Goal: Task Accomplishment & Management: Complete application form

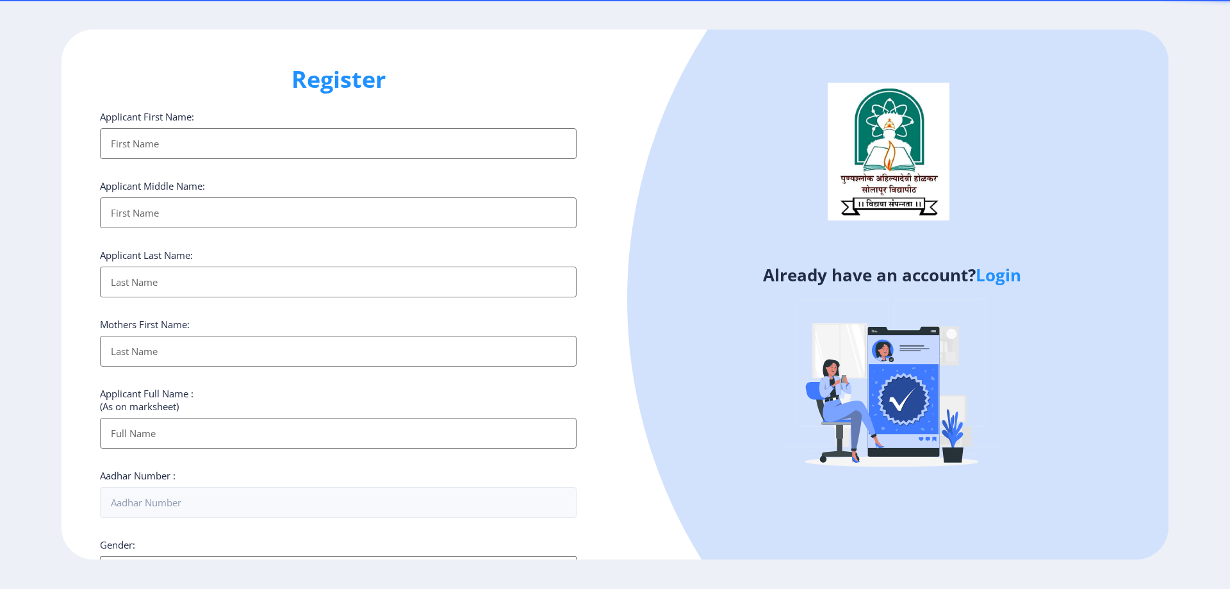
select select
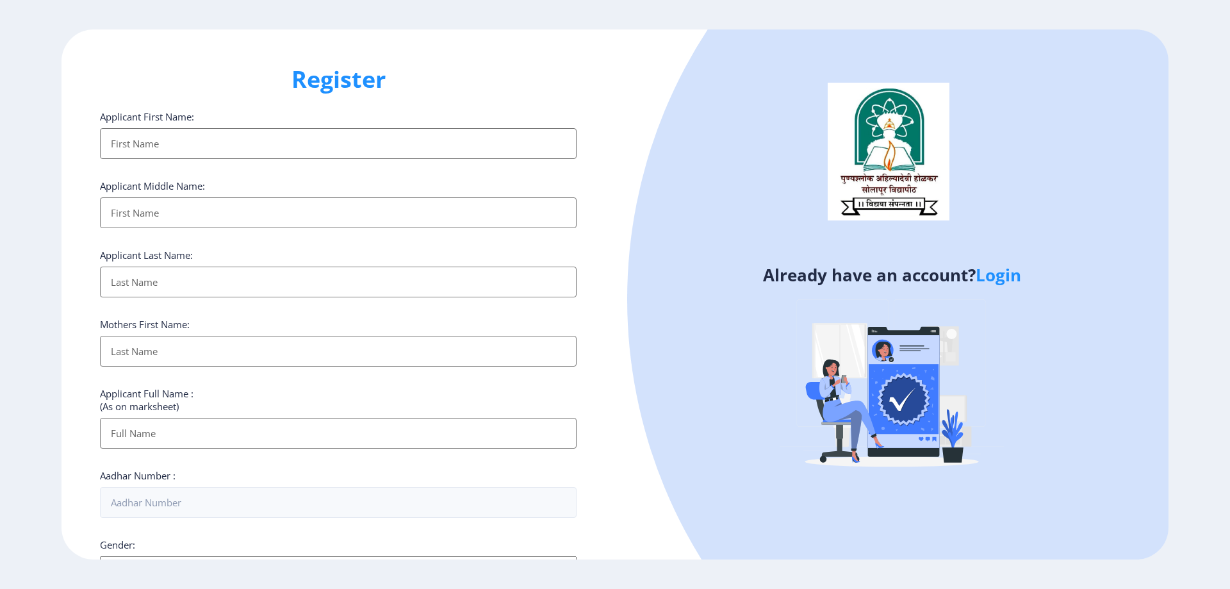
click at [157, 135] on input "Applicant First Name:" at bounding box center [338, 143] width 477 height 31
click at [368, 315] on div "Applicant First Name: Applicant Middle Name: Applicant Last Name: Mothers First…" at bounding box center [338, 495] width 477 height 771
click at [183, 138] on input "Applicant First Name:" at bounding box center [338, 143] width 477 height 31
type input "VISHWAJEET"
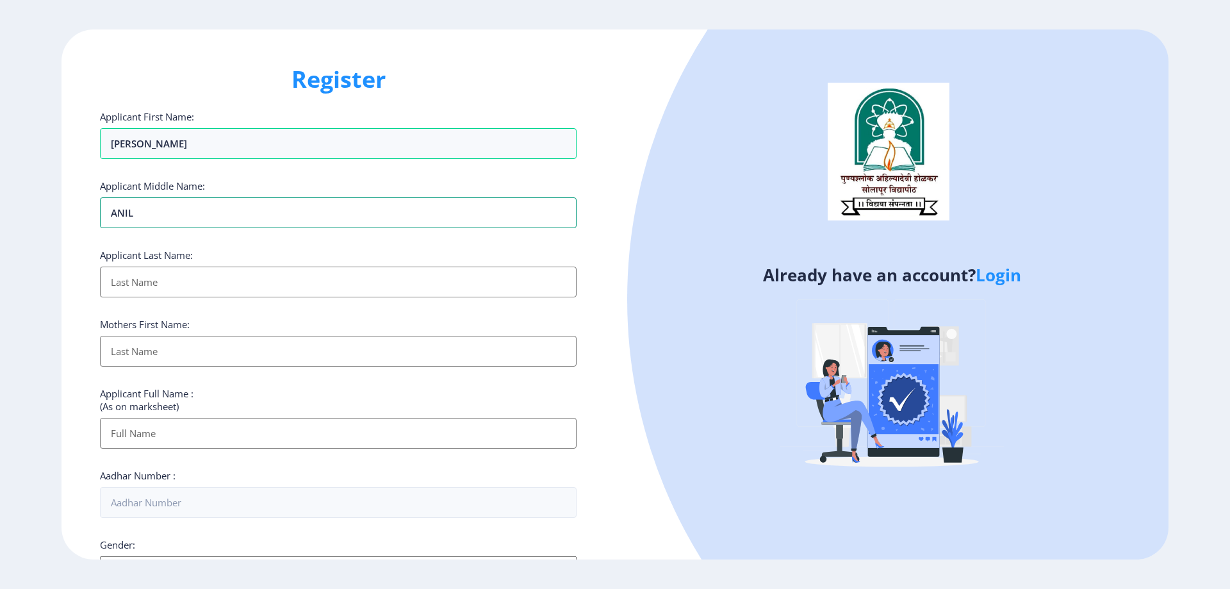
type input "ANIL"
type input "GAIKWAD"
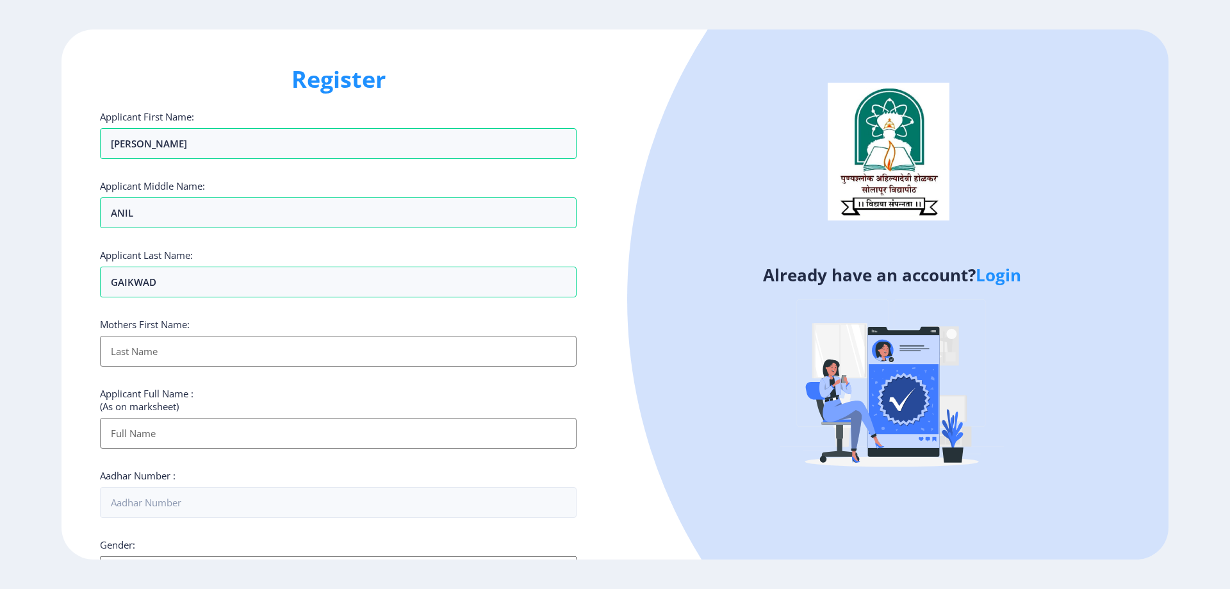
click at [660, 332] on div at bounding box center [1119, 299] width 984 height 984
click at [188, 358] on input "Applicant First Name:" at bounding box center [338, 351] width 477 height 31
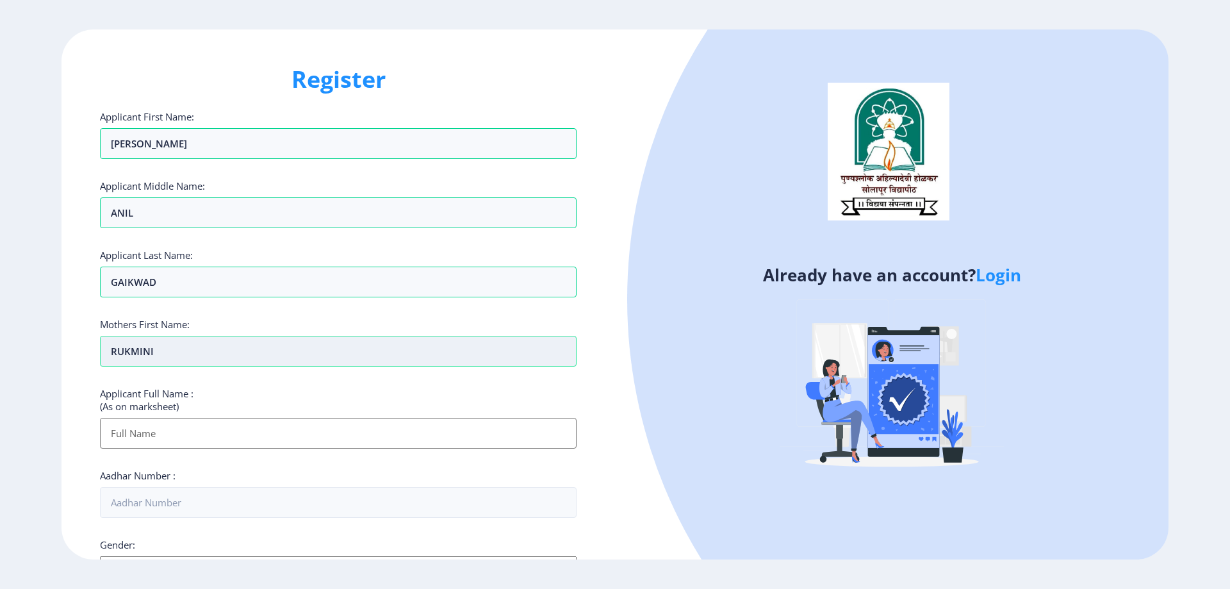
type input "RUKMINI"
type input "[PERSON_NAME] [PERSON_NAME]"
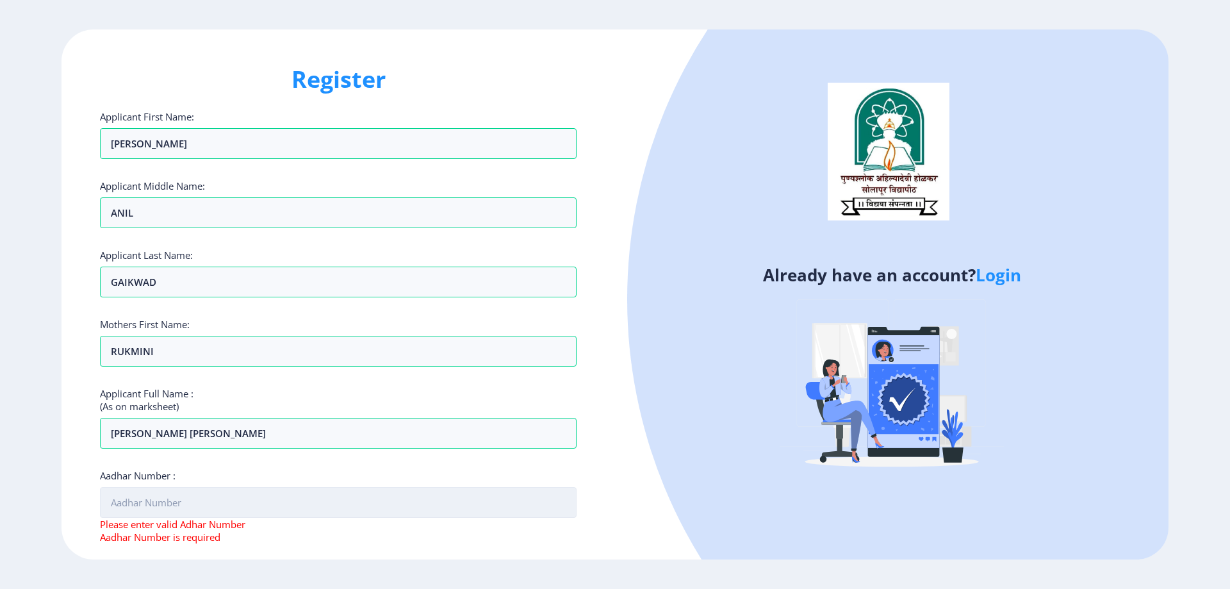
click at [192, 498] on input "Aadhar Number :" at bounding box center [338, 502] width 477 height 31
click at [172, 509] on input "Aadhar Number :" at bounding box center [338, 502] width 477 height 31
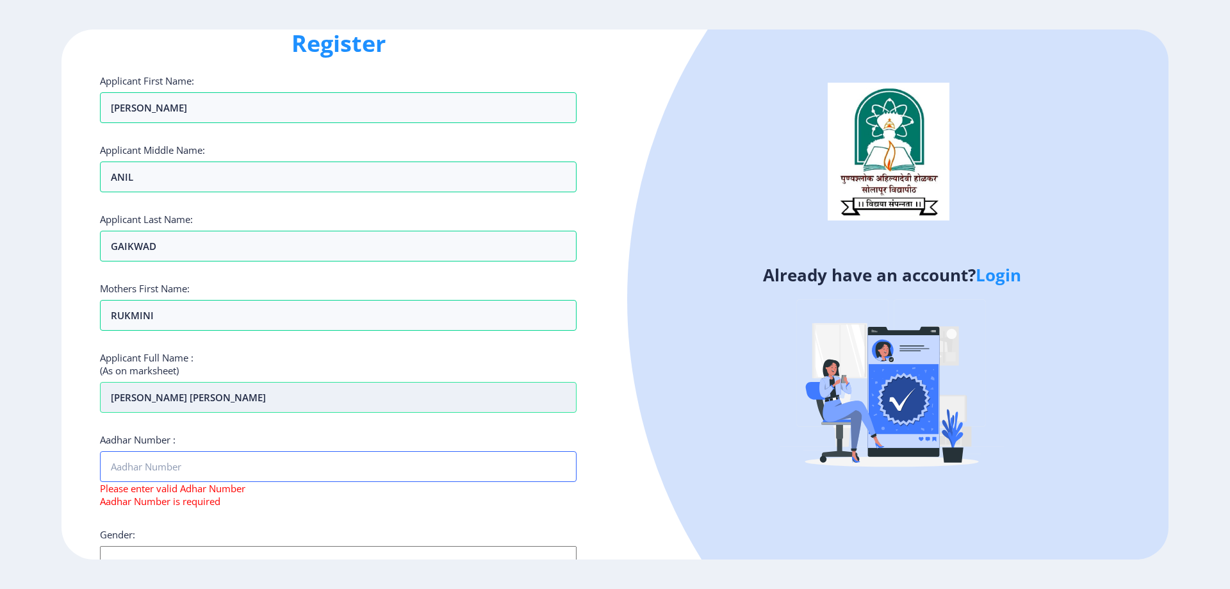
scroll to position [128, 0]
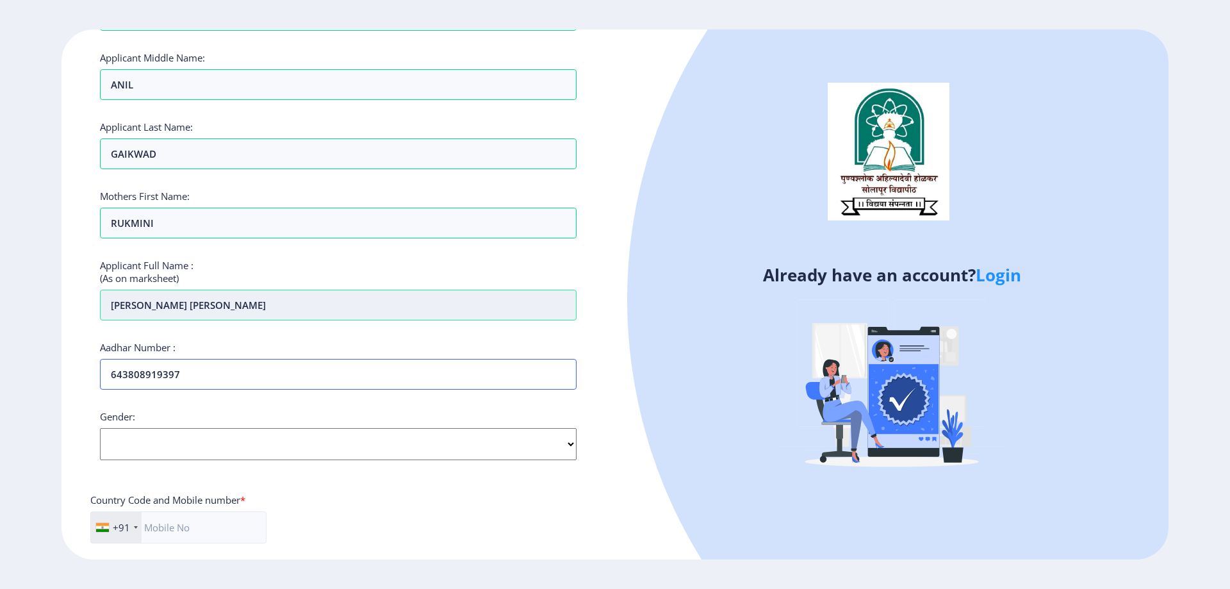
type input "643808919397"
select select "[DEMOGRAPHIC_DATA]"
click at [100, 428] on select "Select Gender Male Female Other" at bounding box center [338, 444] width 477 height 32
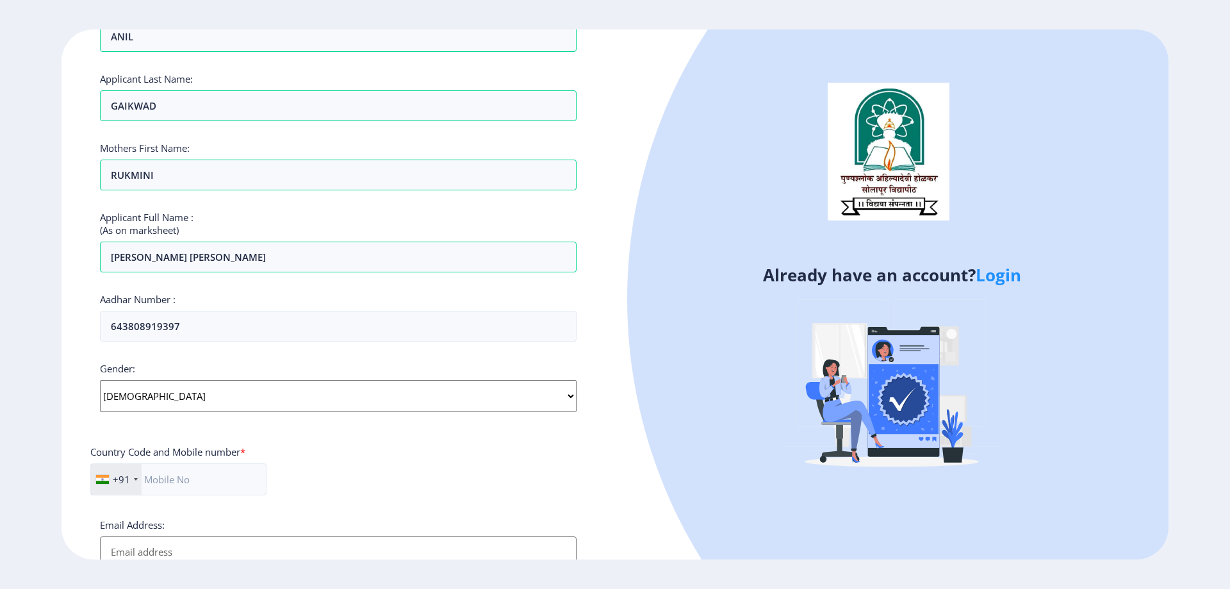
scroll to position [362, 0]
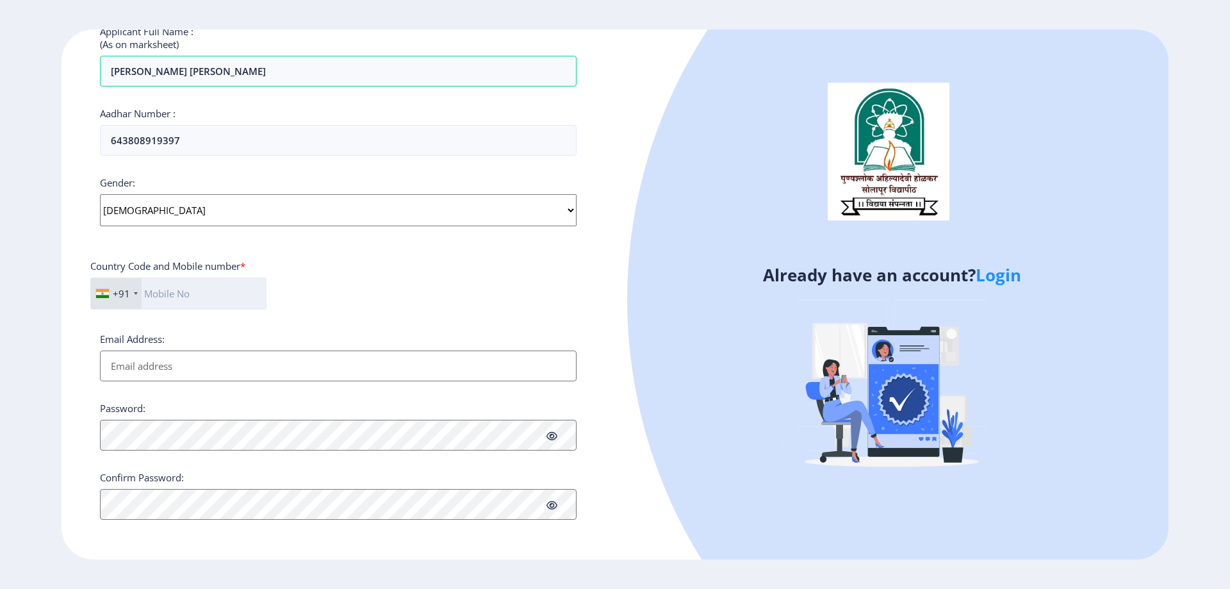
click at [188, 290] on input "text" at bounding box center [178, 293] width 176 height 32
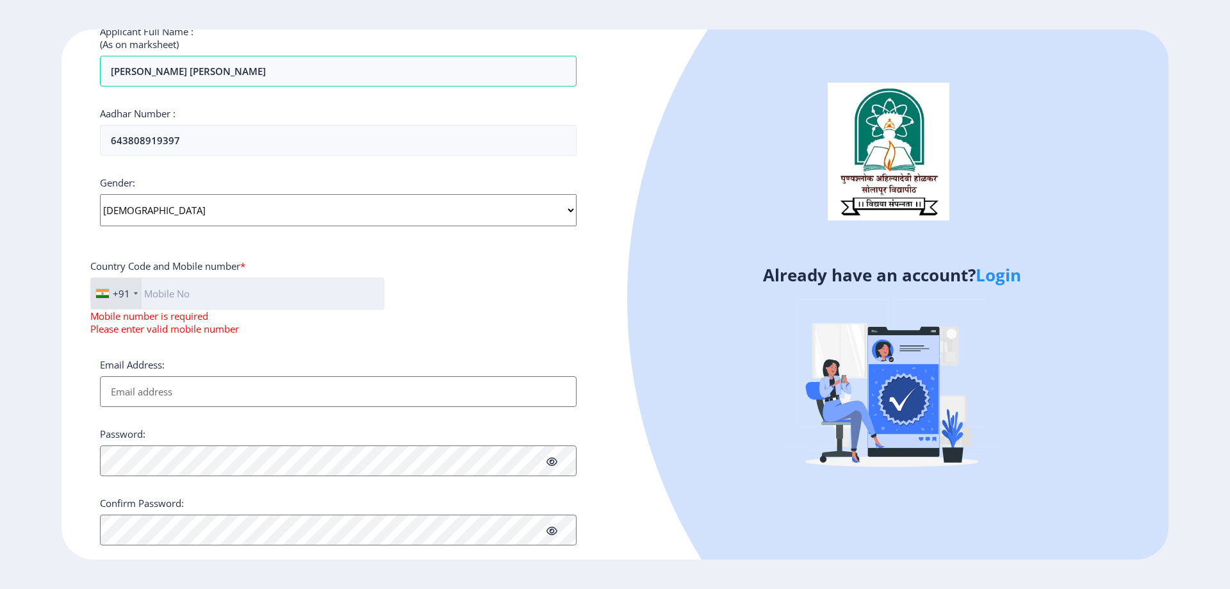
click at [254, 302] on input "text" at bounding box center [237, 293] width 294 height 32
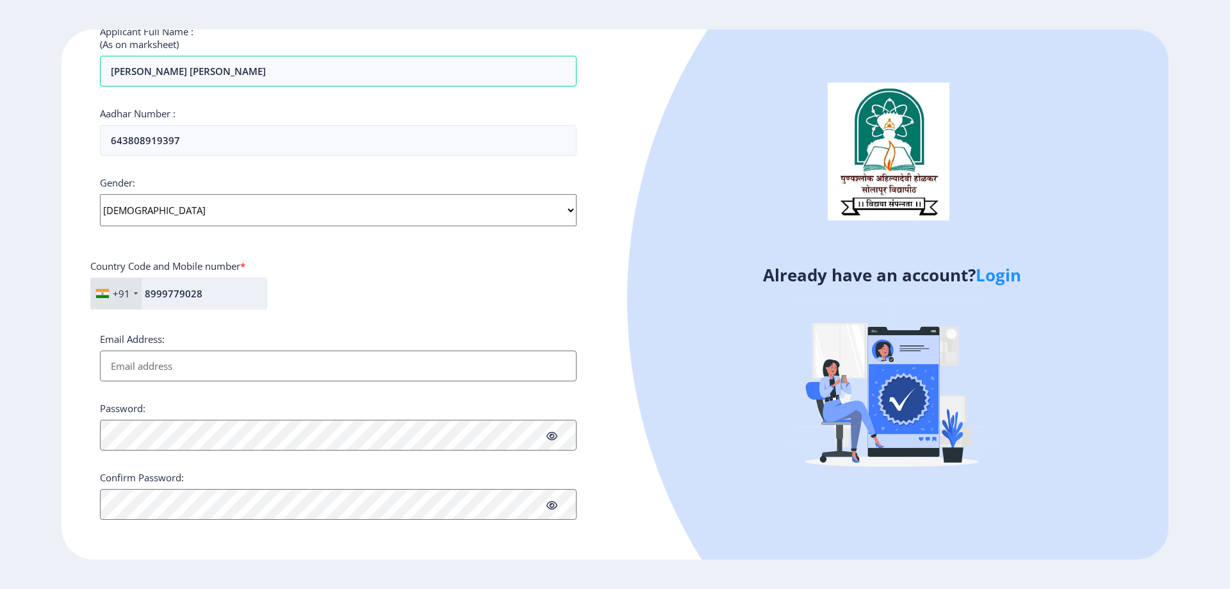
type input "8999779028"
type input "[EMAIL_ADDRESS][DOMAIN_NAME]"
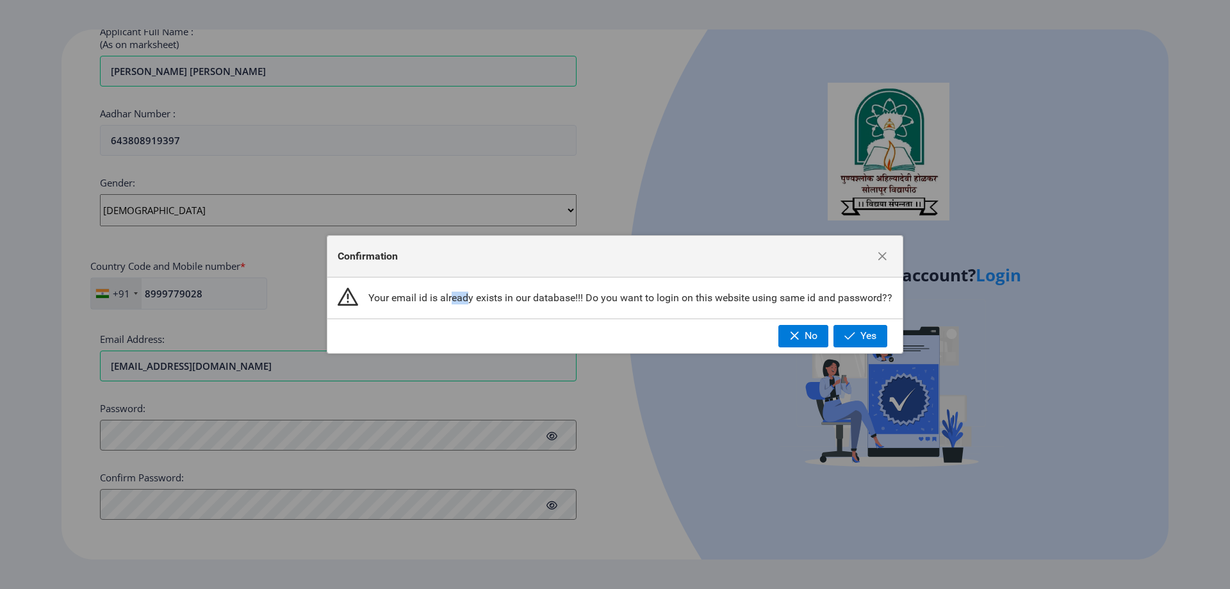
drag, startPoint x: 454, startPoint y: 300, endPoint x: 628, endPoint y: 302, distance: 174.3
click at [562, 302] on span "Your email id is already exists in our database!!! Do you want to login on this…" at bounding box center [630, 297] width 524 height 13
click at [816, 339] on span "No" at bounding box center [811, 336] width 13 height 12
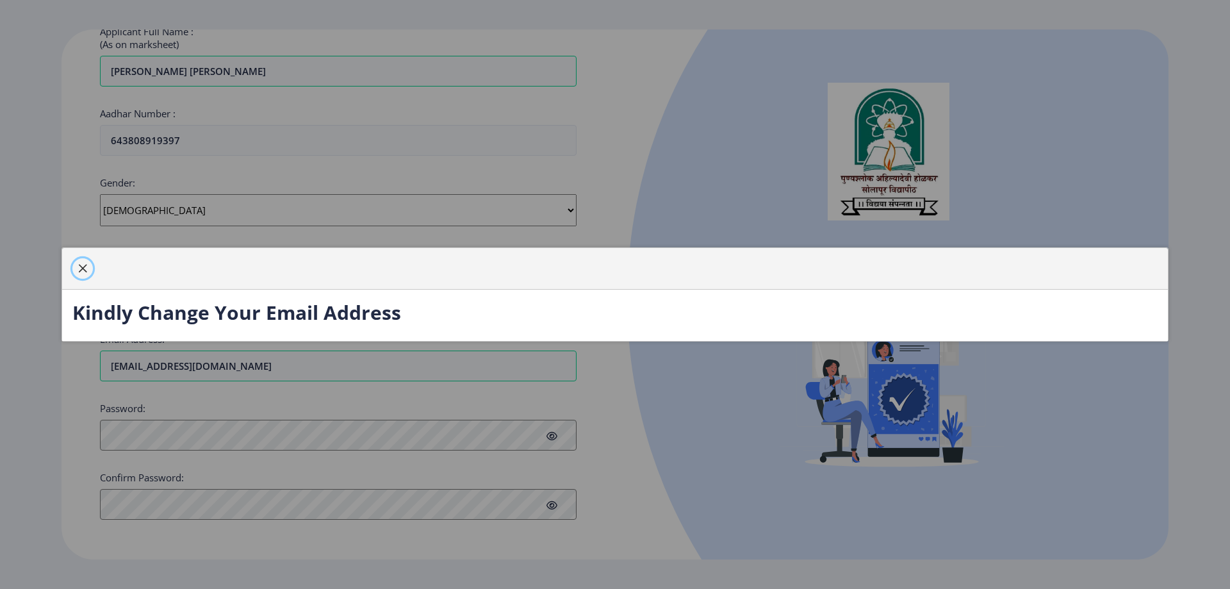
click at [84, 274] on button "button" at bounding box center [82, 268] width 20 height 20
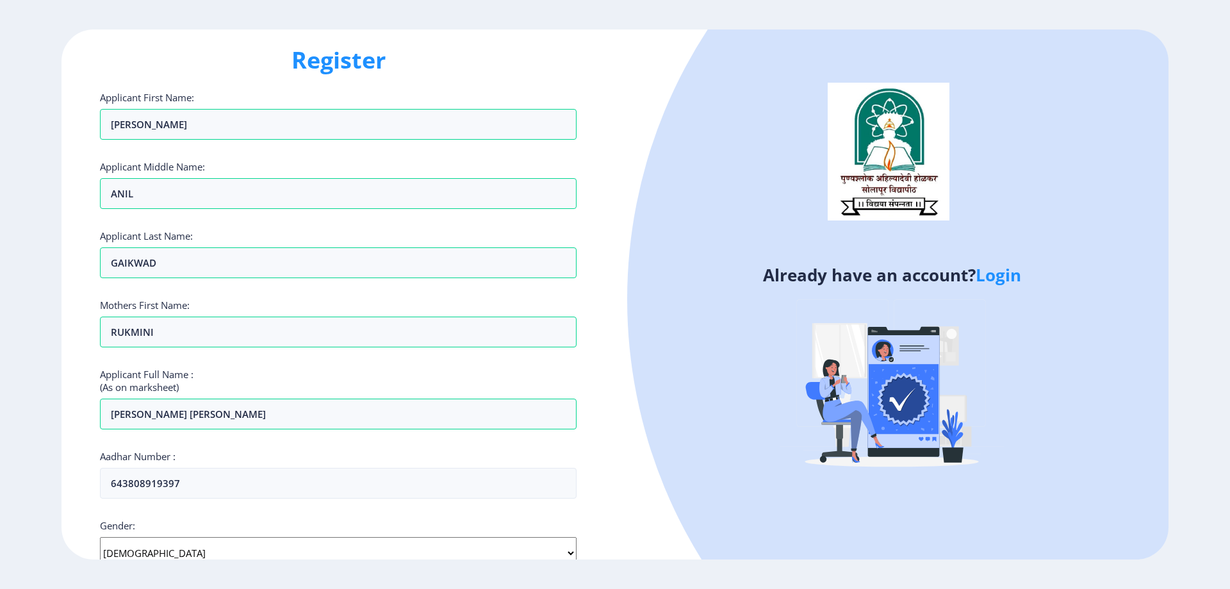
scroll to position [0, 0]
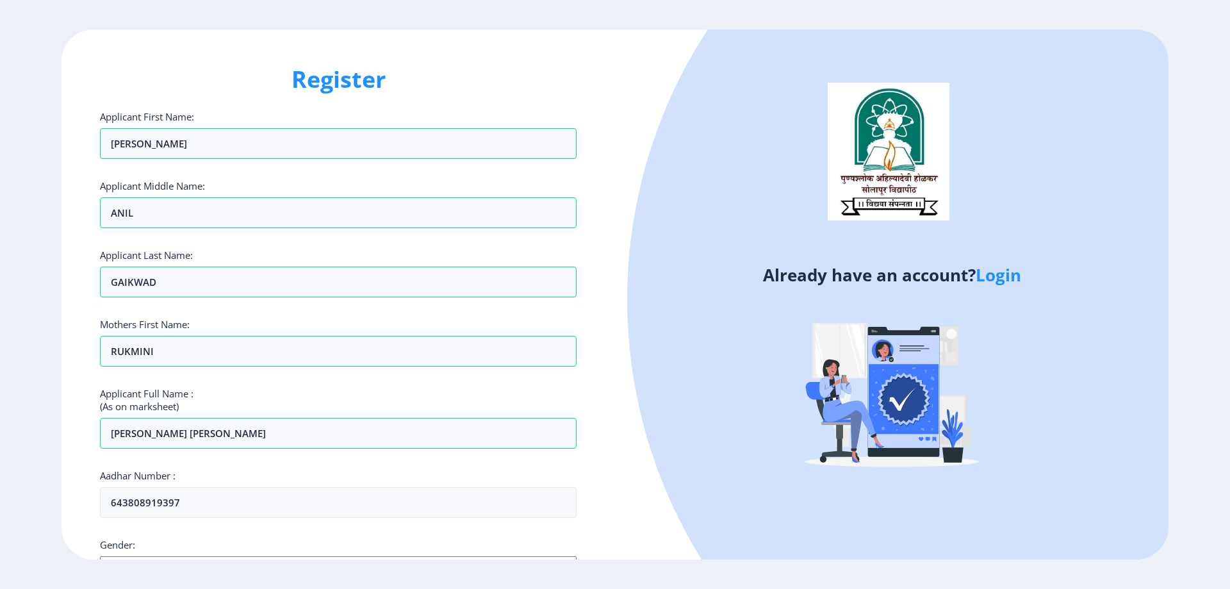
click at [338, 72] on h1 "Register" at bounding box center [338, 79] width 477 height 31
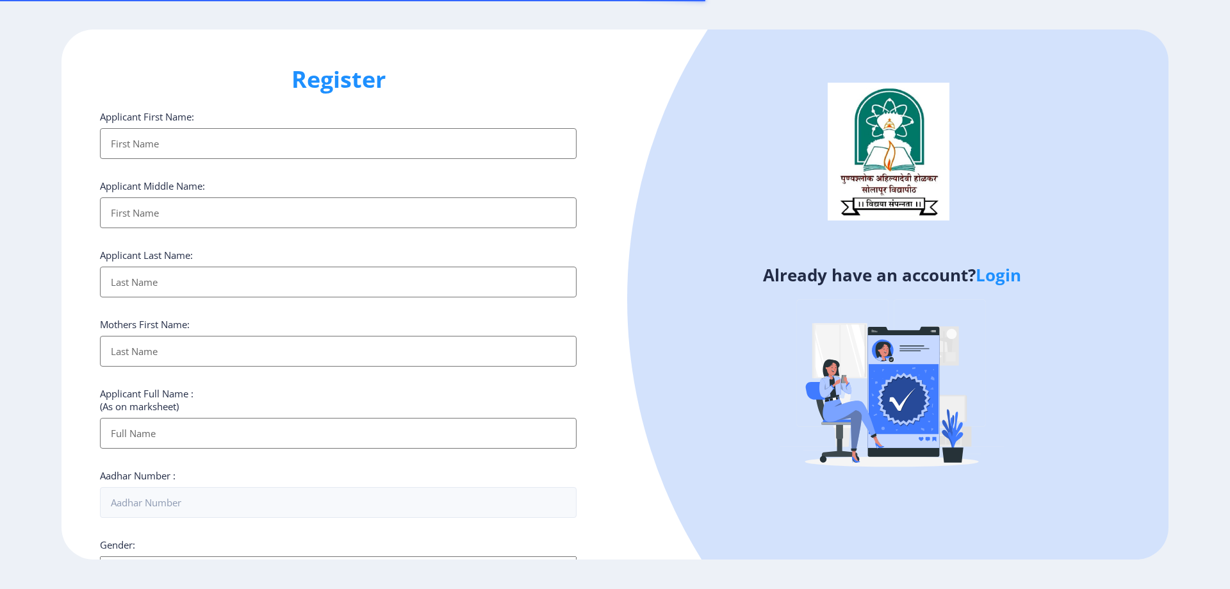
select select
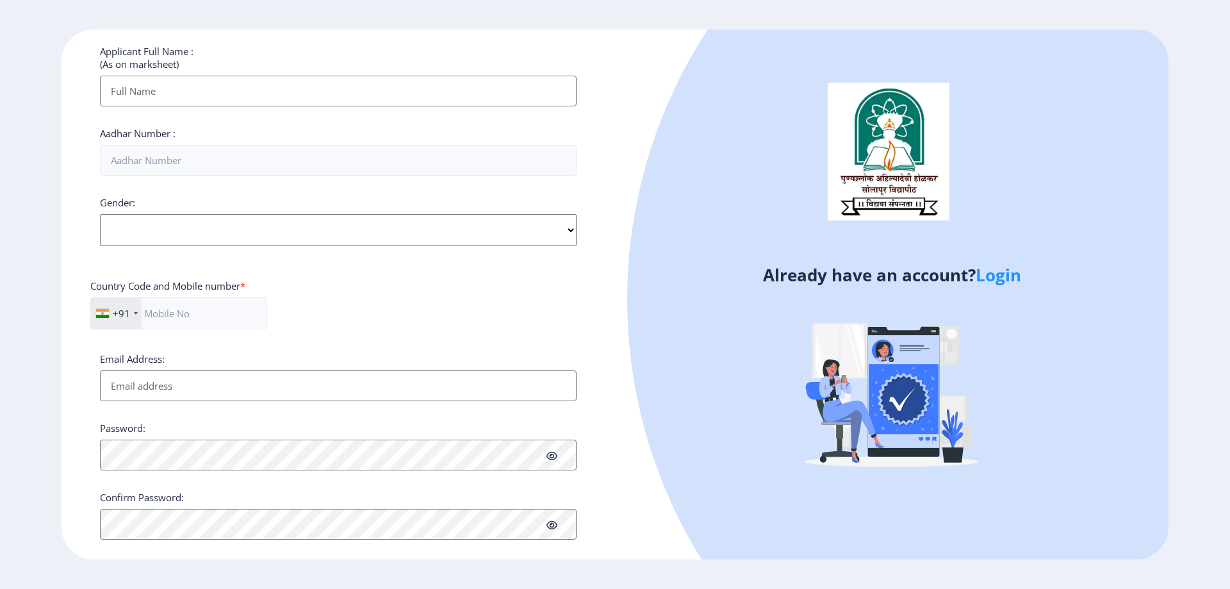
scroll to position [362, 0]
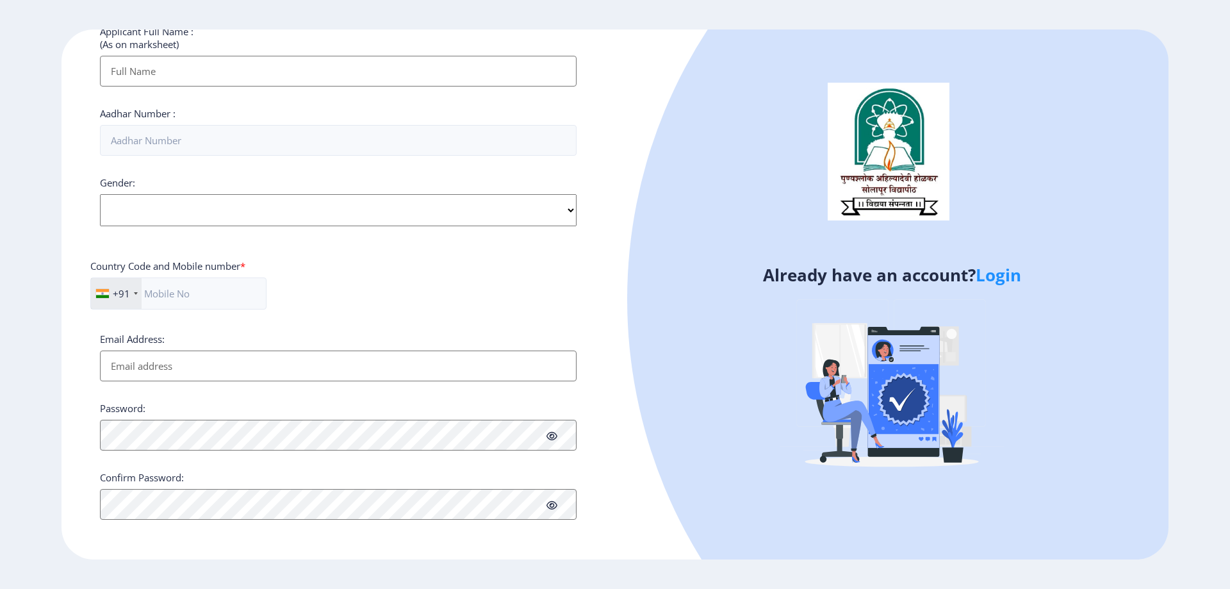
click at [174, 364] on input "Email Address:" at bounding box center [338, 365] width 477 height 31
paste input "[EMAIL_ADDRESS][DOMAIN_NAME]"
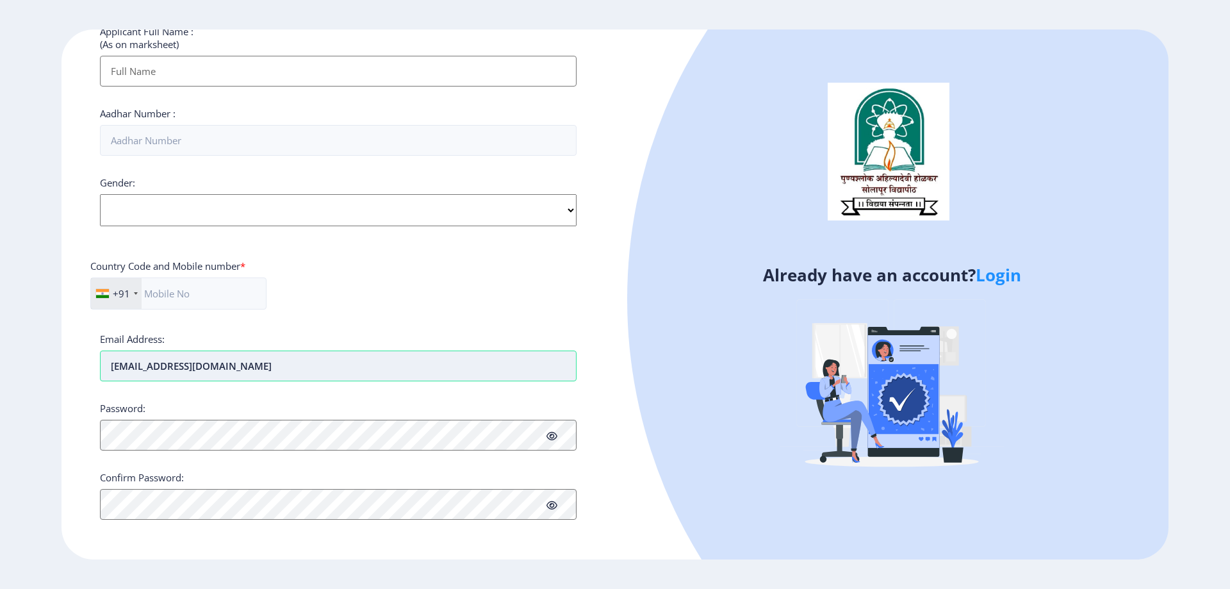
type input "[EMAIL_ADDRESS][DOMAIN_NAME]"
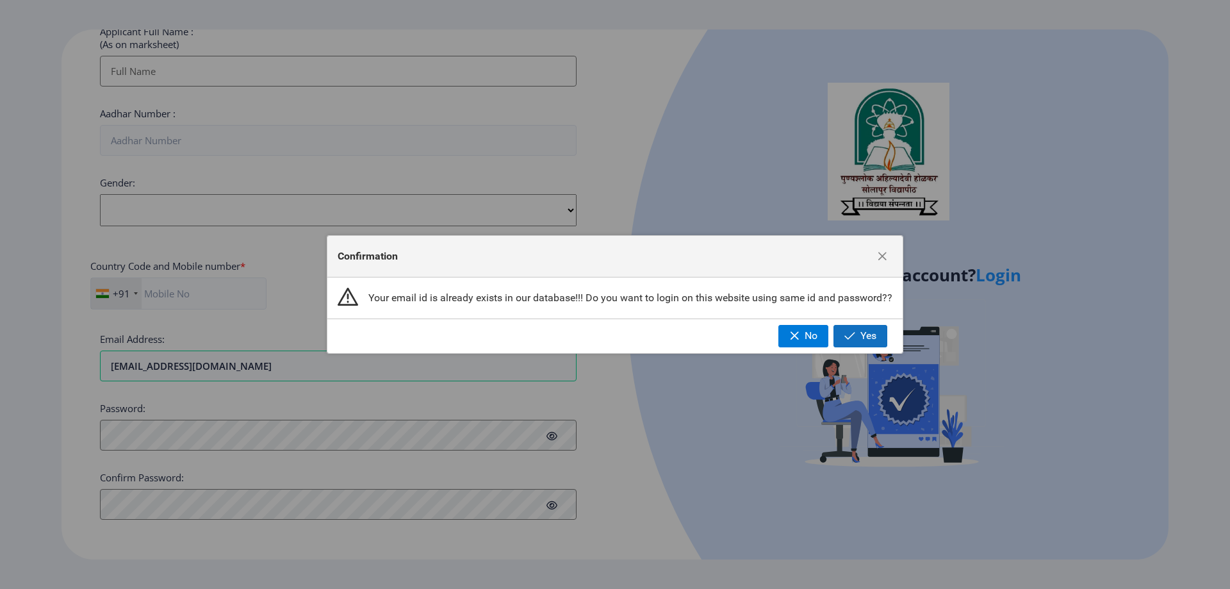
click at [837, 335] on button "Yes" at bounding box center [860, 336] width 54 height 22
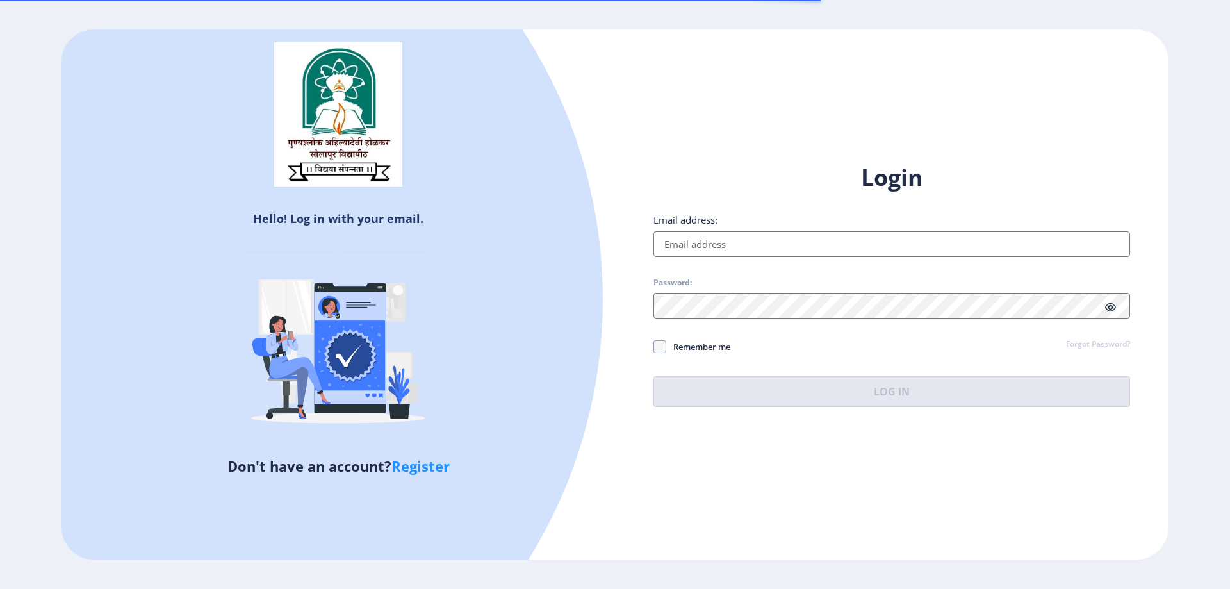
click at [758, 243] on input "Email address:" at bounding box center [891, 244] width 477 height 26
paste input "[EMAIL_ADDRESS][DOMAIN_NAME]"
type input "[EMAIL_ADDRESS][DOMAIN_NAME]"
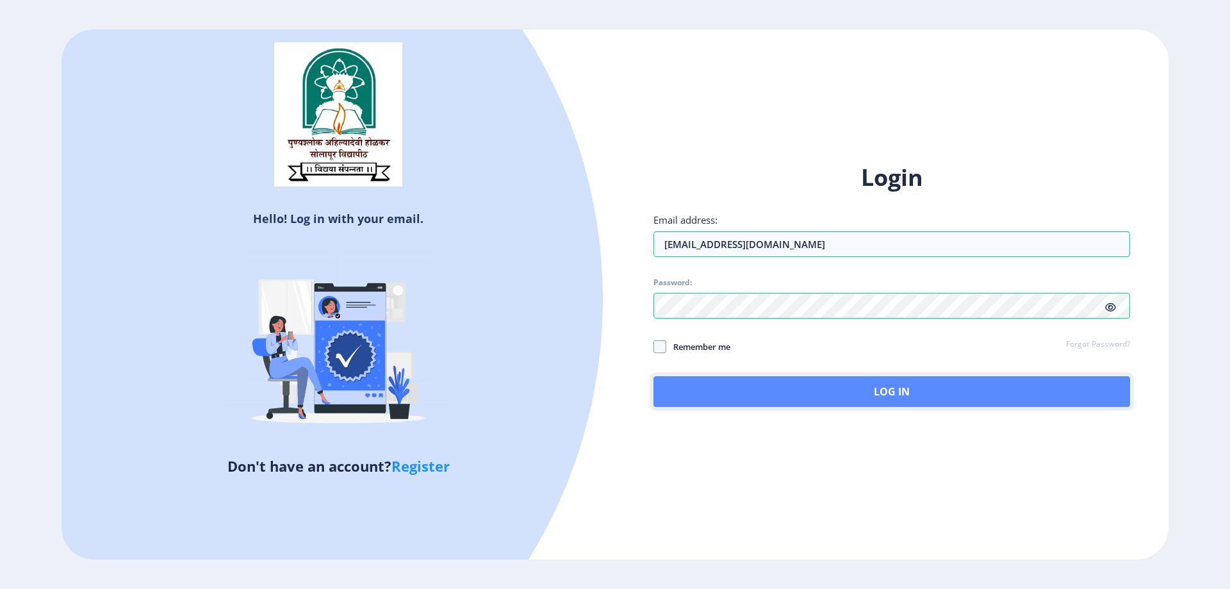
click at [792, 402] on button "Log In" at bounding box center [891, 391] width 477 height 31
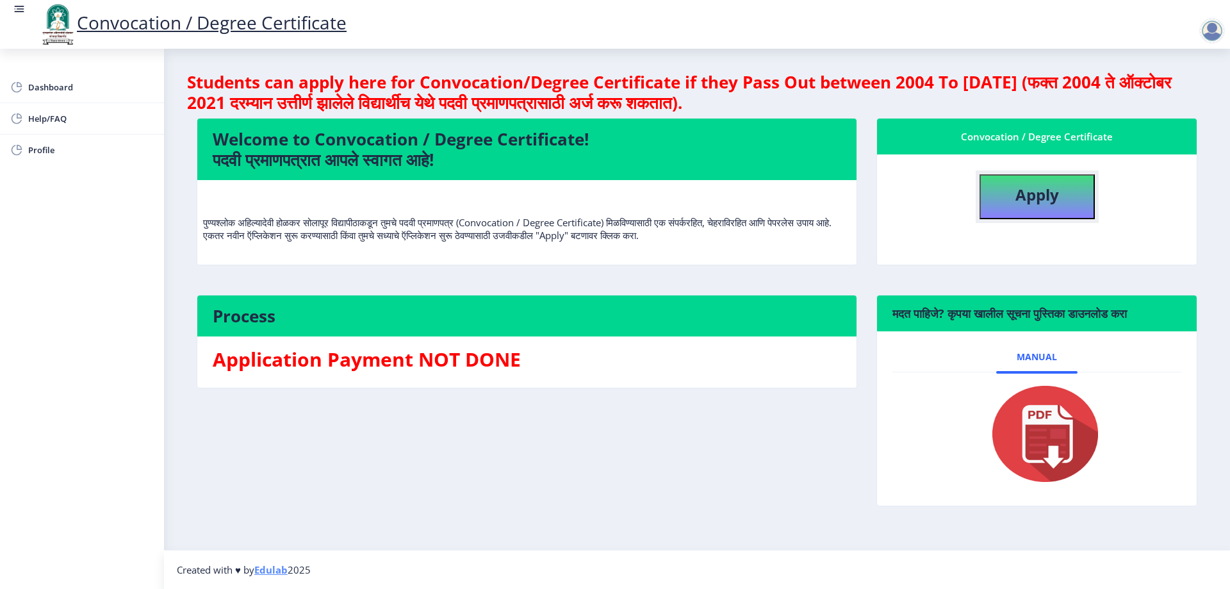
click at [1051, 190] on b "Apply" at bounding box center [1037, 194] width 44 height 21
select select
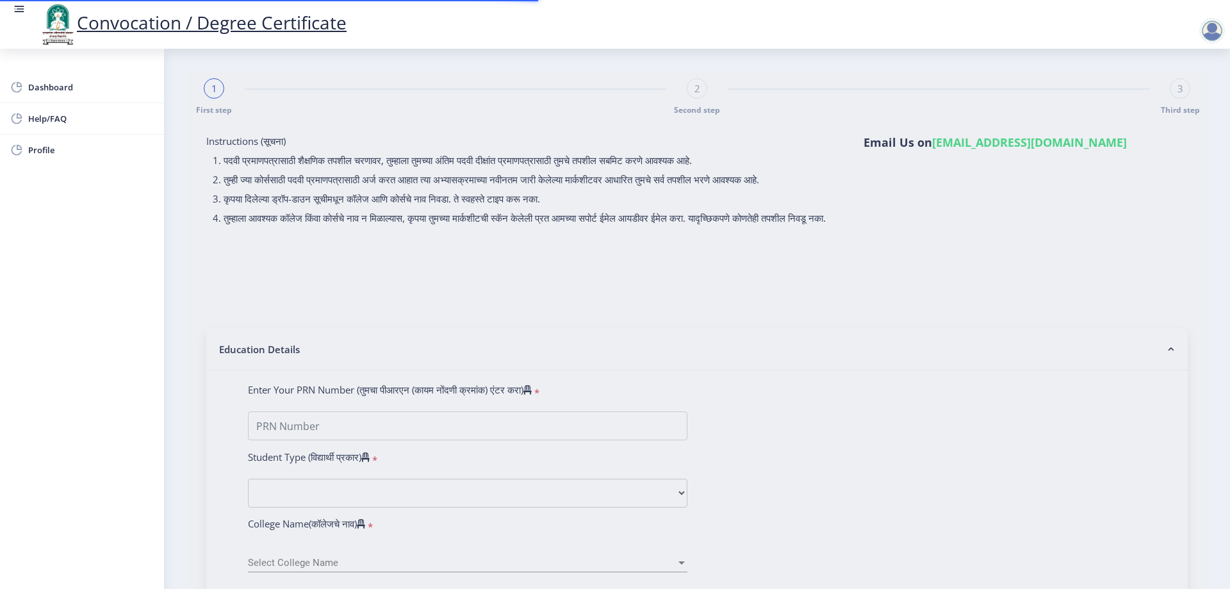
type input "[PERSON_NAME] [PERSON_NAME]"
type input "Rukmini"
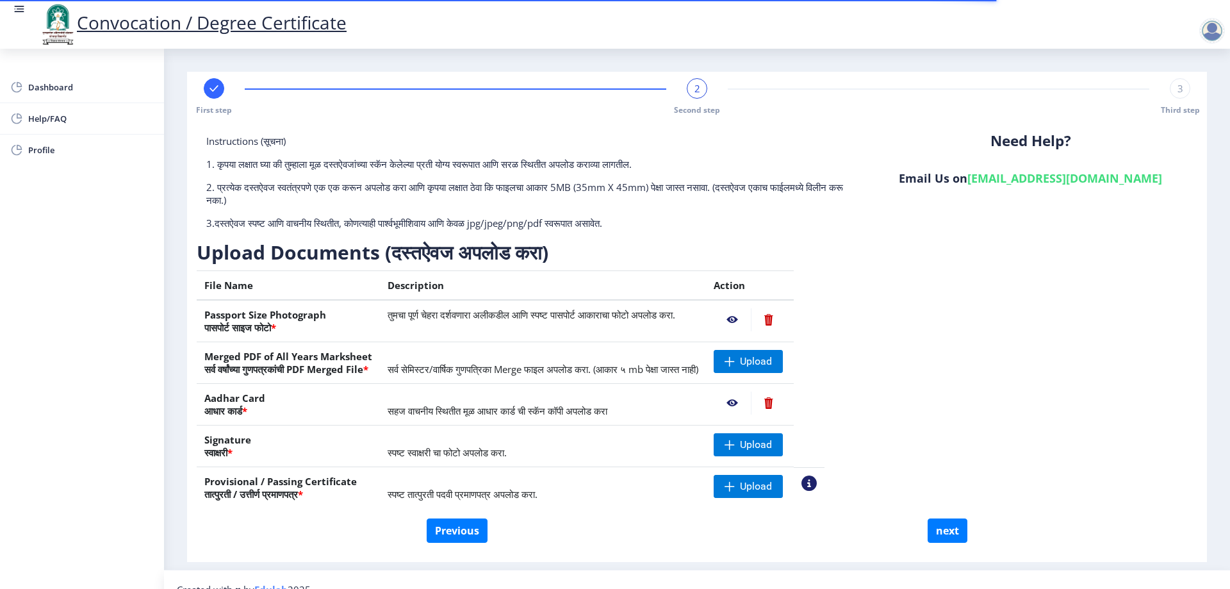
click at [751, 322] on nb-action at bounding box center [732, 319] width 37 height 23
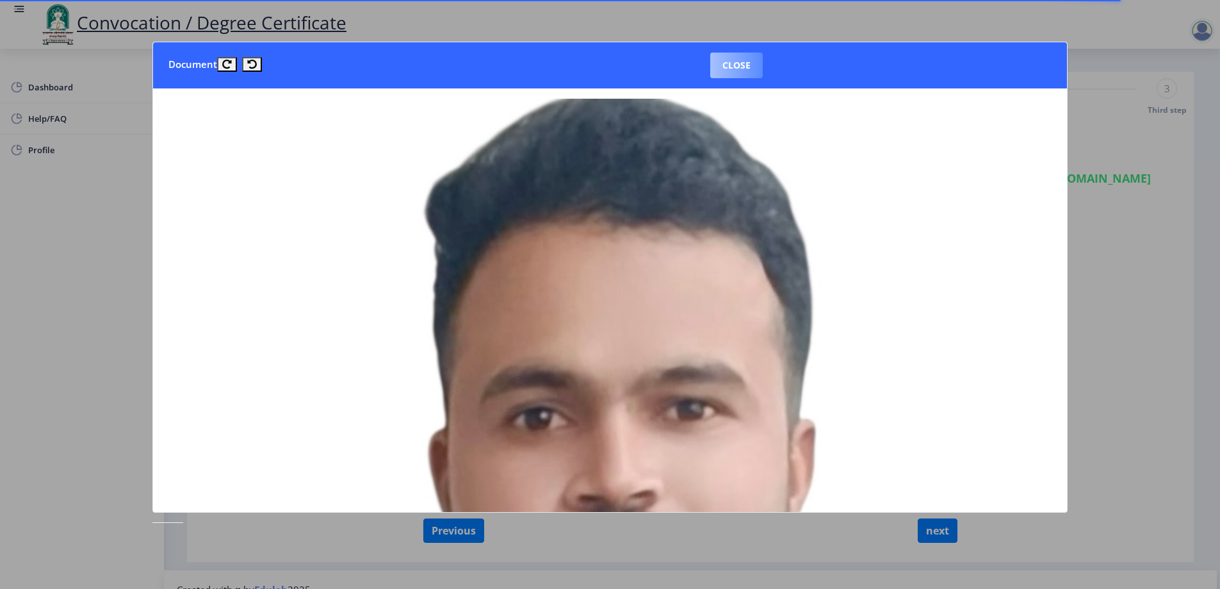
click at [726, 70] on button "Close" at bounding box center [736, 66] width 53 height 26
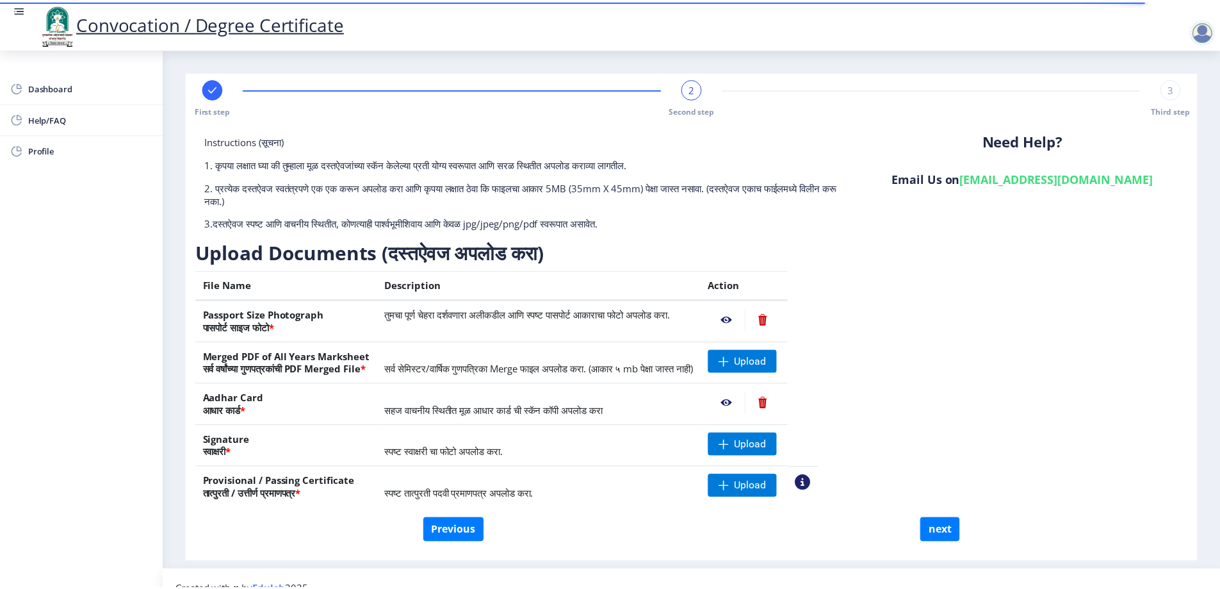
scroll to position [20, 0]
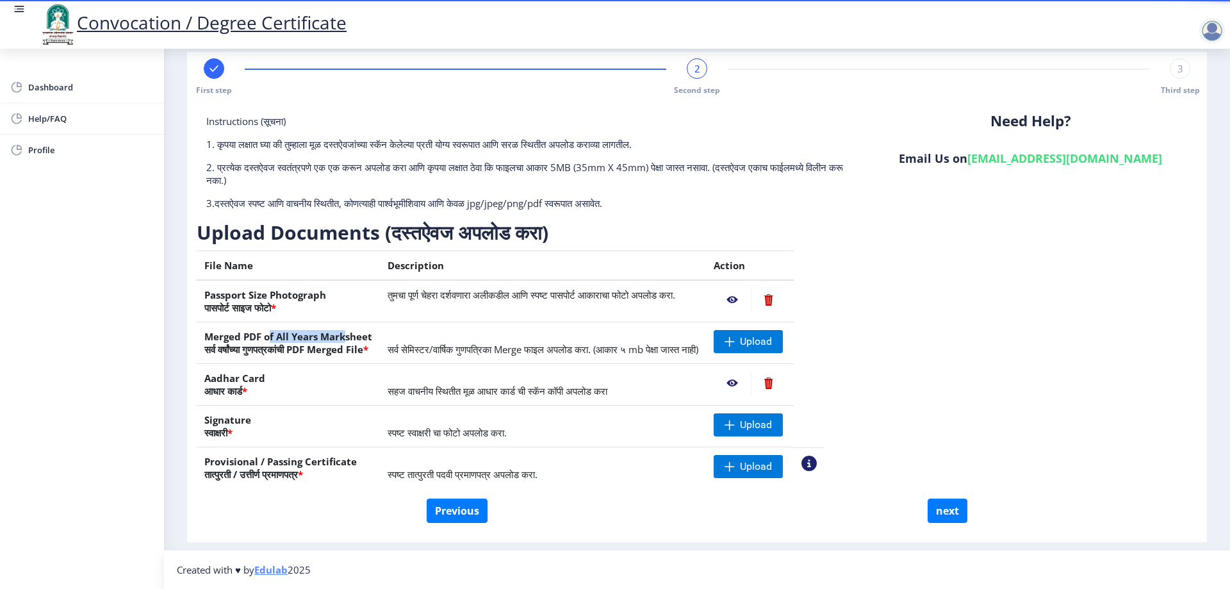
drag, startPoint x: 270, startPoint y: 335, endPoint x: 376, endPoint y: 336, distance: 105.7
click at [376, 336] on th "Merged PDF of All Years Marksheet सर्व वर्षांच्या गुणपत्रकांची PDF Merged File *" at bounding box center [288, 343] width 183 height 42
click at [751, 381] on nb-action at bounding box center [732, 383] width 37 height 23
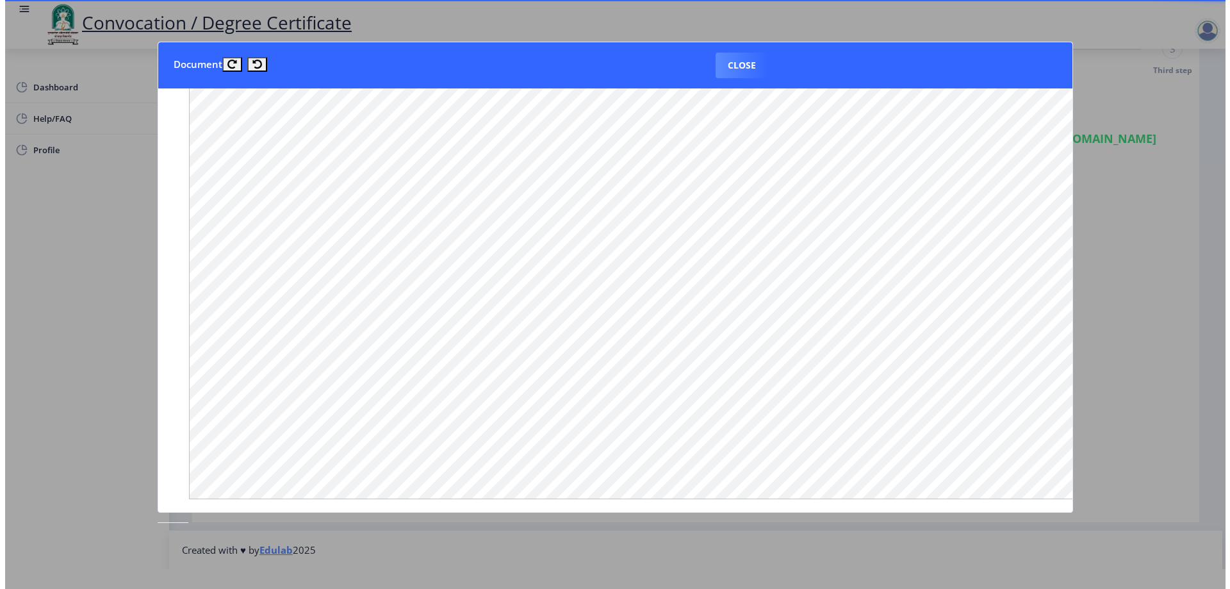
scroll to position [435, 0]
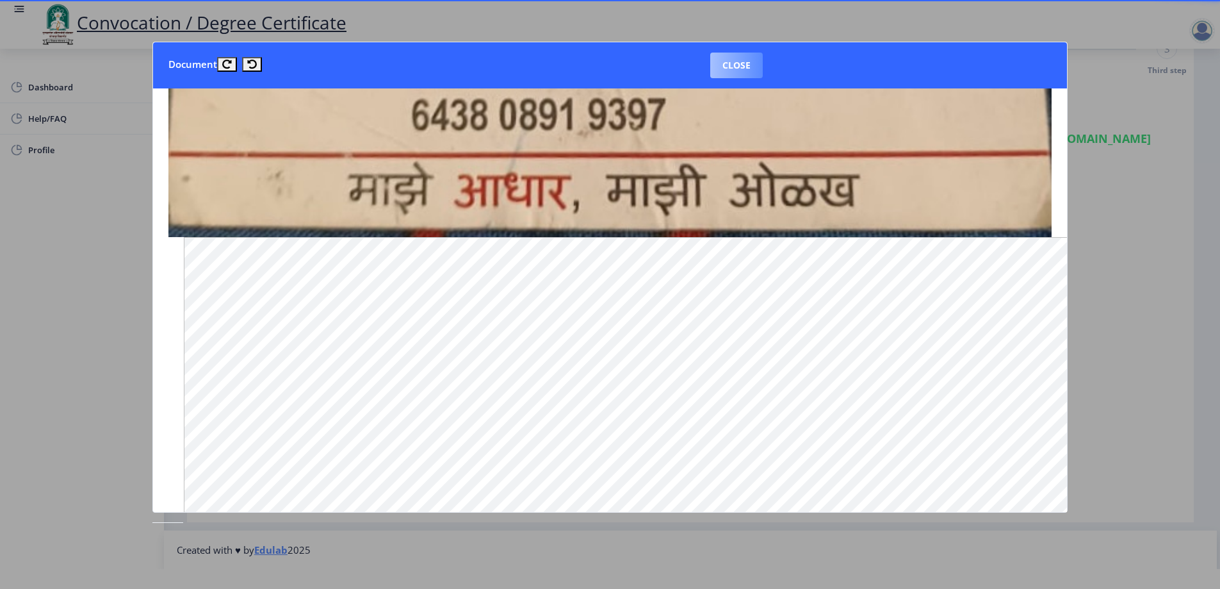
click at [732, 69] on button "Close" at bounding box center [736, 66] width 53 height 26
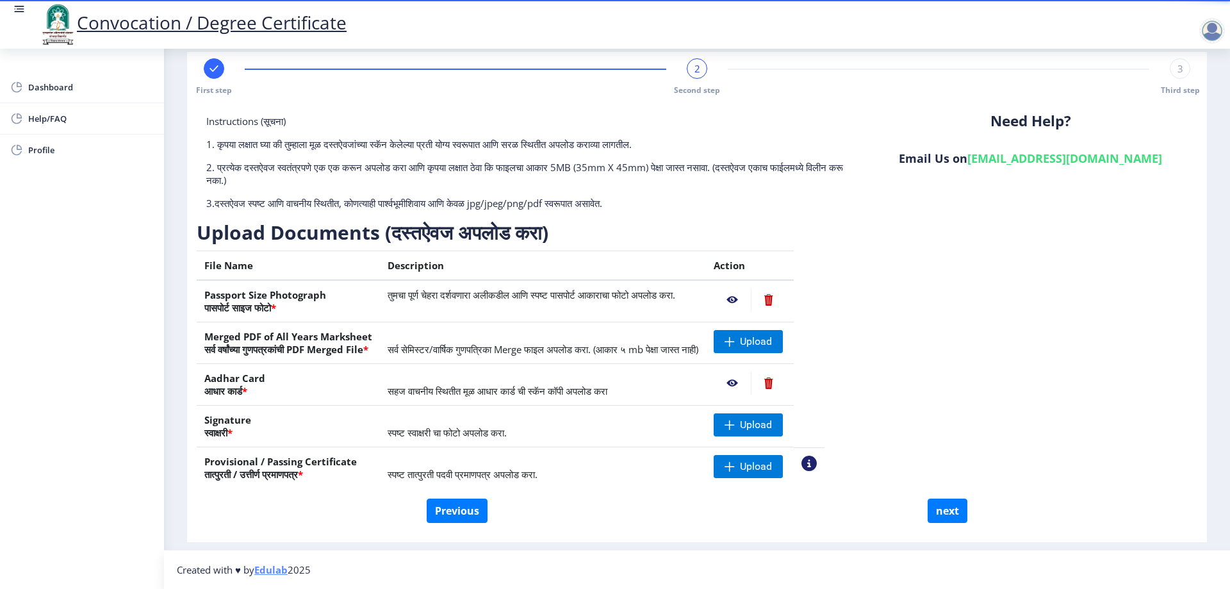
click at [786, 381] on nb-action at bounding box center [768, 383] width 35 height 23
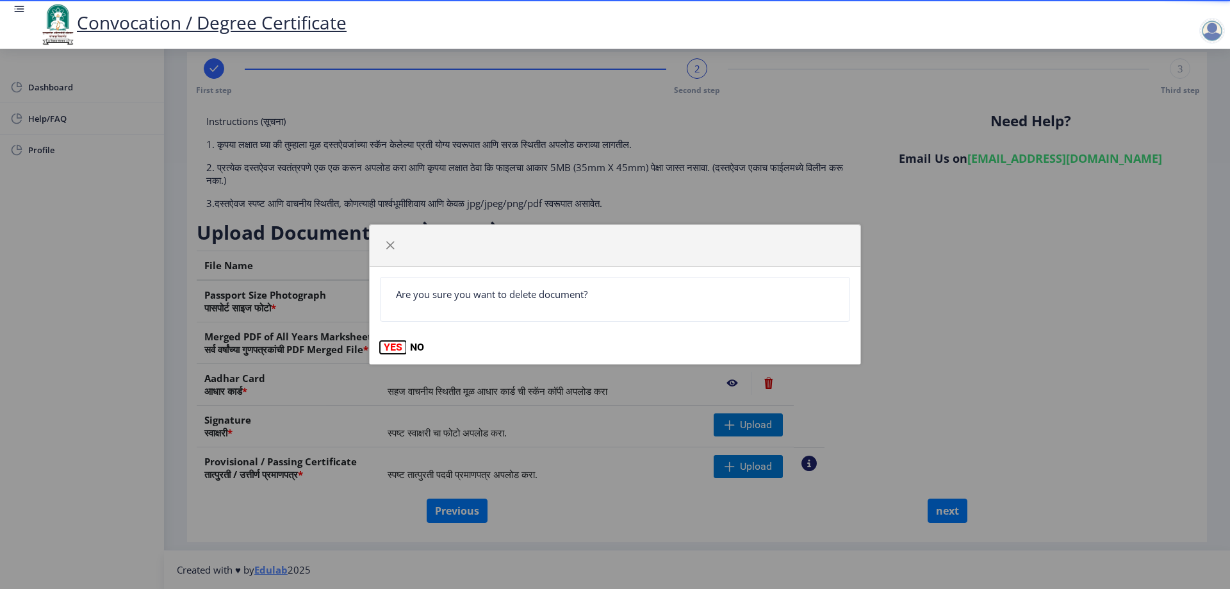
click at [390, 343] on button "YES" at bounding box center [393, 347] width 26 height 13
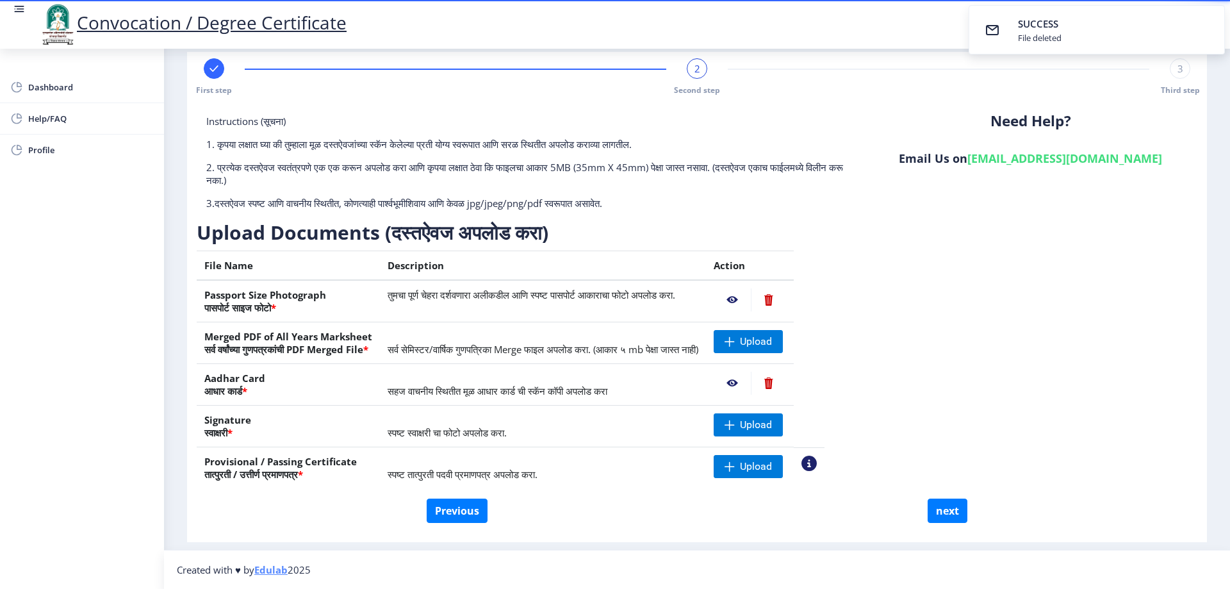
click at [751, 382] on nb-action at bounding box center [732, 383] width 37 height 23
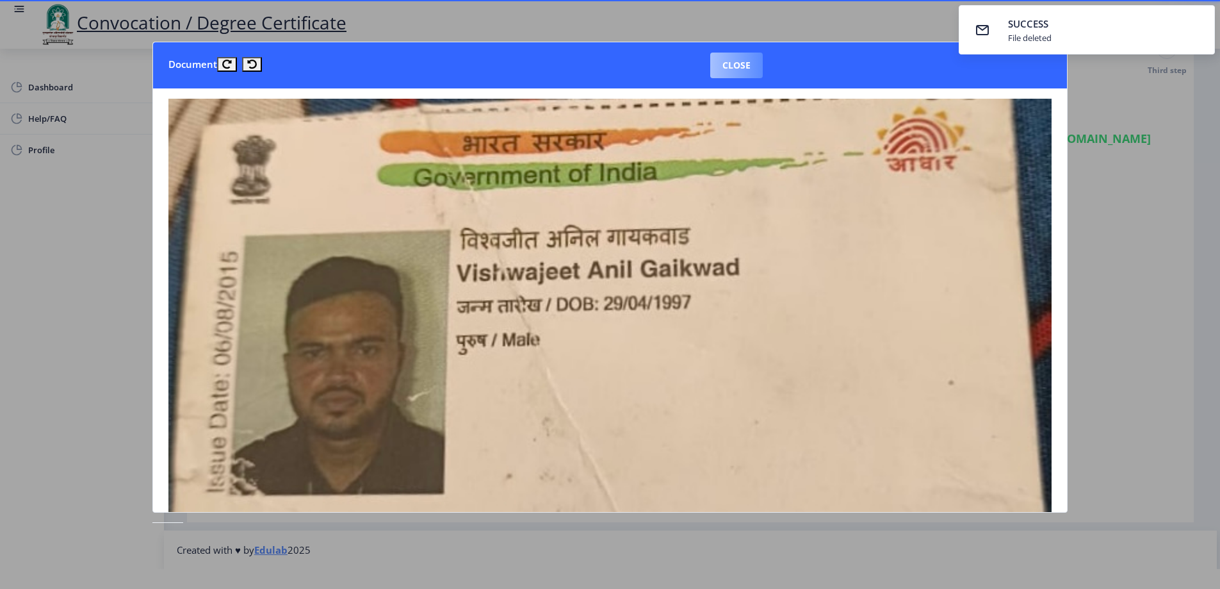
click at [758, 59] on button "Close" at bounding box center [736, 66] width 53 height 26
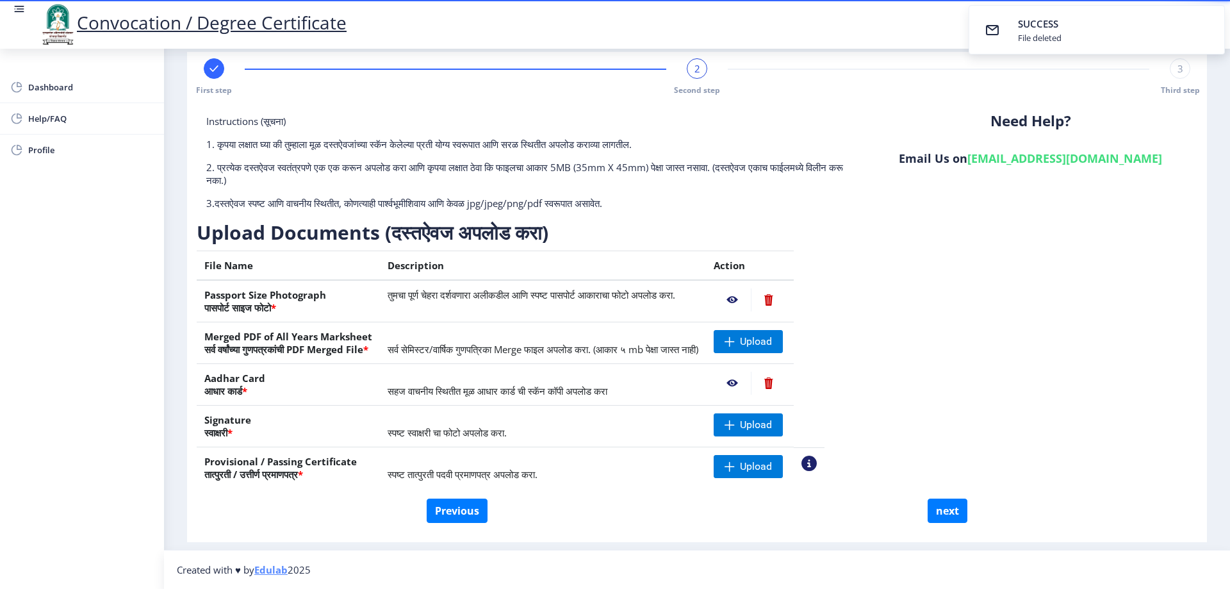
click at [786, 380] on nb-action at bounding box center [768, 383] width 35 height 23
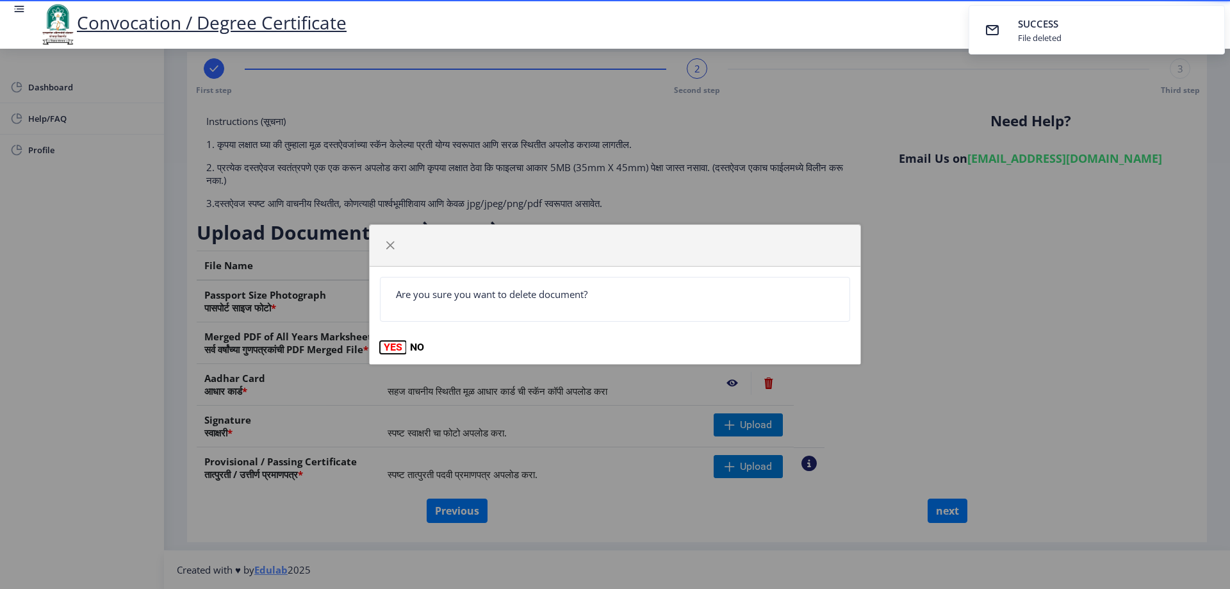
click at [391, 350] on button "YES" at bounding box center [393, 347] width 26 height 13
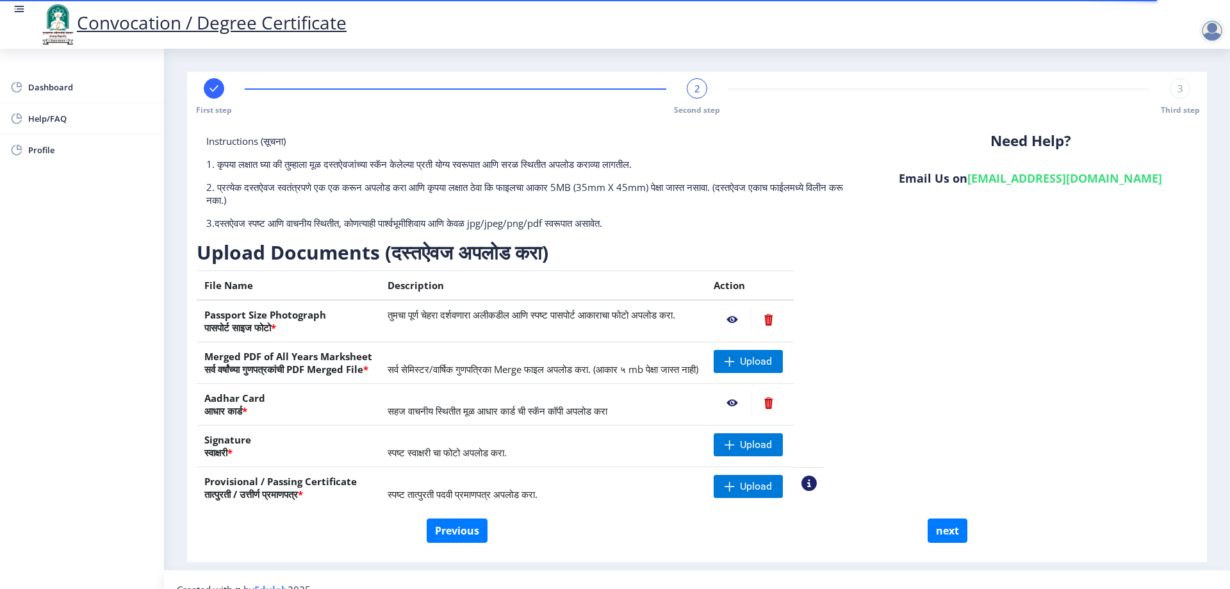
click at [213, 97] on div at bounding box center [214, 88] width 20 height 20
select select "Regular"
select select "2020"
select select "March"
select select "Grade A+"
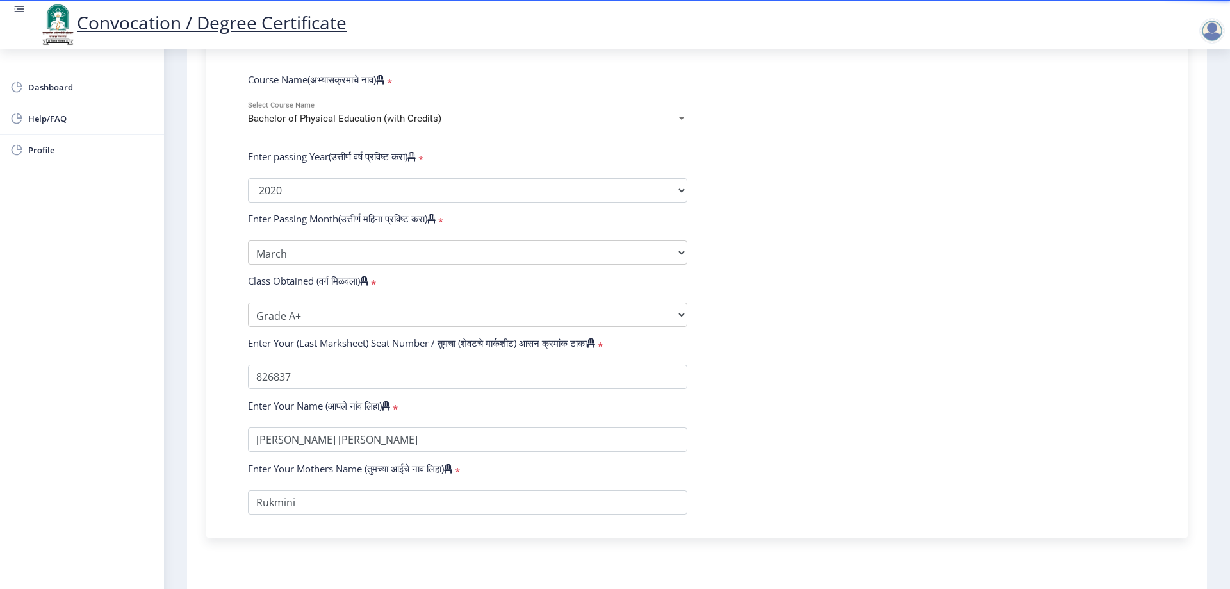
scroll to position [512, 0]
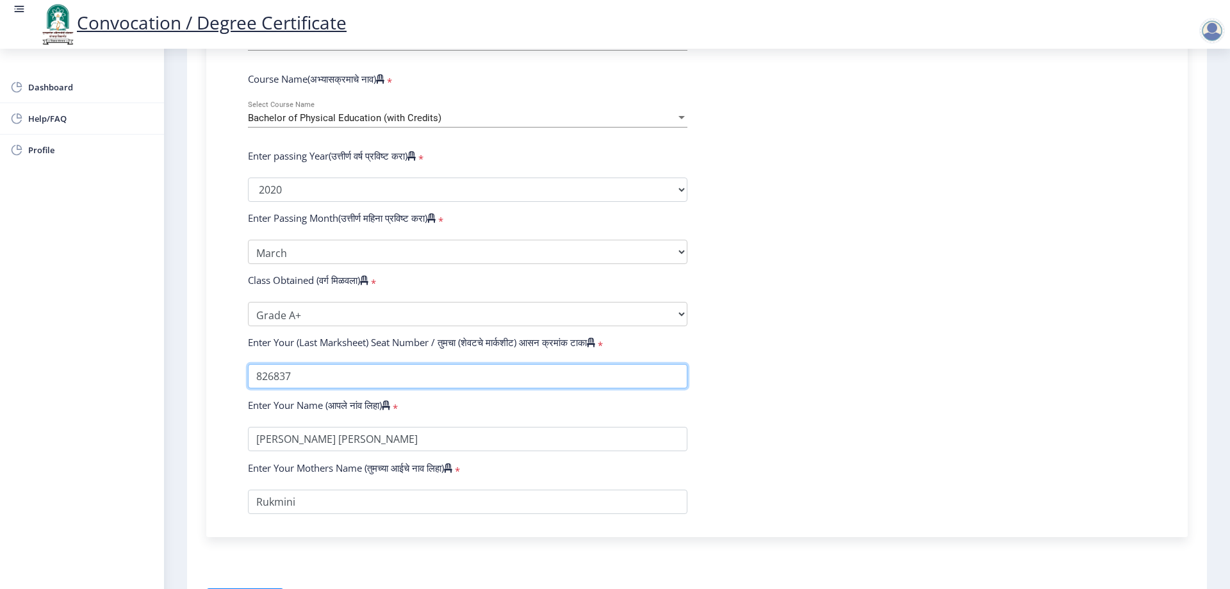
click at [370, 388] on input "textarea" at bounding box center [467, 376] width 439 height 24
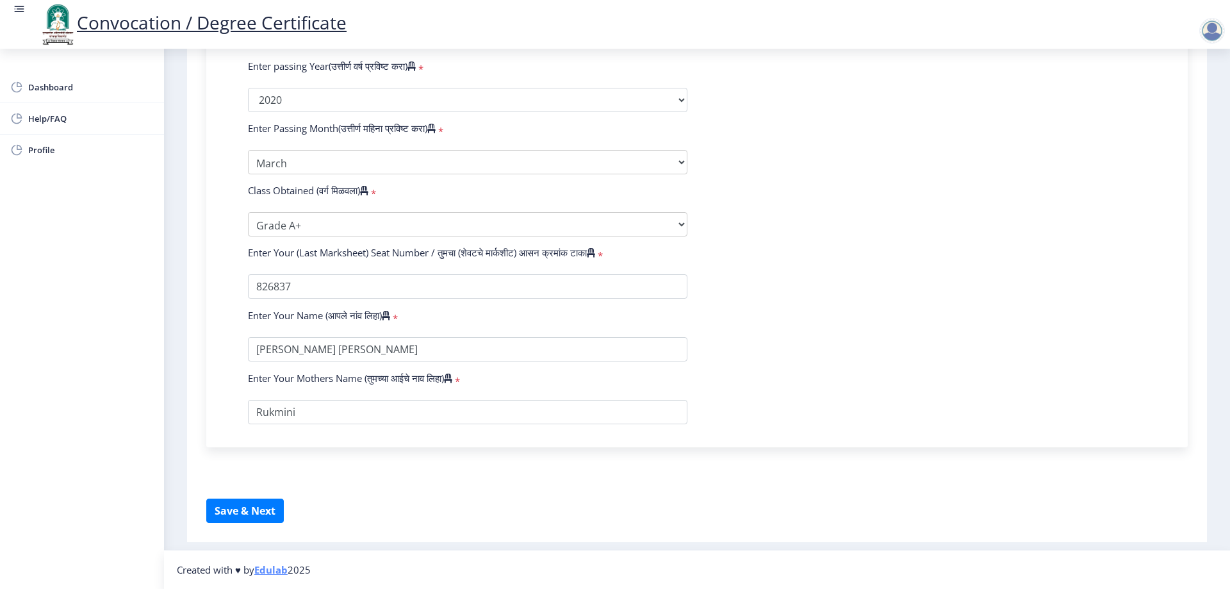
scroll to position [614, 0]
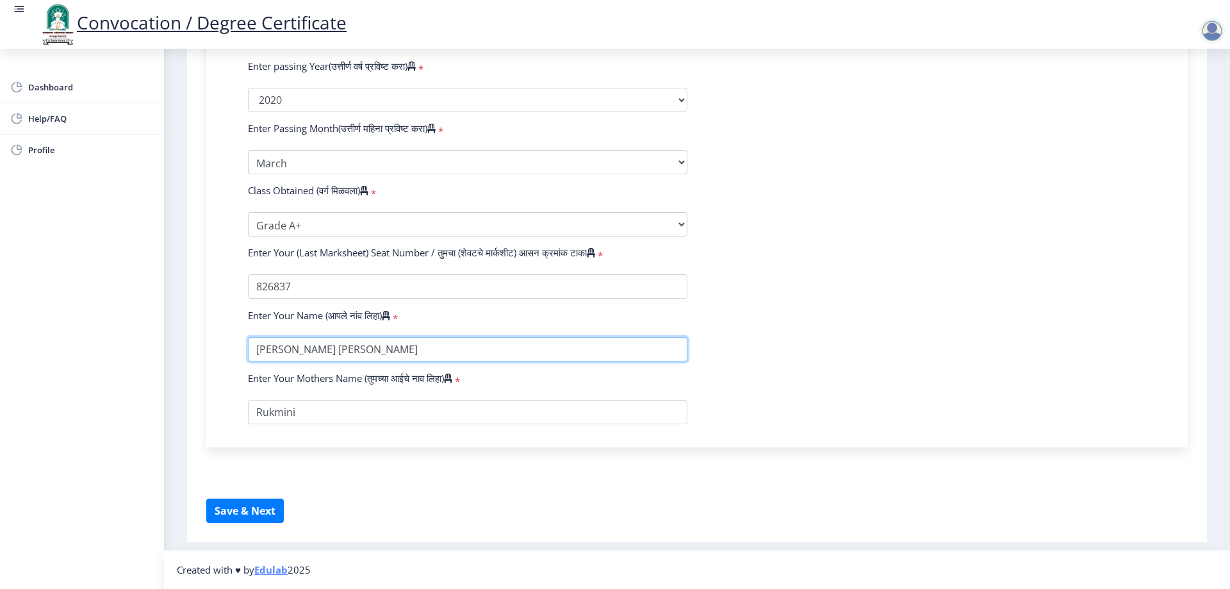
drag, startPoint x: 398, startPoint y: 349, endPoint x: 204, endPoint y: 354, distance: 194.8
click at [204, 354] on div "Instructions (सूचना) 1. पदवी प्रमाणपत्रासाठी शैक्षणिक तपशील चरणावर, तुम्हाला तु…" at bounding box center [696, 28] width 1007 height 1016
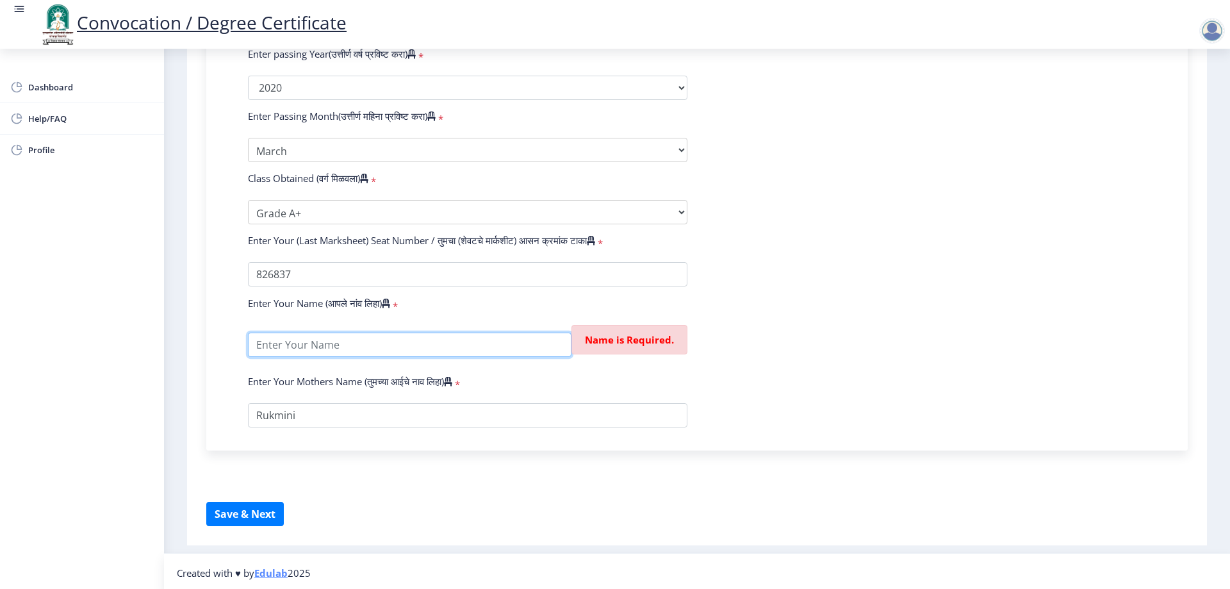
click at [394, 354] on input "textarea" at bounding box center [409, 344] width 323 height 24
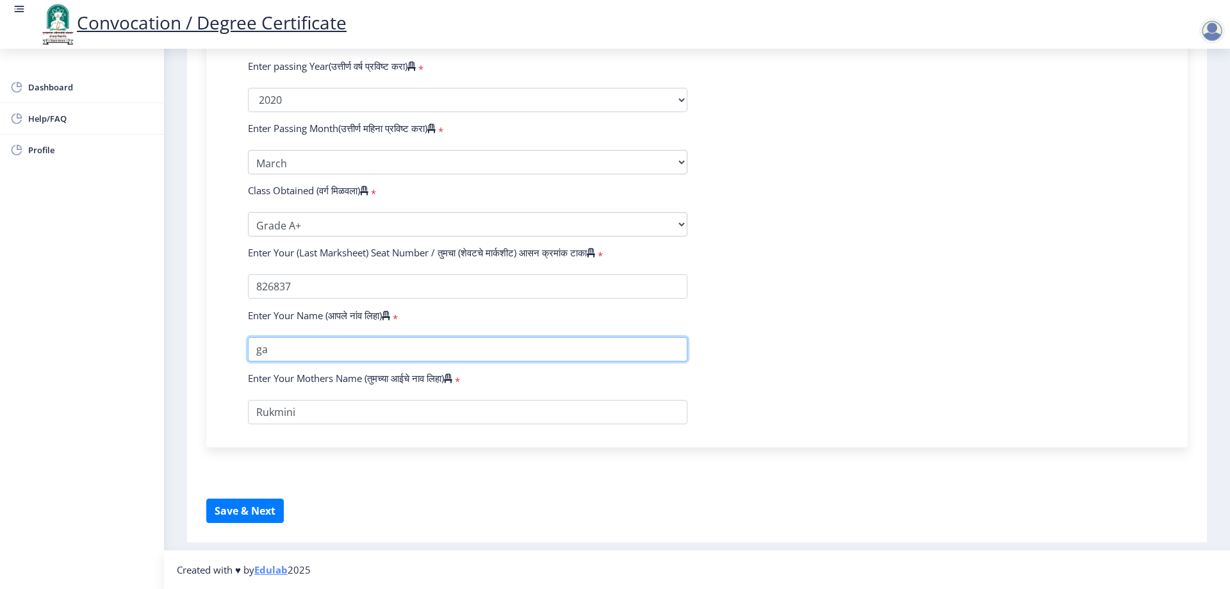
type input "g"
type input "[PERSON_NAME] [PERSON_NAME]"
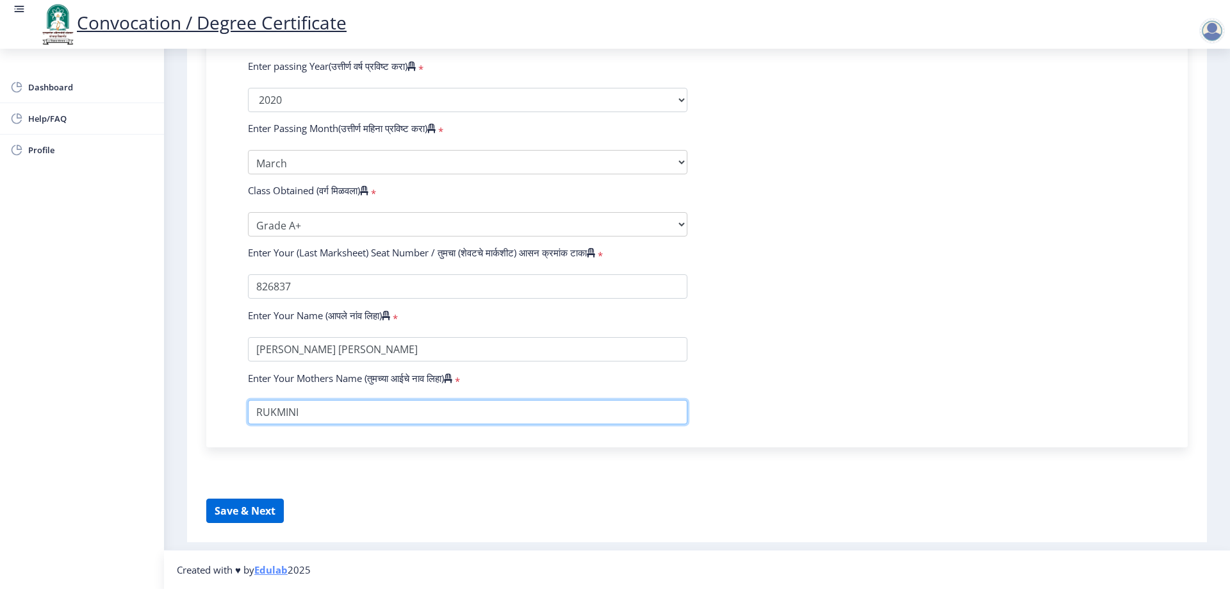
type input "RUKMINI"
click at [248, 509] on button "Save & Next" at bounding box center [245, 510] width 78 height 24
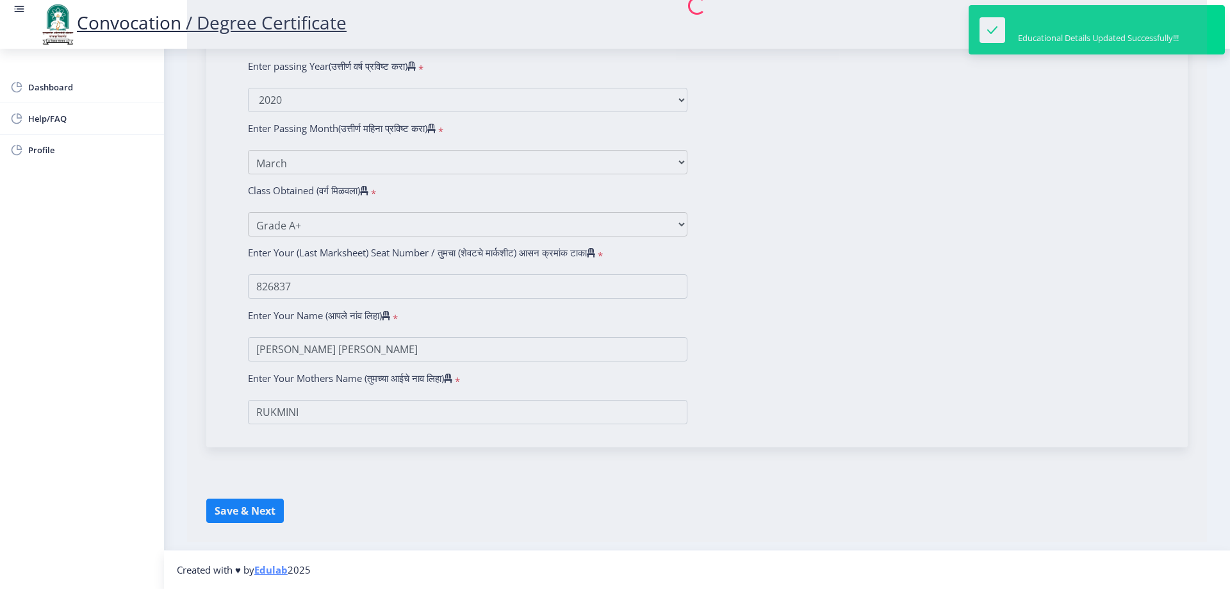
select select
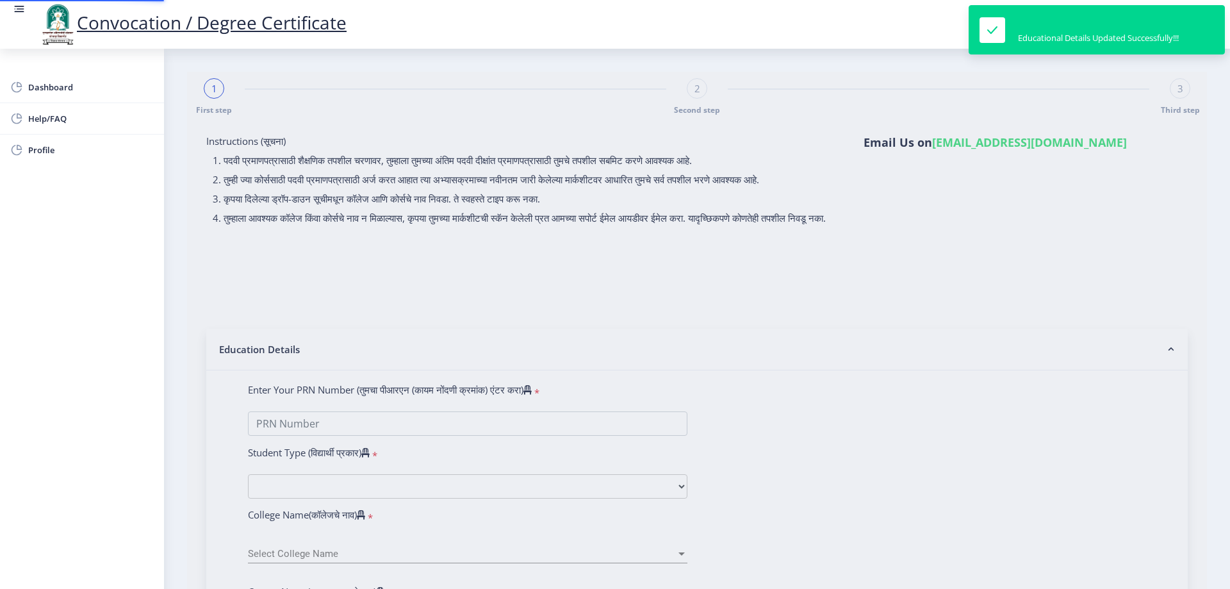
type input "[PERSON_NAME] [PERSON_NAME]"
type input "Rukmini"
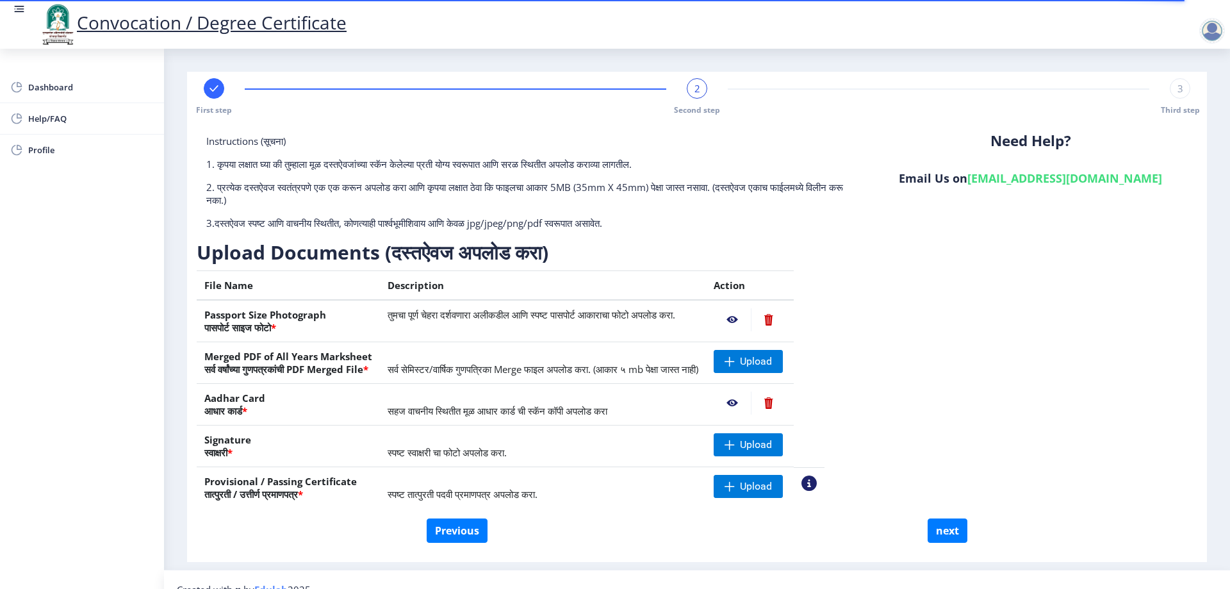
click at [786, 404] on nb-action at bounding box center [768, 402] width 35 height 23
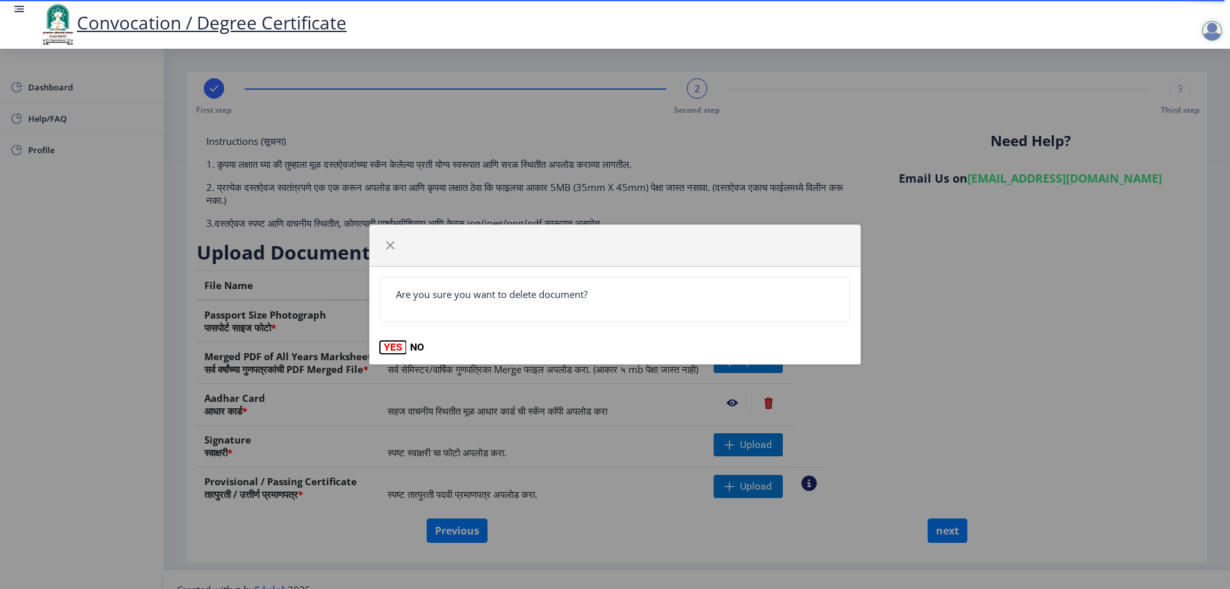
click at [388, 346] on button "YES" at bounding box center [393, 347] width 26 height 13
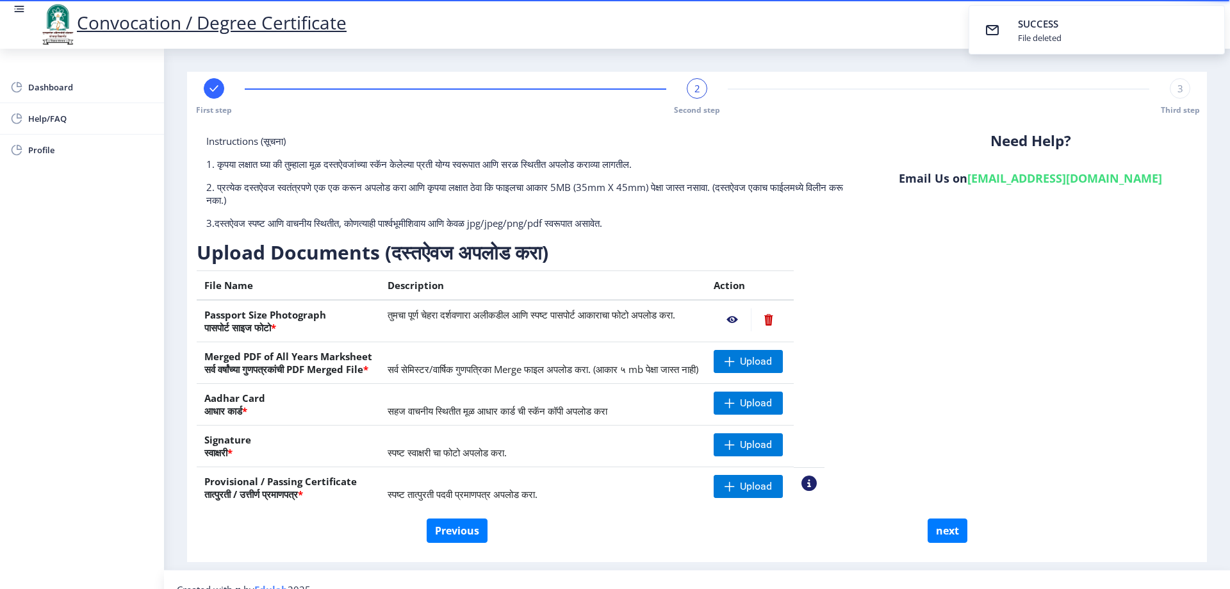
click at [1029, 29] on span "SUCCESS" at bounding box center [1038, 23] width 40 height 13
click at [772, 398] on span "Upload" at bounding box center [756, 403] width 32 height 13
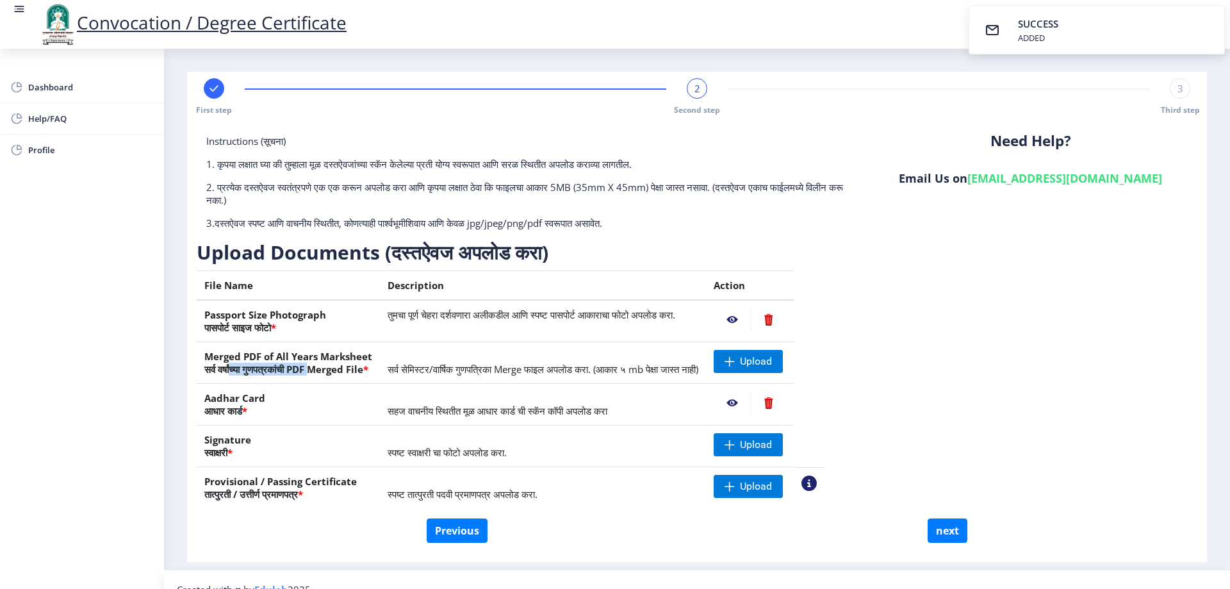
drag, startPoint x: 239, startPoint y: 364, endPoint x: 323, endPoint y: 374, distance: 84.5
click at [322, 373] on th "Merged PDF of All Years Marksheet सर्व वर्षांच्या गुणपत्रकांची PDF Merged File *" at bounding box center [288, 363] width 183 height 42
drag, startPoint x: 236, startPoint y: 402, endPoint x: 459, endPoint y: 405, distance: 222.9
click at [425, 405] on tr "Aadhar Card आधार कार्ड * सहज वाचनीय स्थितीत मूळ आधार कार्ड ची स्कॅन कॉपी अपलोड …" at bounding box center [511, 405] width 628 height 42
drag, startPoint x: 238, startPoint y: 439, endPoint x: 460, endPoint y: 448, distance: 221.8
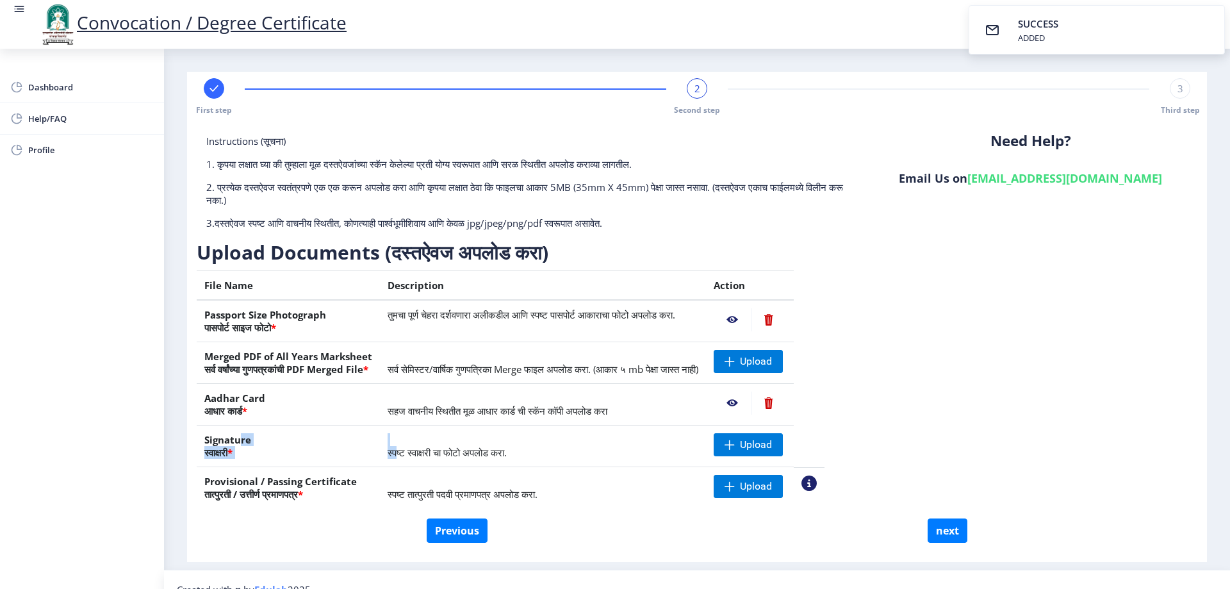
click at [447, 448] on tr "Signature स्वाक्षरी * स्पष्ट स्वाक्षरी चा फोटो अपलोड करा. Upload" at bounding box center [511, 446] width 628 height 42
click at [783, 451] on span "Upload" at bounding box center [748, 444] width 69 height 23
drag, startPoint x: 312, startPoint y: 483, endPoint x: 356, endPoint y: 485, distance: 44.2
click at [356, 485] on th "Provisional / Passing Certificate तात्पुरती / उत्तीर्ण प्रमाणपत्र *" at bounding box center [288, 488] width 183 height 42
click at [783, 496] on span "Upload" at bounding box center [748, 486] width 69 height 23
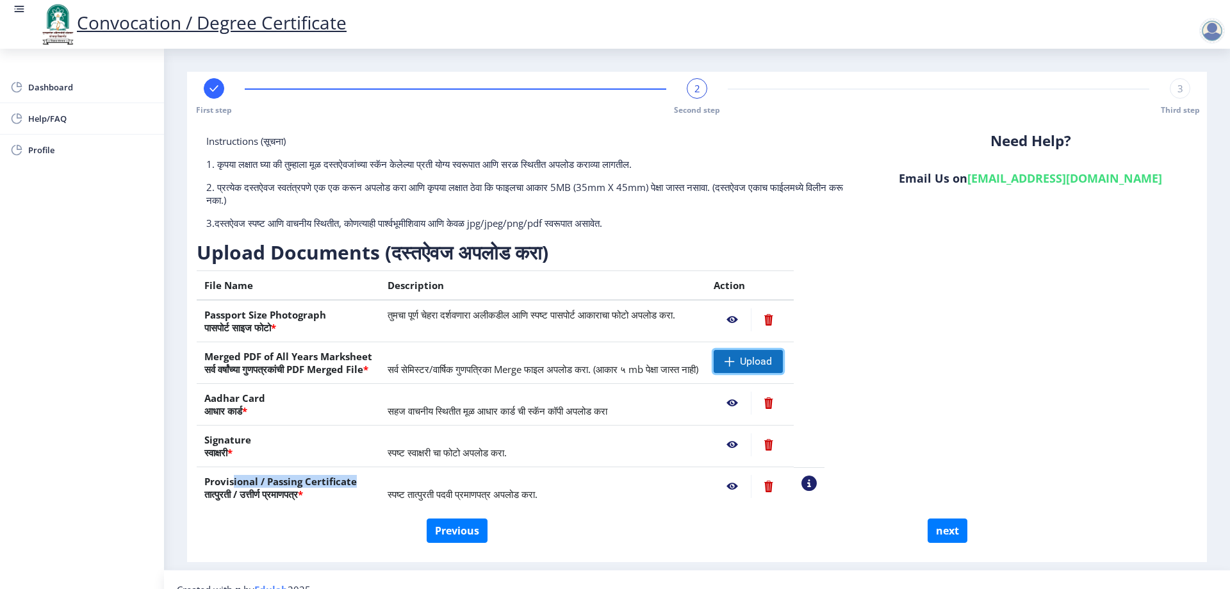
click at [778, 370] on span "Upload" at bounding box center [748, 361] width 69 height 23
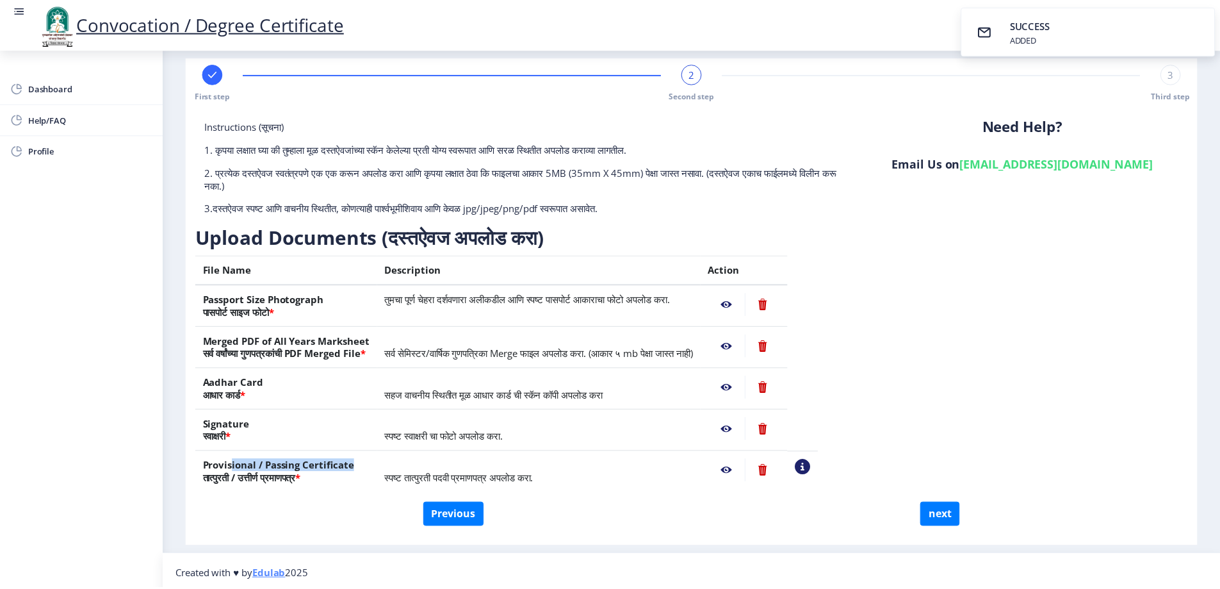
scroll to position [20, 0]
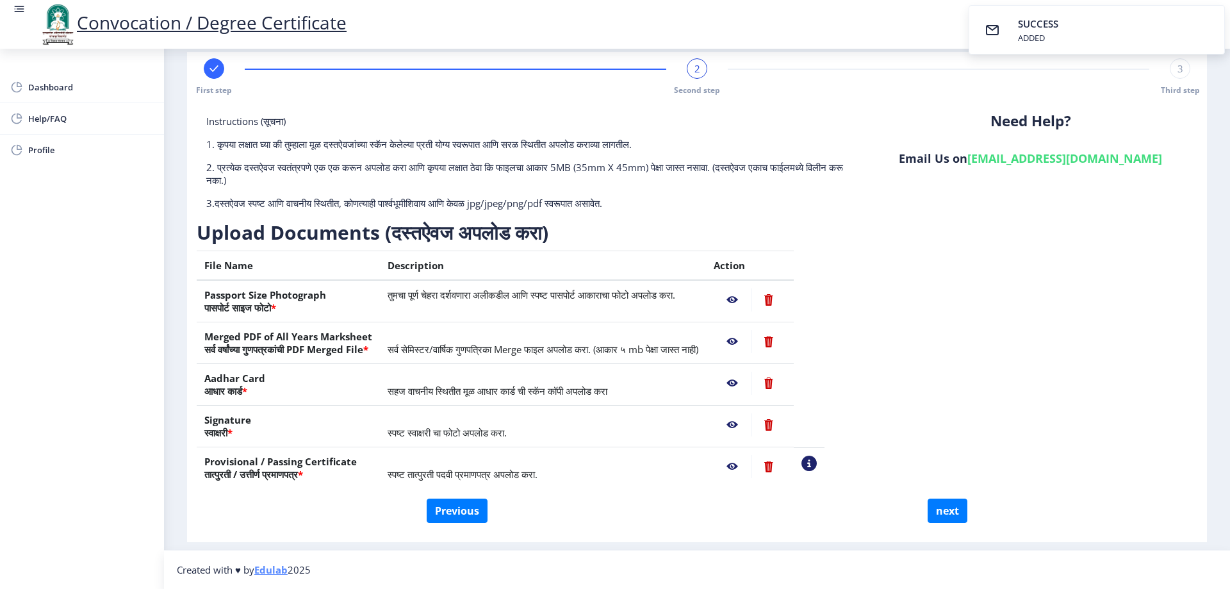
click at [751, 299] on nb-action at bounding box center [732, 299] width 37 height 23
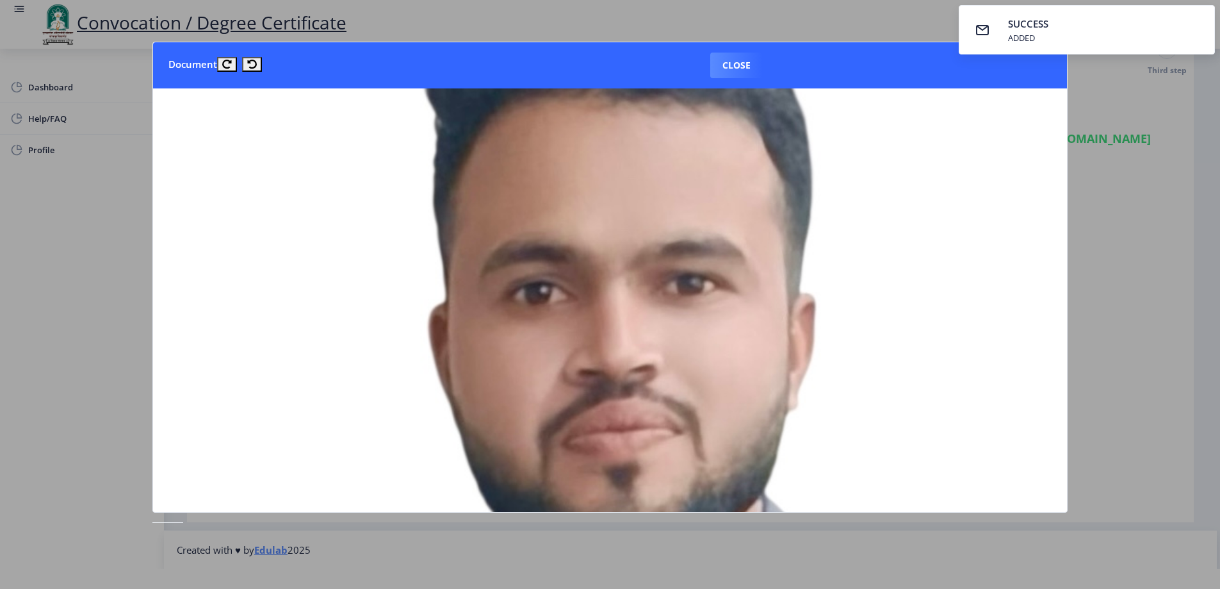
scroll to position [0, 0]
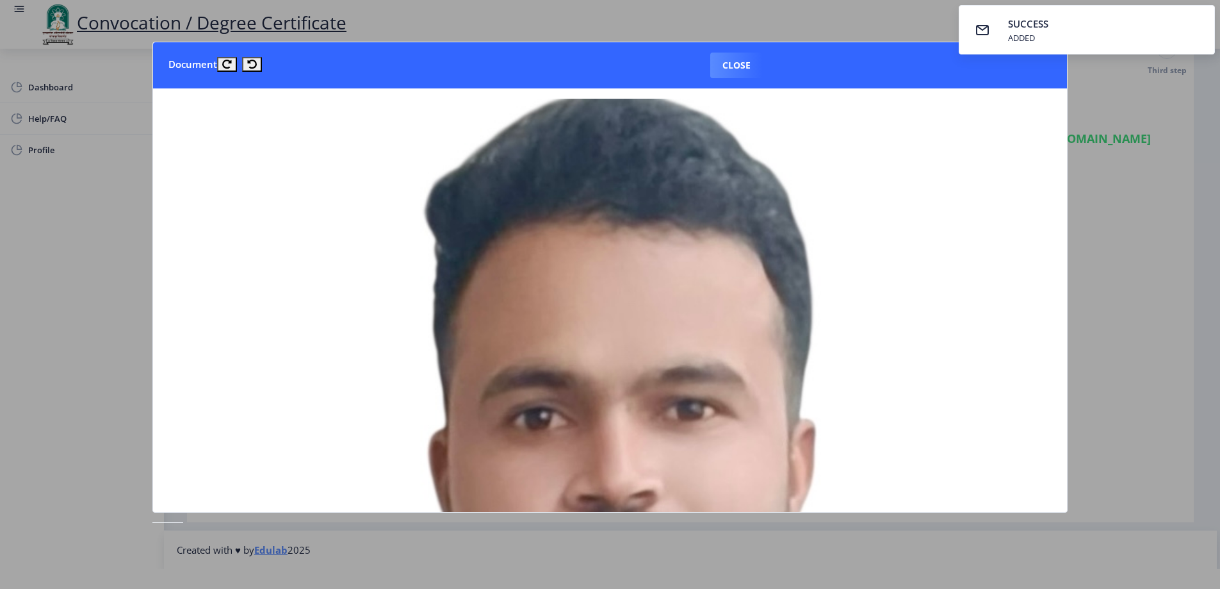
click at [712, 49] on nb-card-header "Document Close" at bounding box center [610, 65] width 914 height 46
click at [723, 59] on button "Close" at bounding box center [736, 66] width 53 height 26
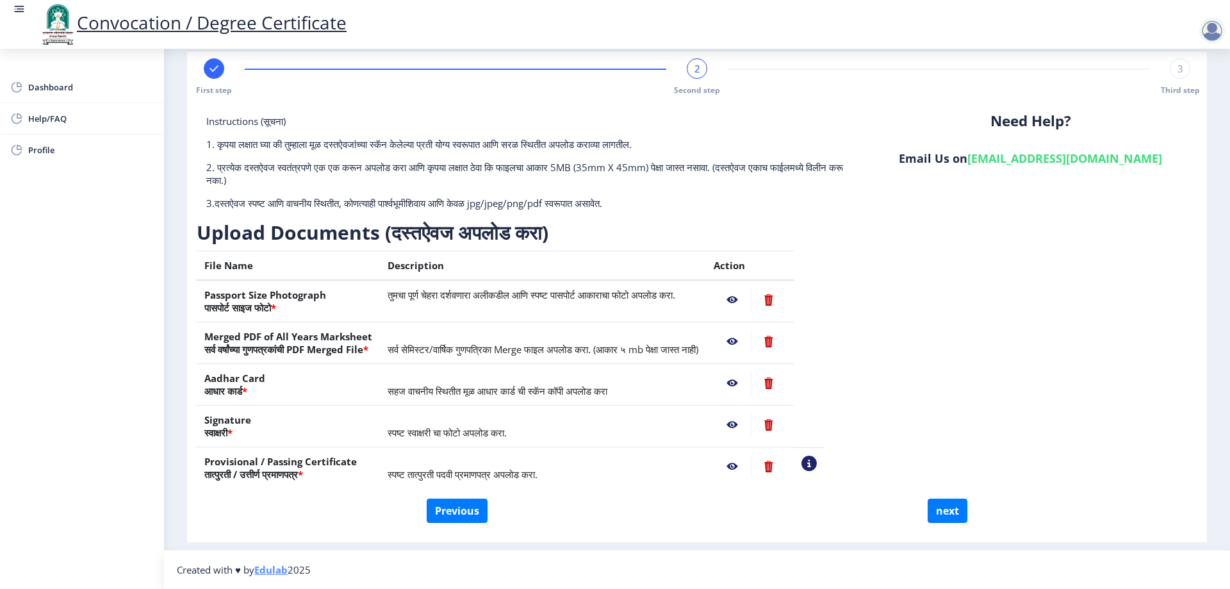
click at [786, 299] on nb-action at bounding box center [768, 299] width 35 height 23
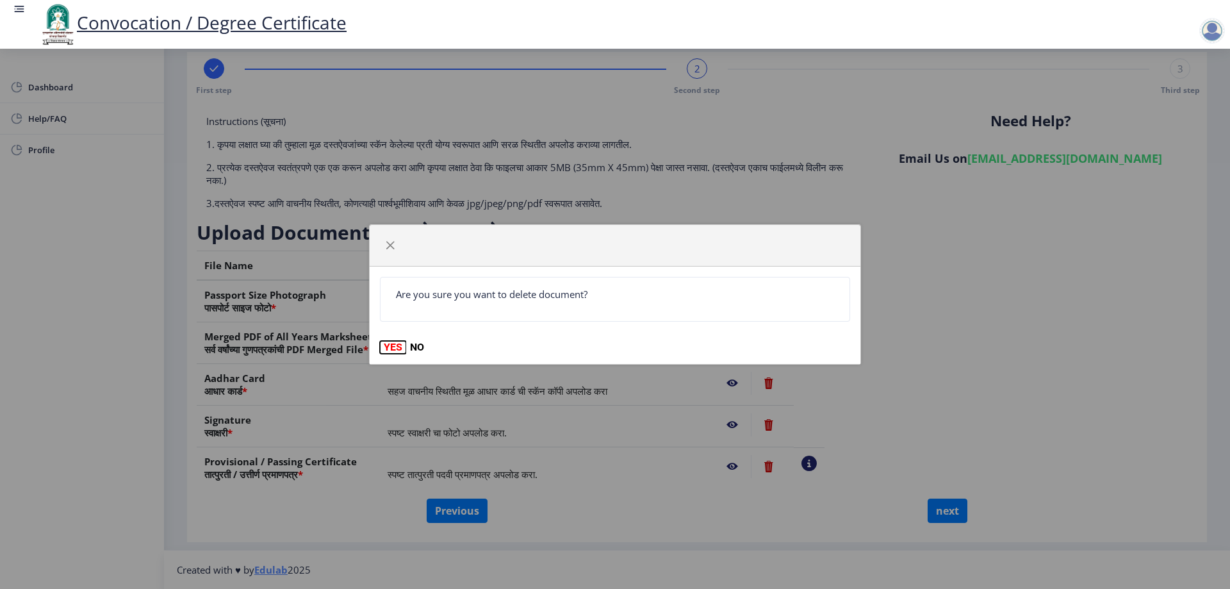
click at [391, 345] on button "YES" at bounding box center [393, 347] width 26 height 13
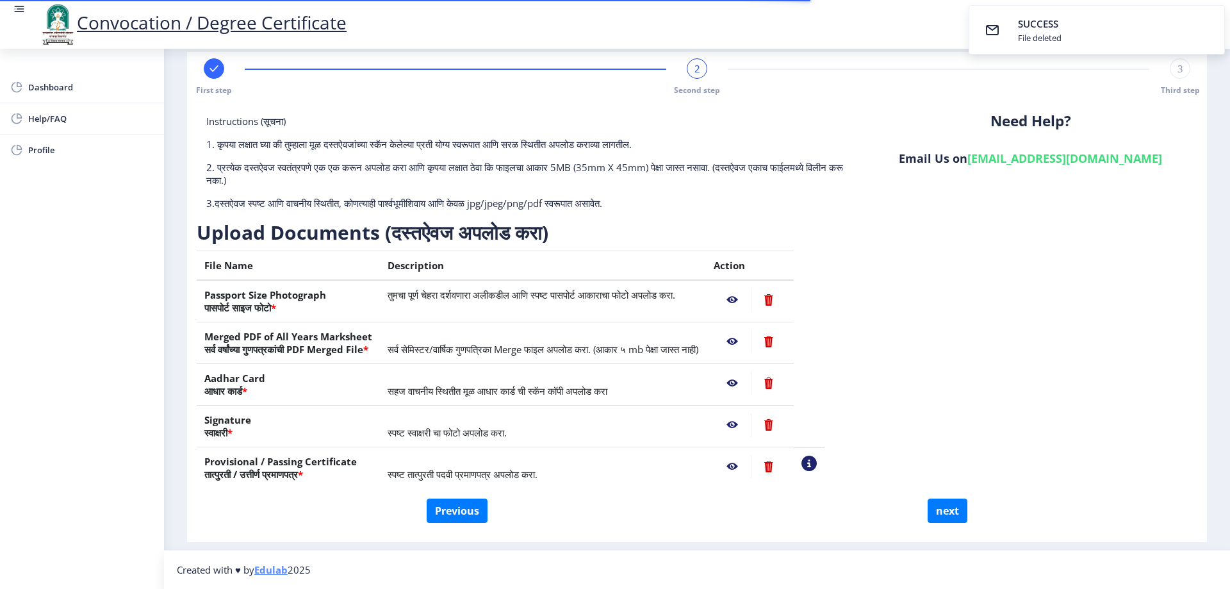
click at [1107, 21] on nb-toast "SUCCESS File deleted" at bounding box center [1097, 29] width 256 height 49
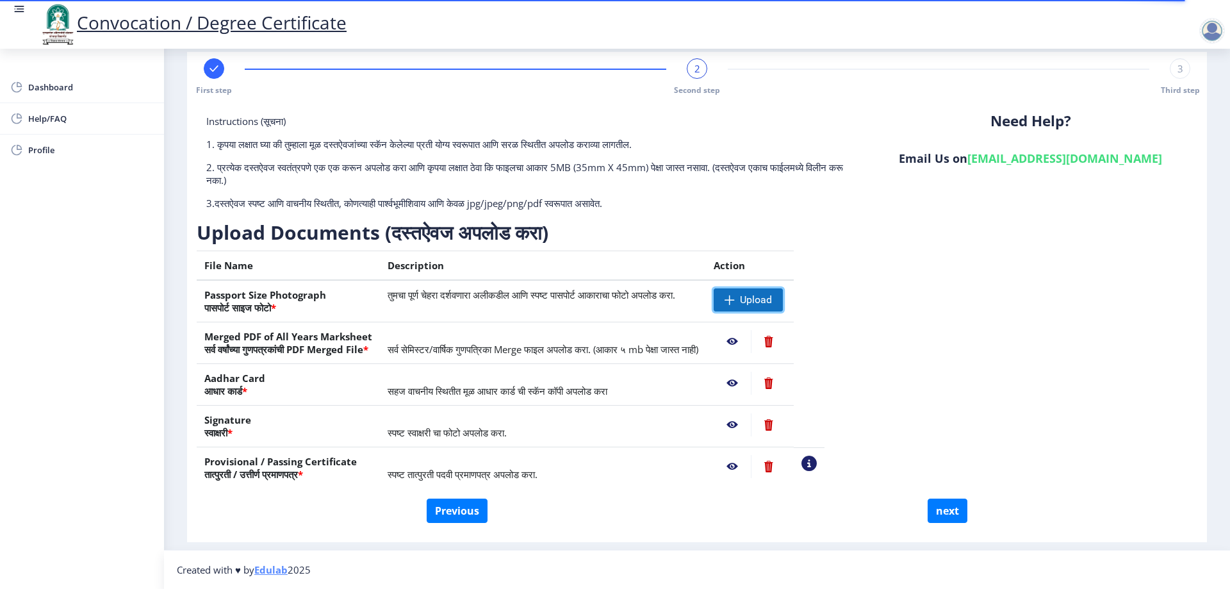
click at [781, 295] on span "Upload" at bounding box center [748, 299] width 69 height 23
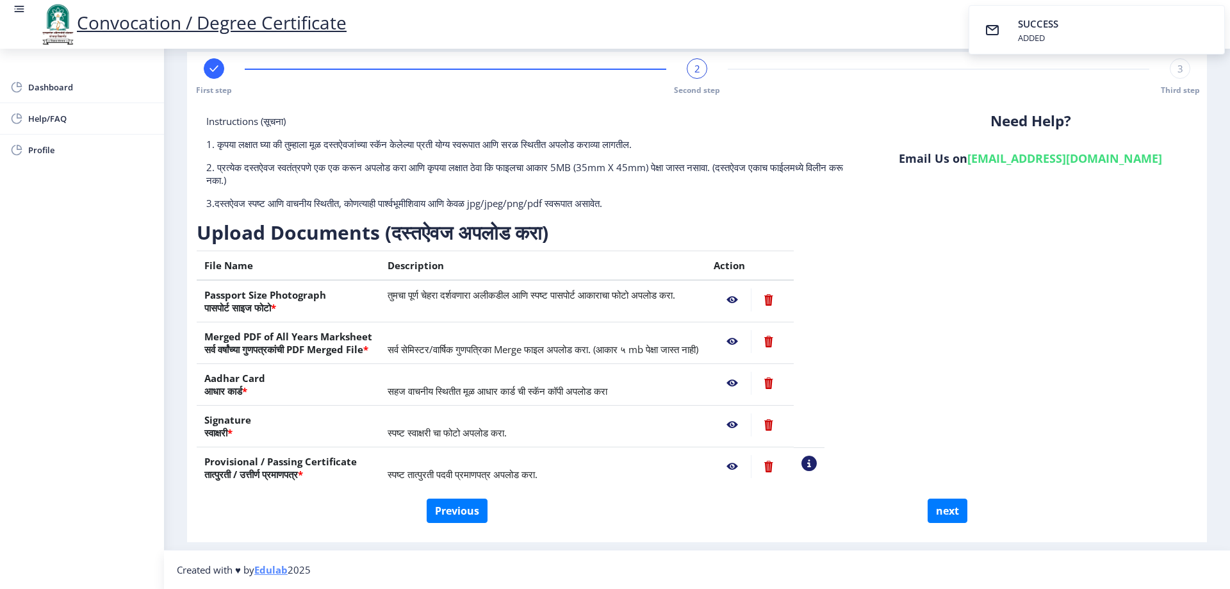
click at [751, 299] on nb-action at bounding box center [732, 299] width 37 height 23
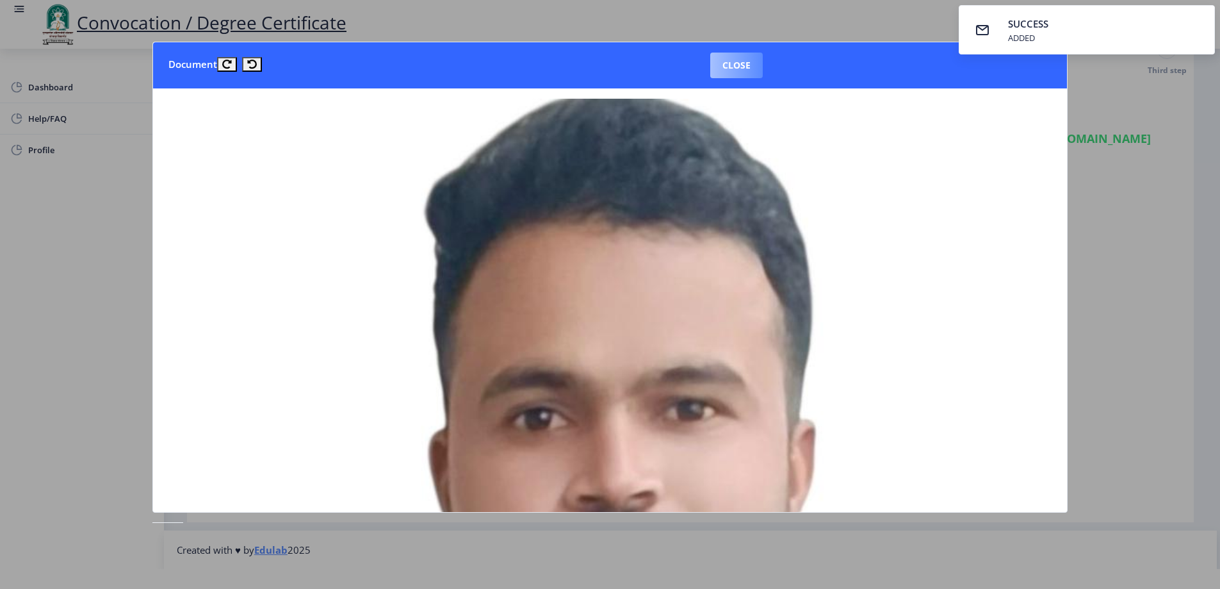
click at [735, 69] on button "Close" at bounding box center [736, 66] width 53 height 26
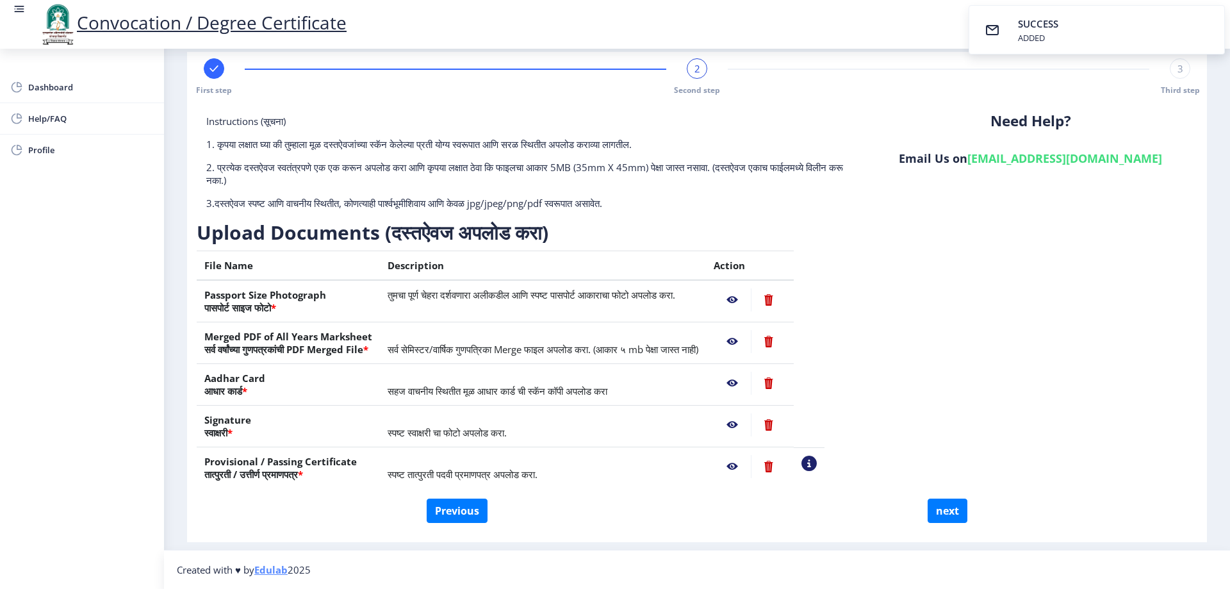
click at [751, 341] on nb-action at bounding box center [732, 341] width 37 height 23
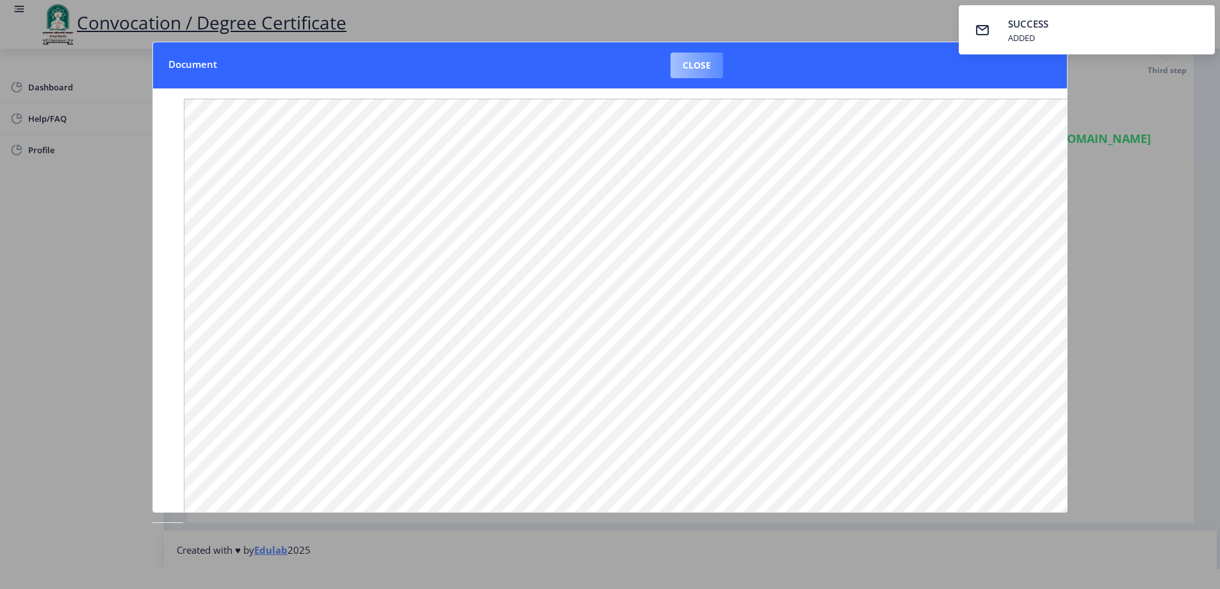
click at [709, 63] on button "Close" at bounding box center [697, 66] width 53 height 26
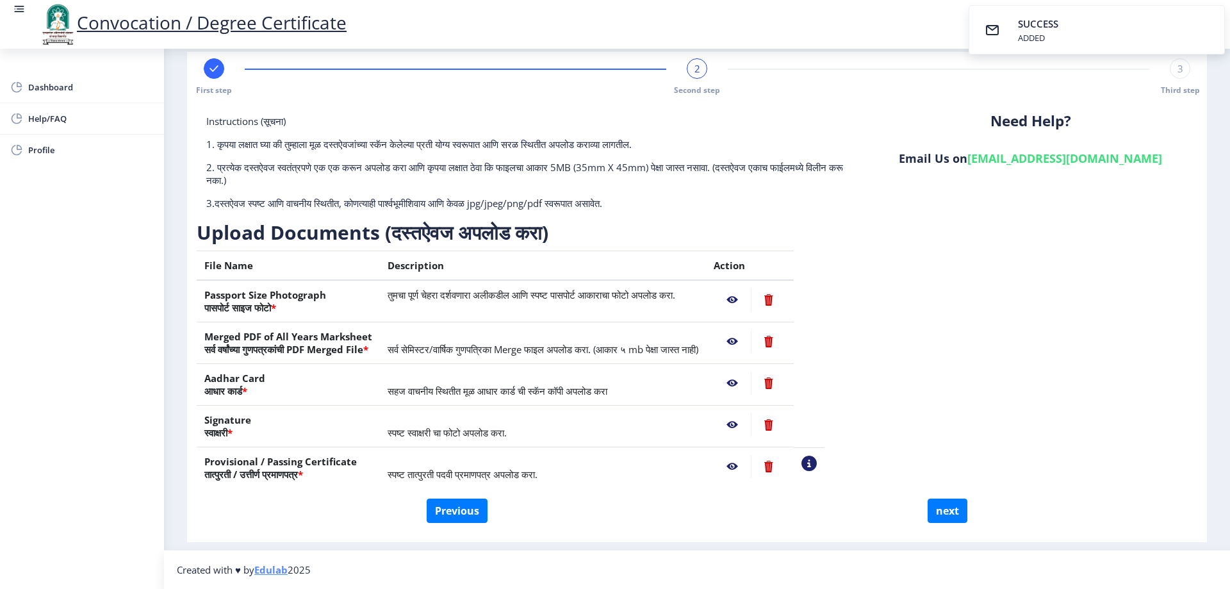
click at [751, 381] on nb-action at bounding box center [732, 383] width 37 height 23
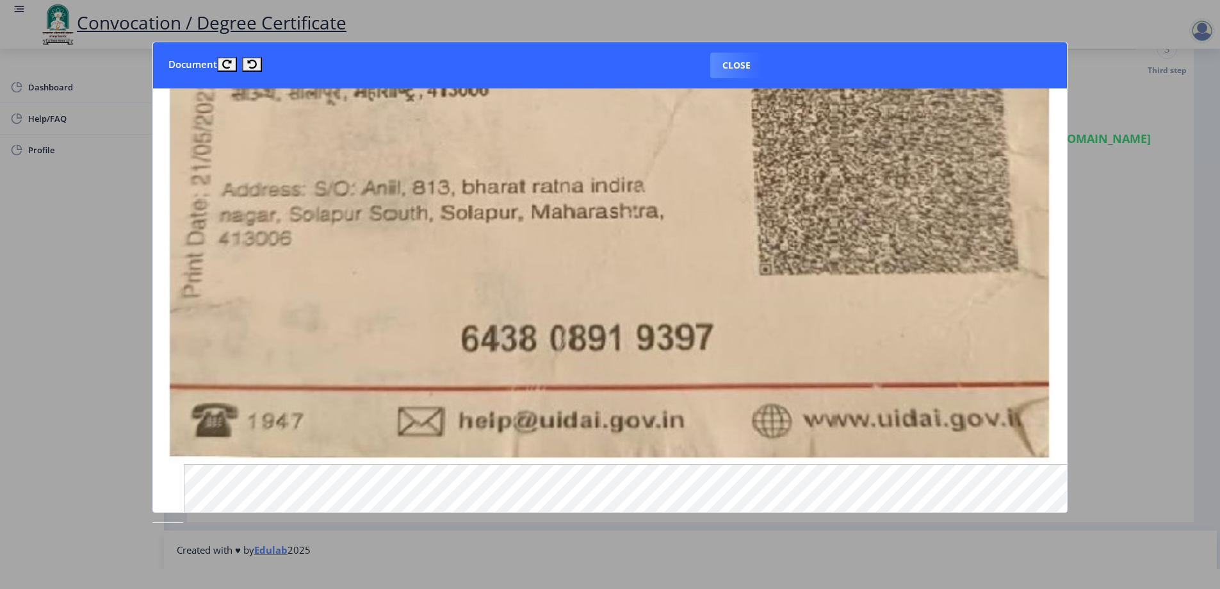
scroll to position [897, 0]
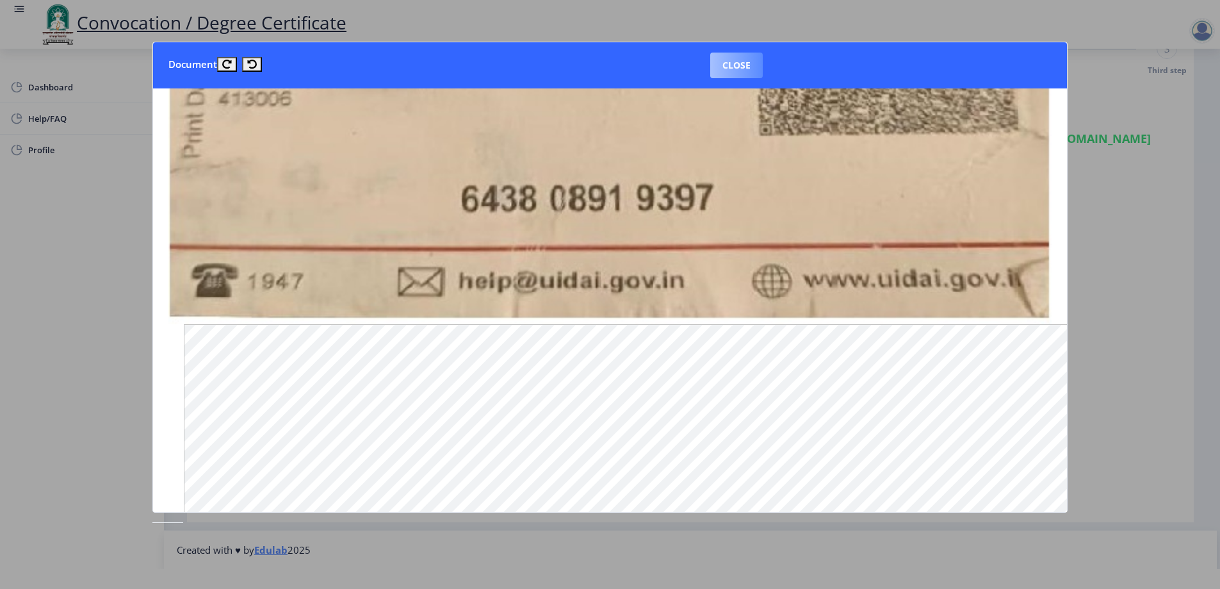
click at [721, 56] on button "Close" at bounding box center [736, 66] width 53 height 26
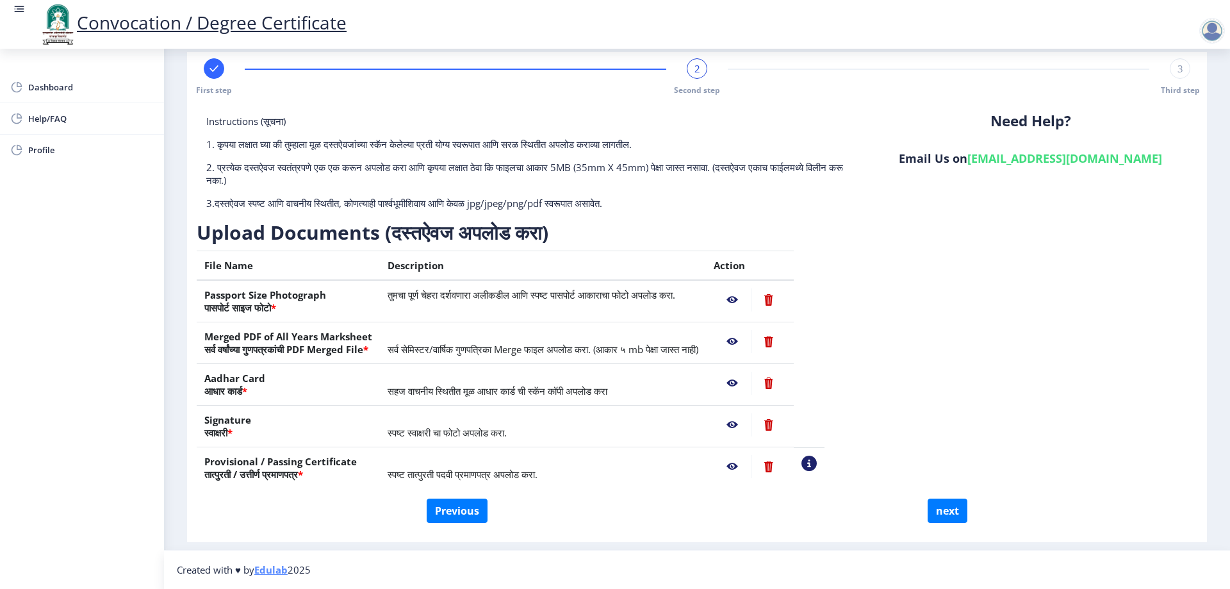
click at [751, 422] on nb-action at bounding box center [732, 424] width 37 height 23
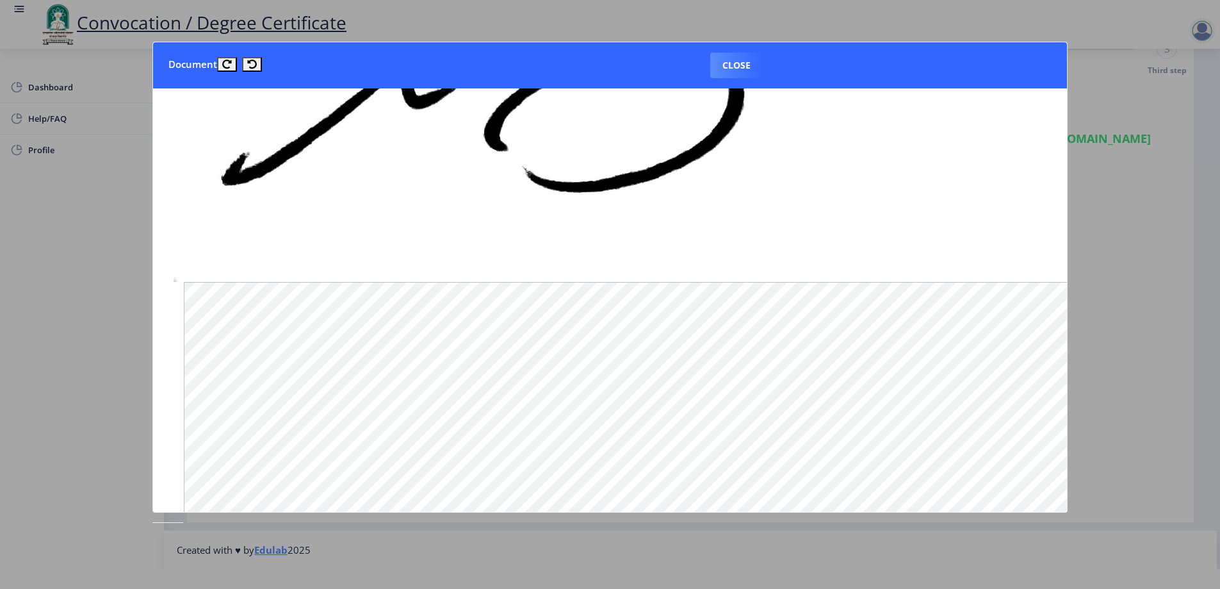
scroll to position [256, 0]
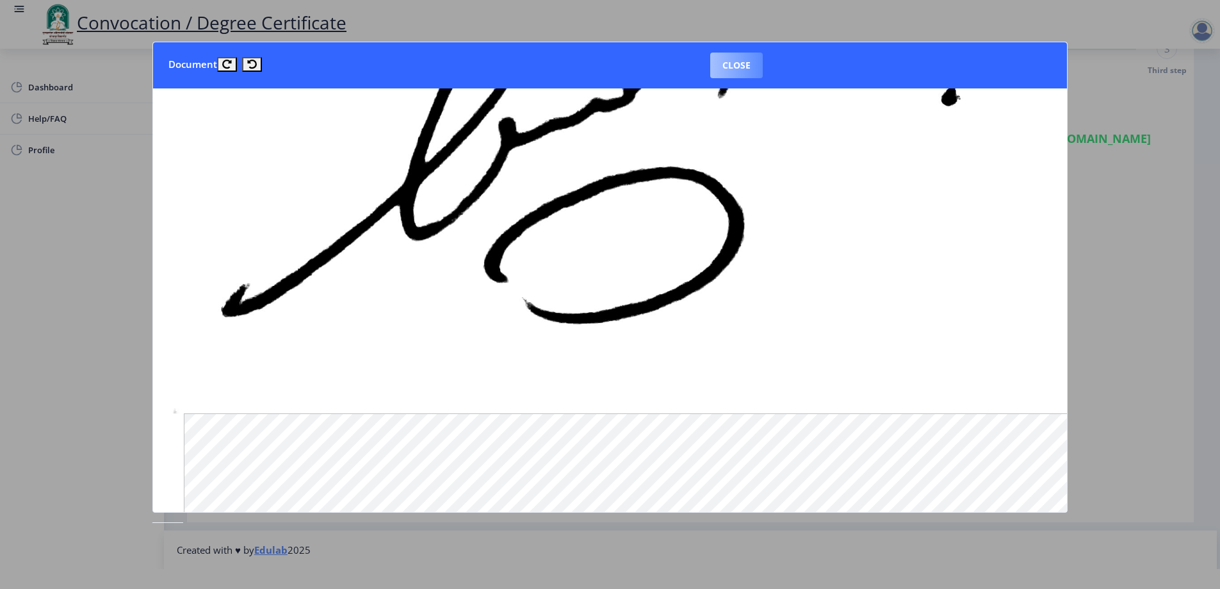
click at [732, 70] on button "Close" at bounding box center [736, 66] width 53 height 26
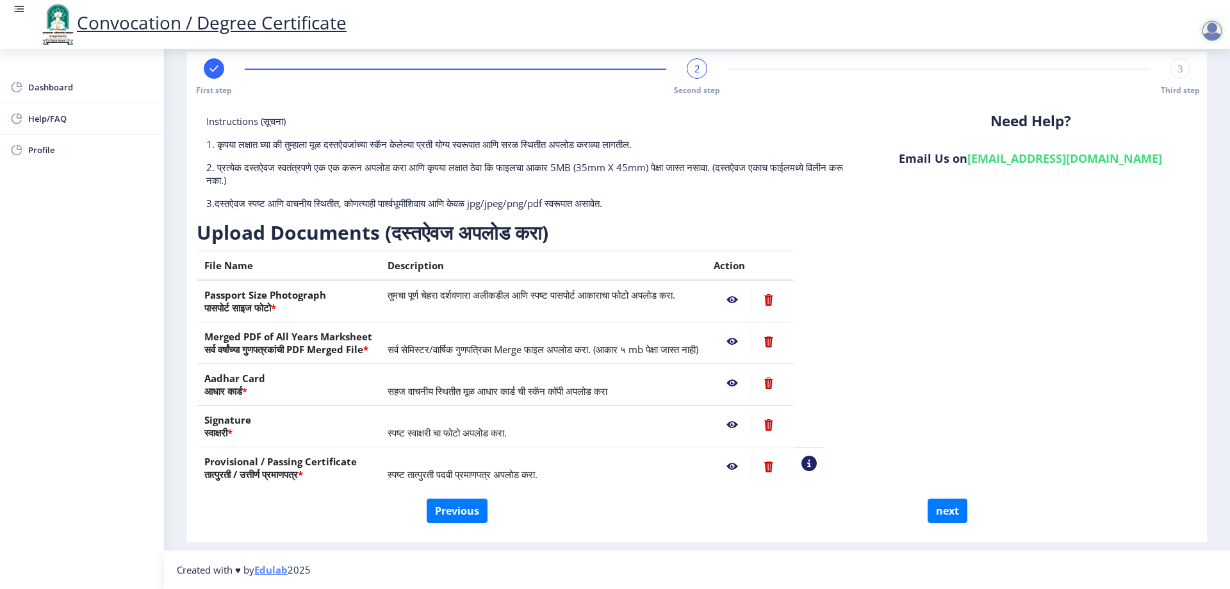
click at [751, 459] on nb-action at bounding box center [732, 466] width 37 height 23
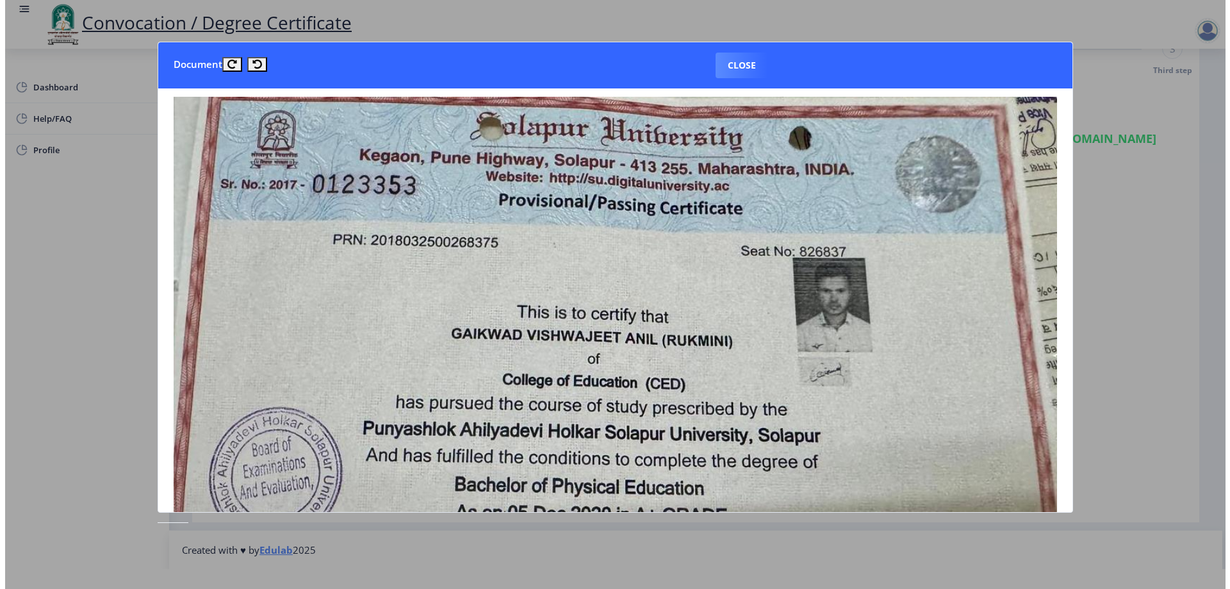
scroll to position [0, 0]
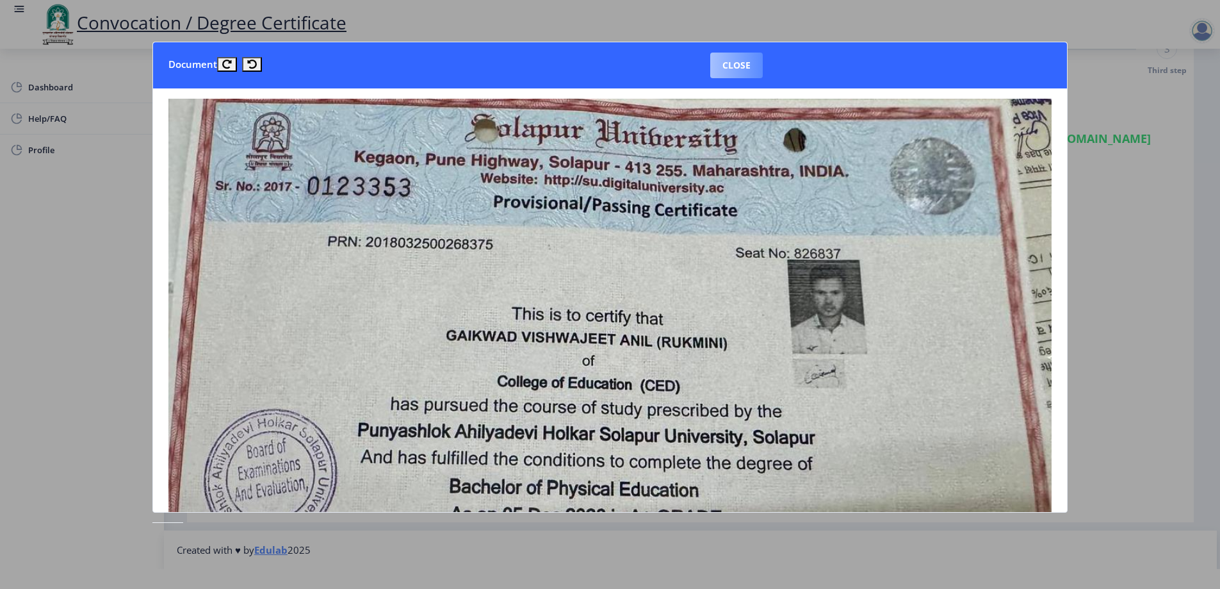
click at [743, 65] on button "Close" at bounding box center [736, 66] width 53 height 26
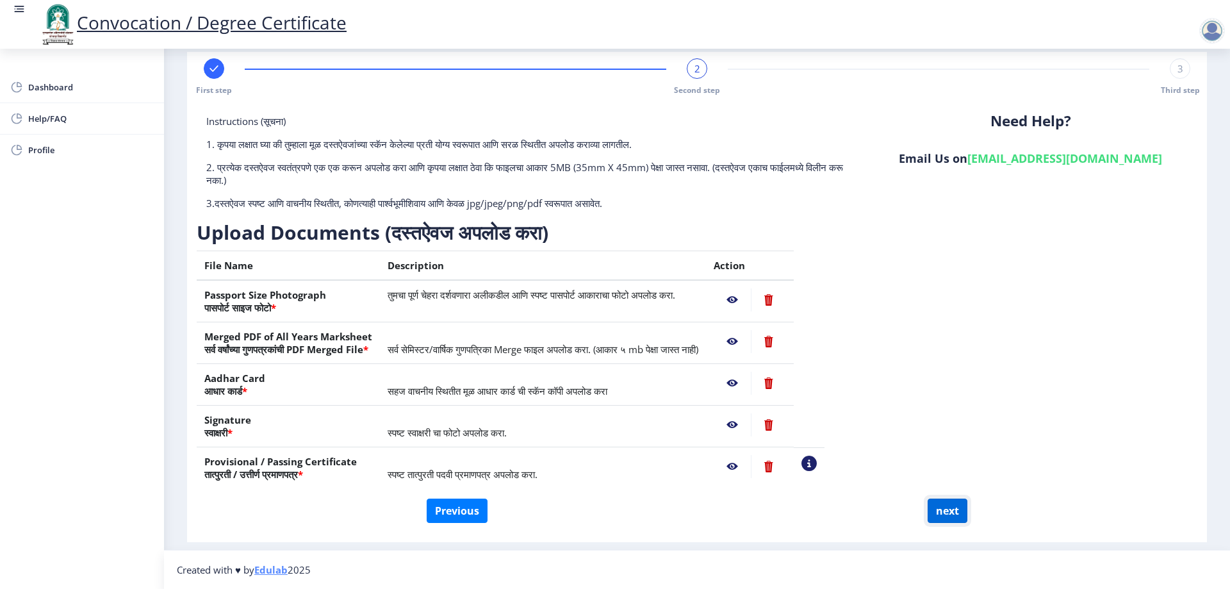
click at [935, 512] on button "next" at bounding box center [948, 510] width 40 height 24
select select
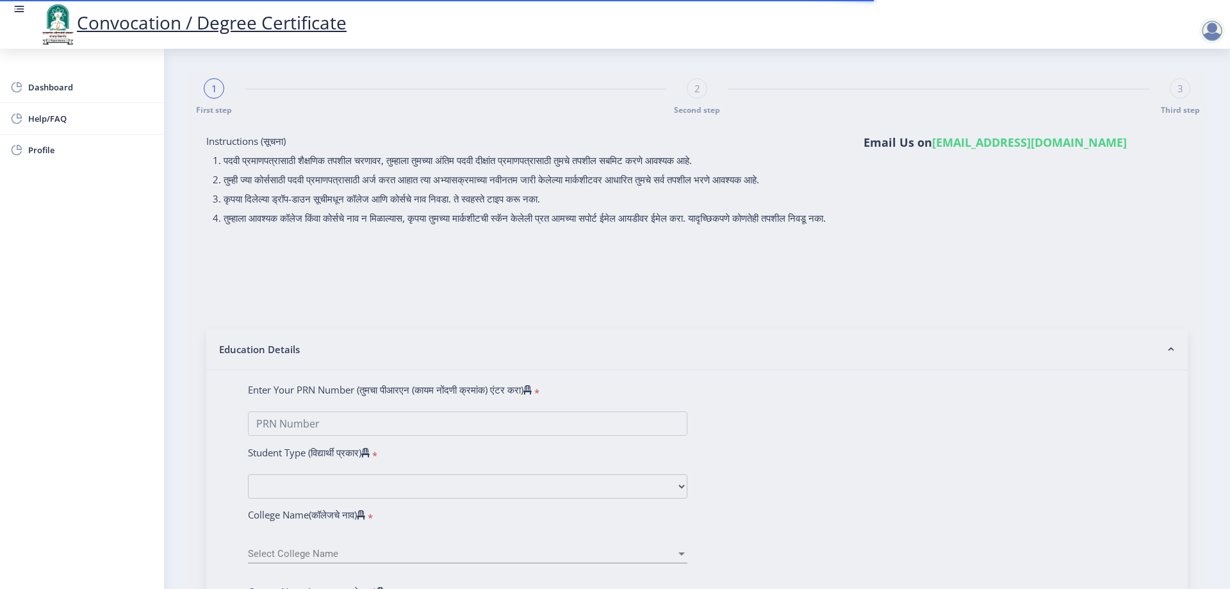
select select
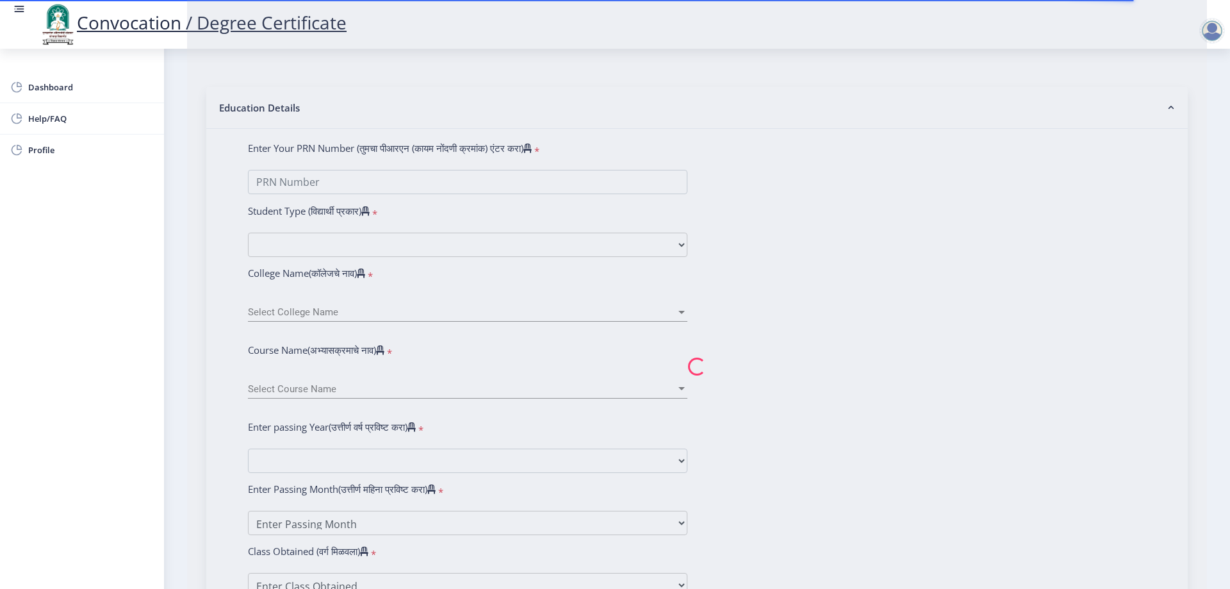
scroll to position [320, 0]
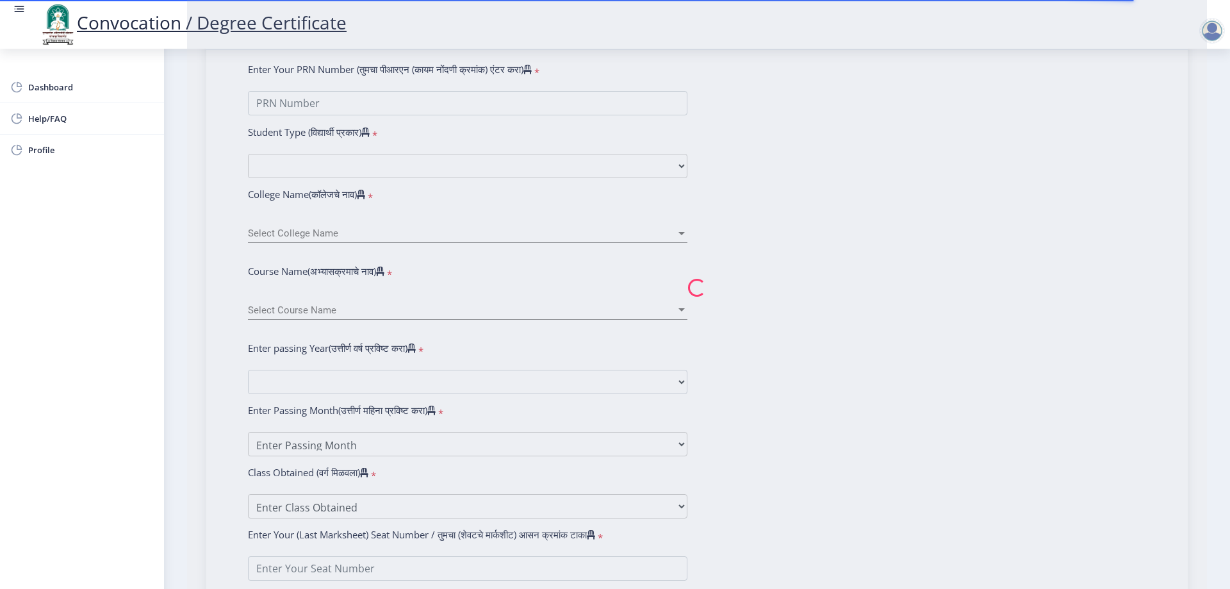
select select
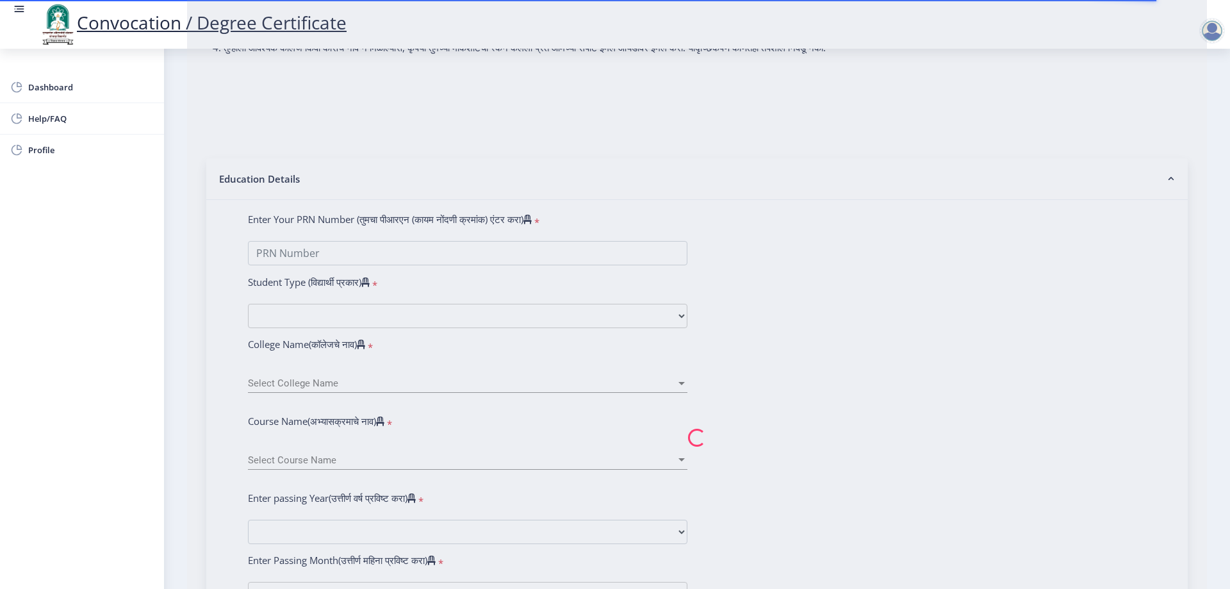
scroll to position [192, 0]
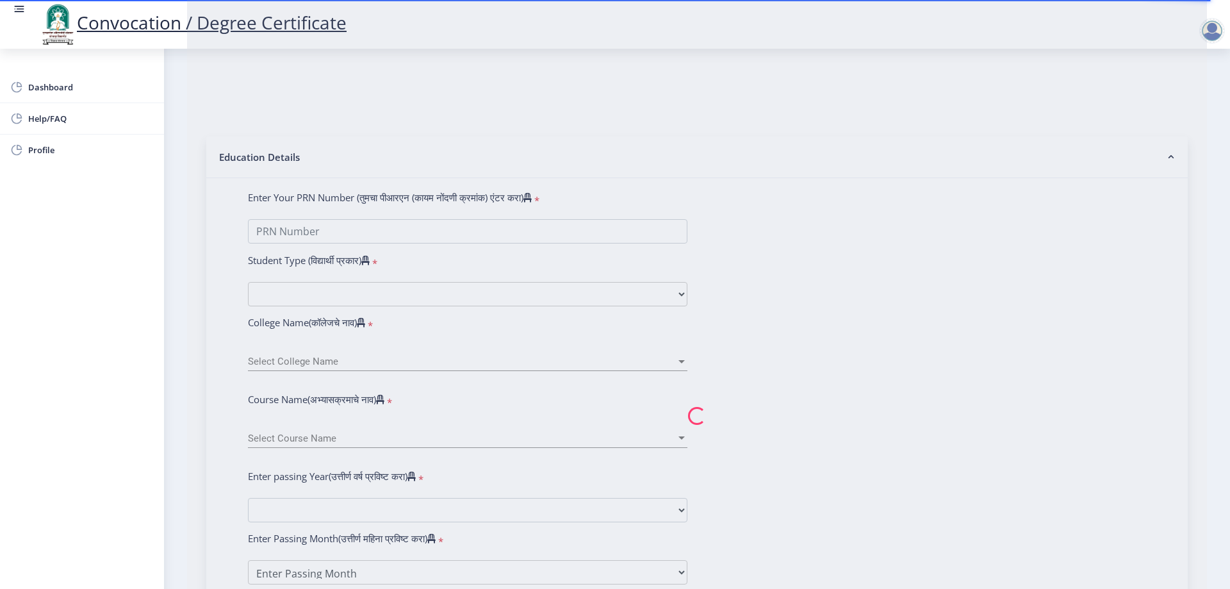
type input "[PERSON_NAME] [PERSON_NAME]"
type input "Rukmini"
type input "2018032500268375"
select select "Regular"
select select "2020"
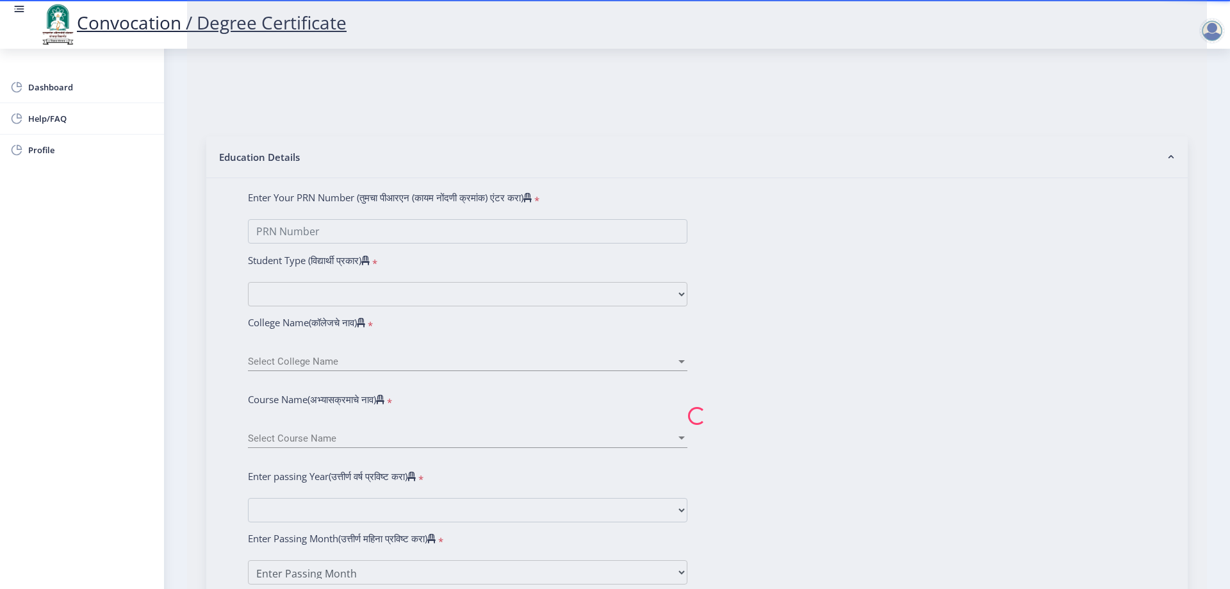
select select "March"
select select "Grade A+"
type input "826837"
type input "[PERSON_NAME] [PERSON_NAME]"
type input "RUKMINI"
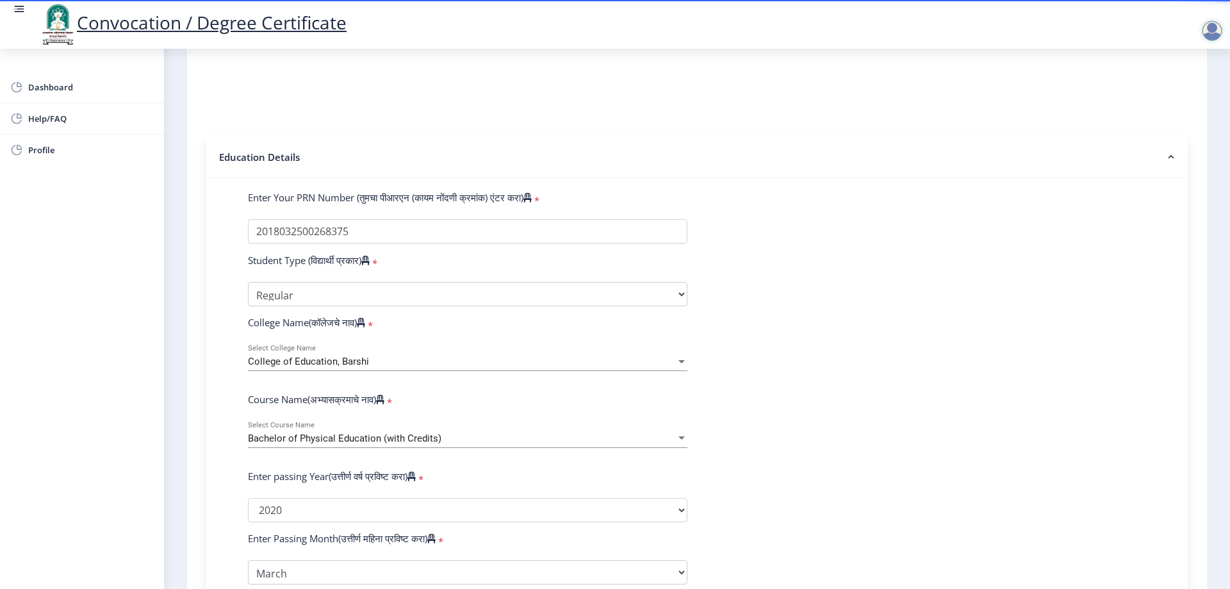
select select
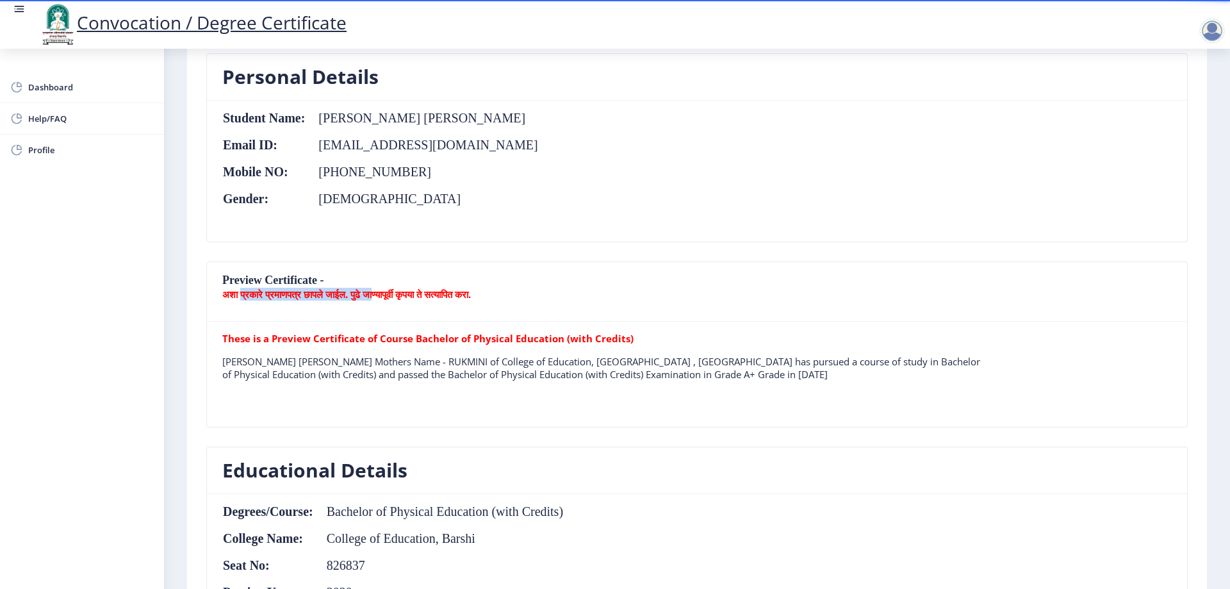
drag, startPoint x: 363, startPoint y: 291, endPoint x: 387, endPoint y: 290, distance: 23.7
click at [387, 290] on b "अशा प्रकारे प्रमाणपत्र छापले जाईल. पुढे जाण्यापूर्वी कृपया ते सत्यापित करा." at bounding box center [346, 294] width 249 height 13
click at [409, 291] on b "अशा प्रकारे प्रमाणपत्र छापले जाईल. पुढे जाण्यापूर्वी कृपया ते सत्यापित करा." at bounding box center [346, 294] width 249 height 13
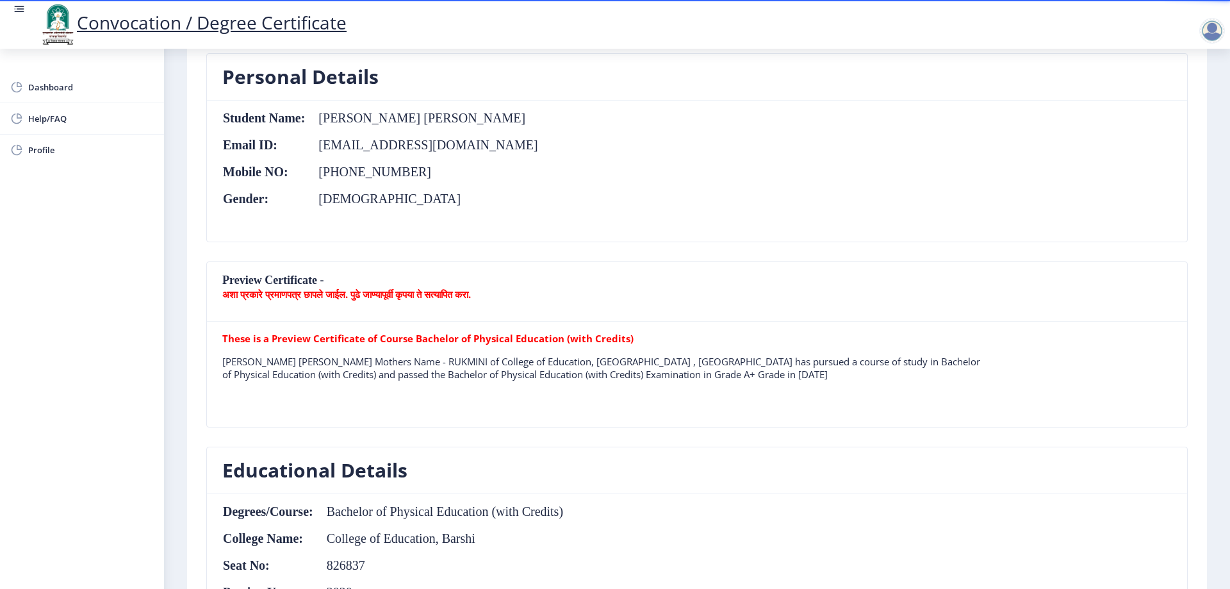
click at [580, 284] on nb-card-header "Preview Certificate - अशा प्रकारे प्रमाणपत्र छापले जाईल. पुढे जाण्यापूर्वी कृपय…" at bounding box center [697, 292] width 980 height 60
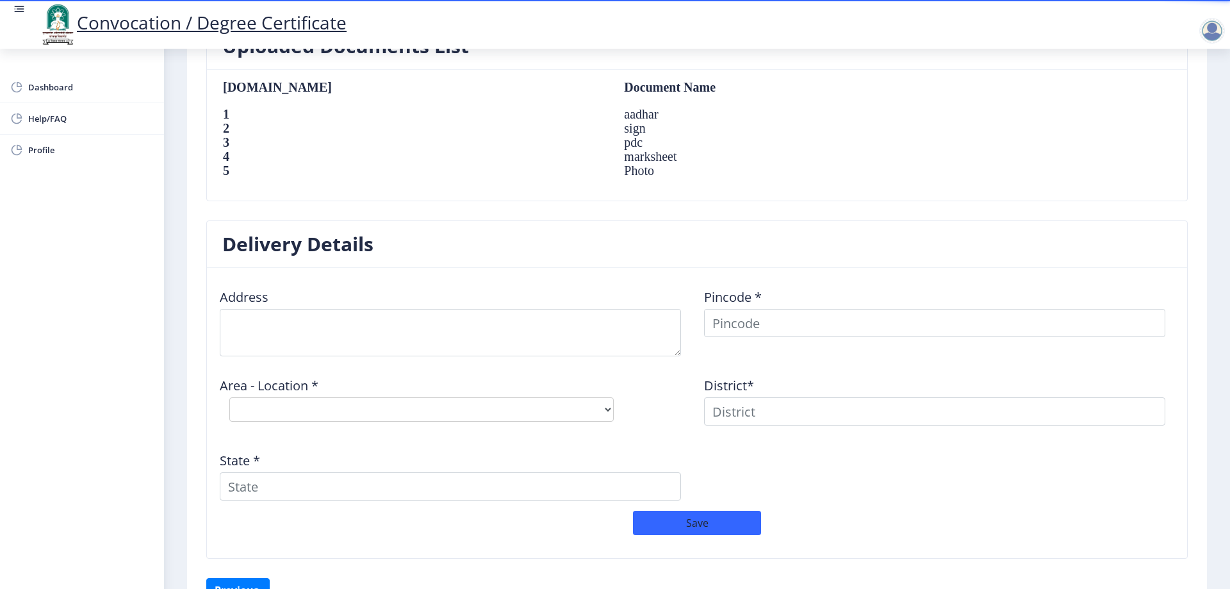
scroll to position [945, 0]
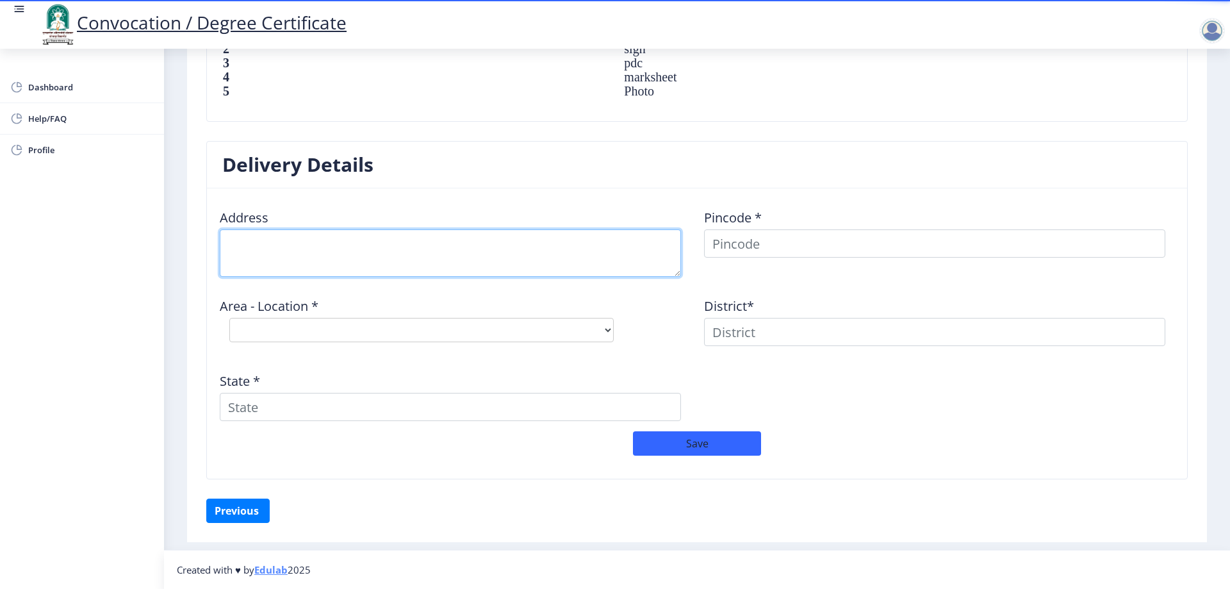
click at [309, 233] on textarea at bounding box center [450, 252] width 461 height 47
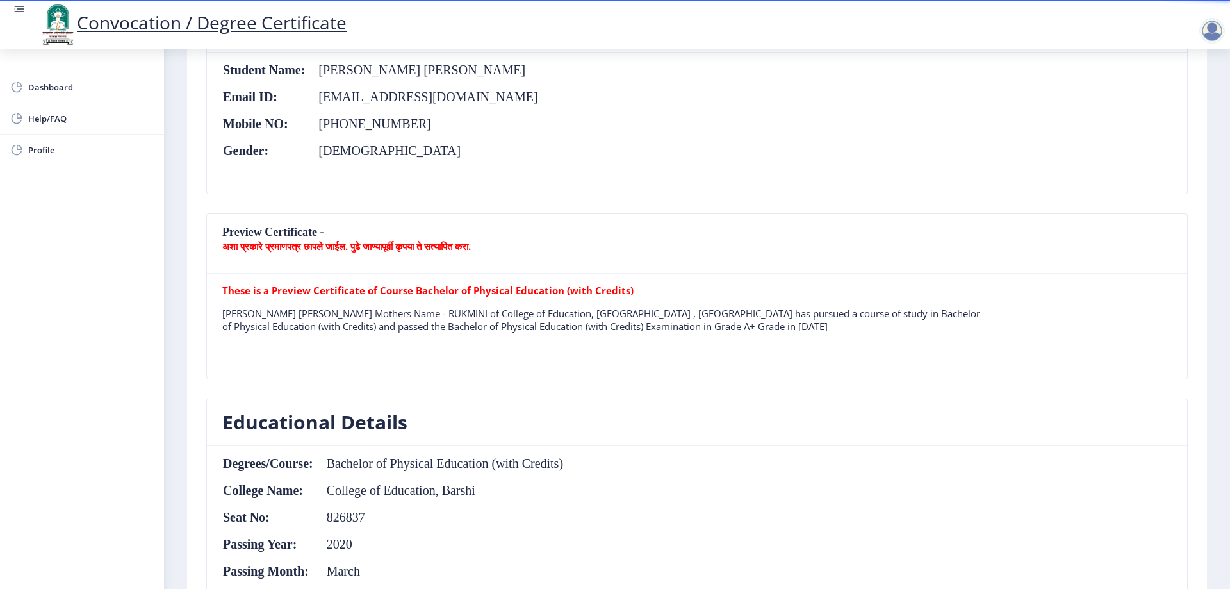
scroll to position [48, 0]
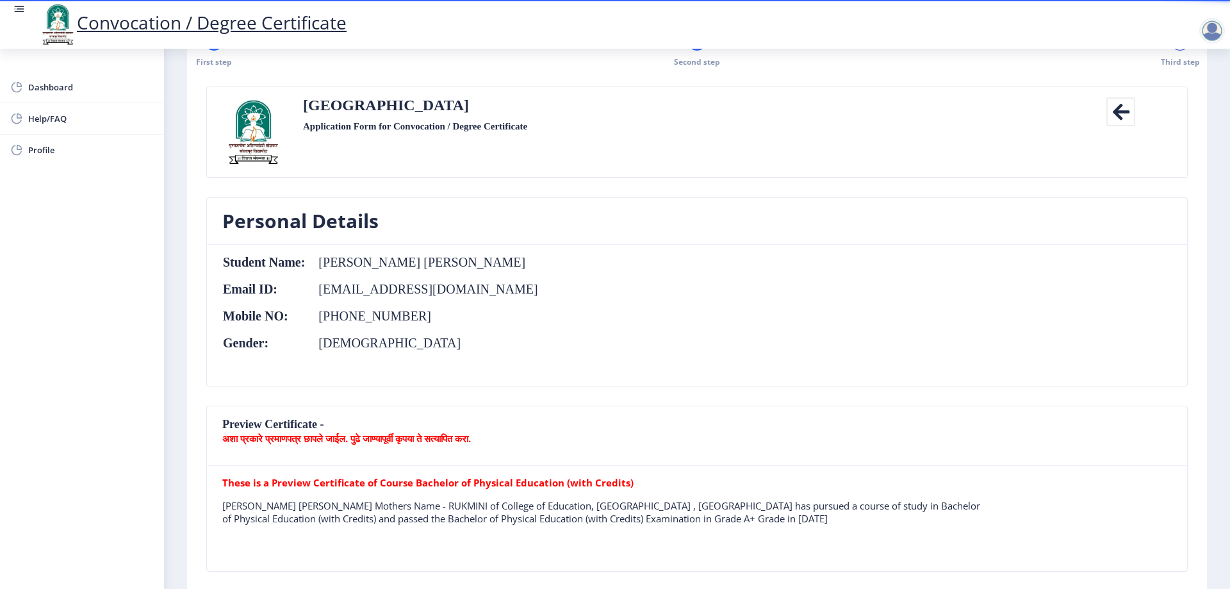
click at [377, 321] on td "[PHONE_NUMBER]" at bounding box center [422, 316] width 233 height 14
copy td "8999779028"
click at [404, 346] on td "[DEMOGRAPHIC_DATA]" at bounding box center [422, 343] width 233 height 14
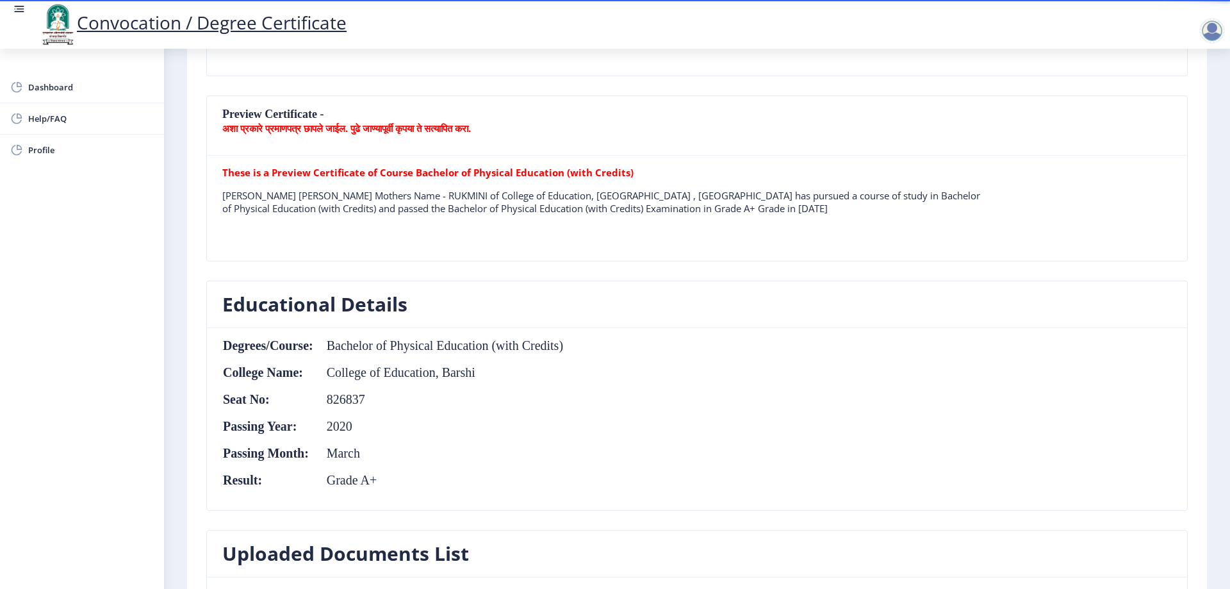
scroll to position [240, 0]
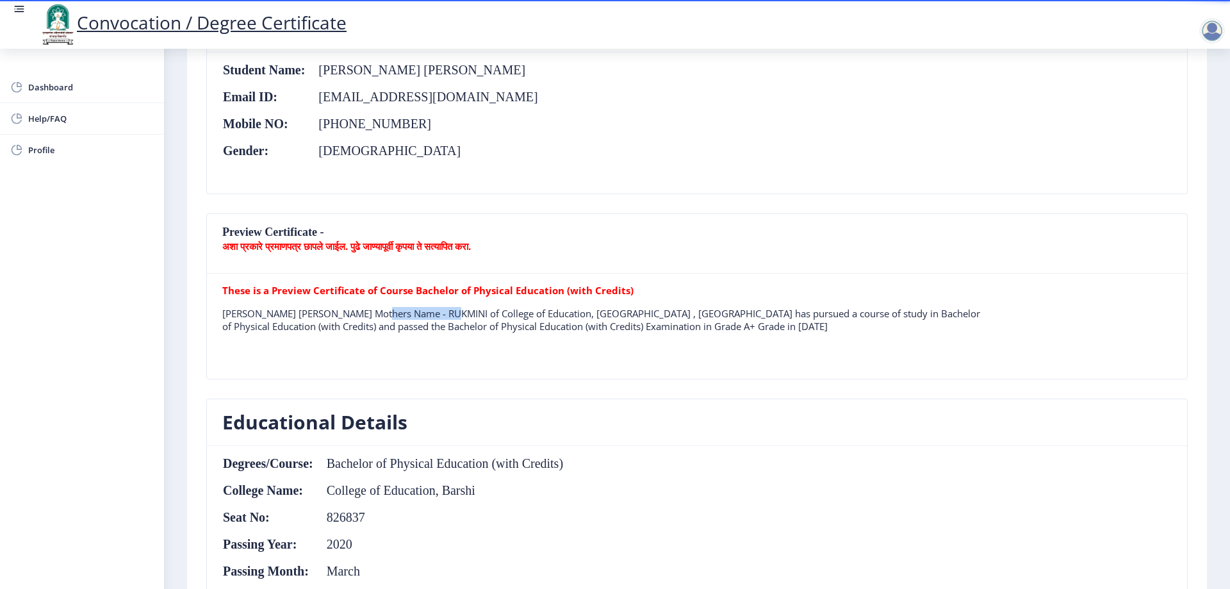
drag, startPoint x: 383, startPoint y: 309, endPoint x: 459, endPoint y: 308, distance: 75.6
click at [458, 308] on p "[PERSON_NAME] [PERSON_NAME] Mothers Name - RUKMINI of College of Education, [GE…" at bounding box center [602, 320] width 760 height 26
click at [482, 309] on p "[PERSON_NAME] [PERSON_NAME] Mothers Name - RUKMINI of College of Education, [GE…" at bounding box center [602, 320] width 760 height 26
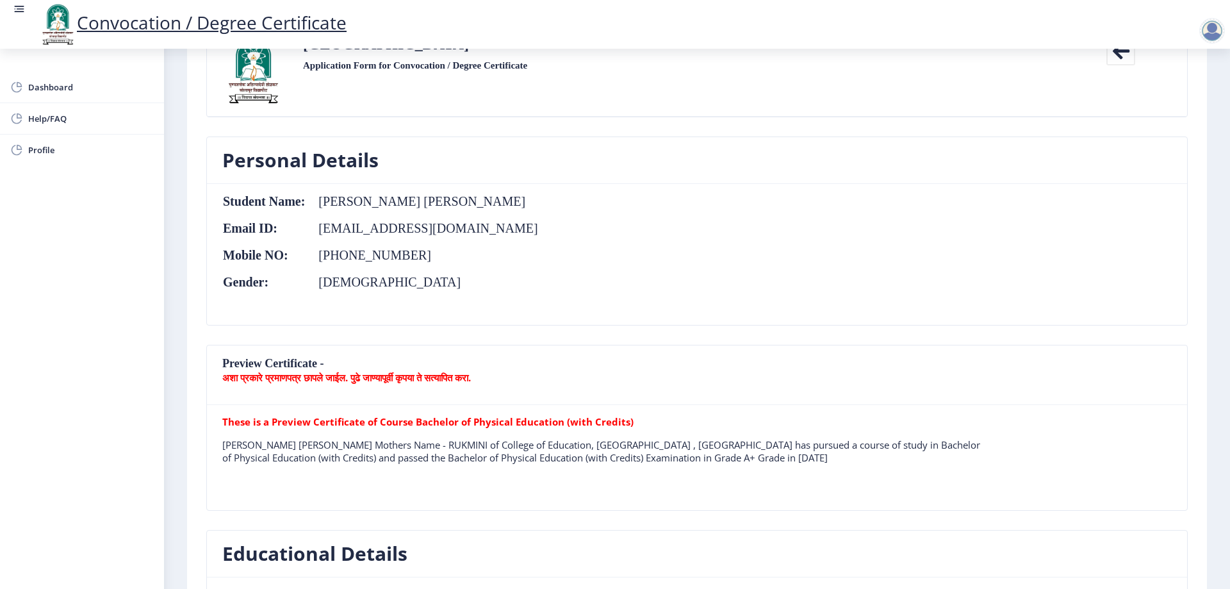
scroll to position [0, 0]
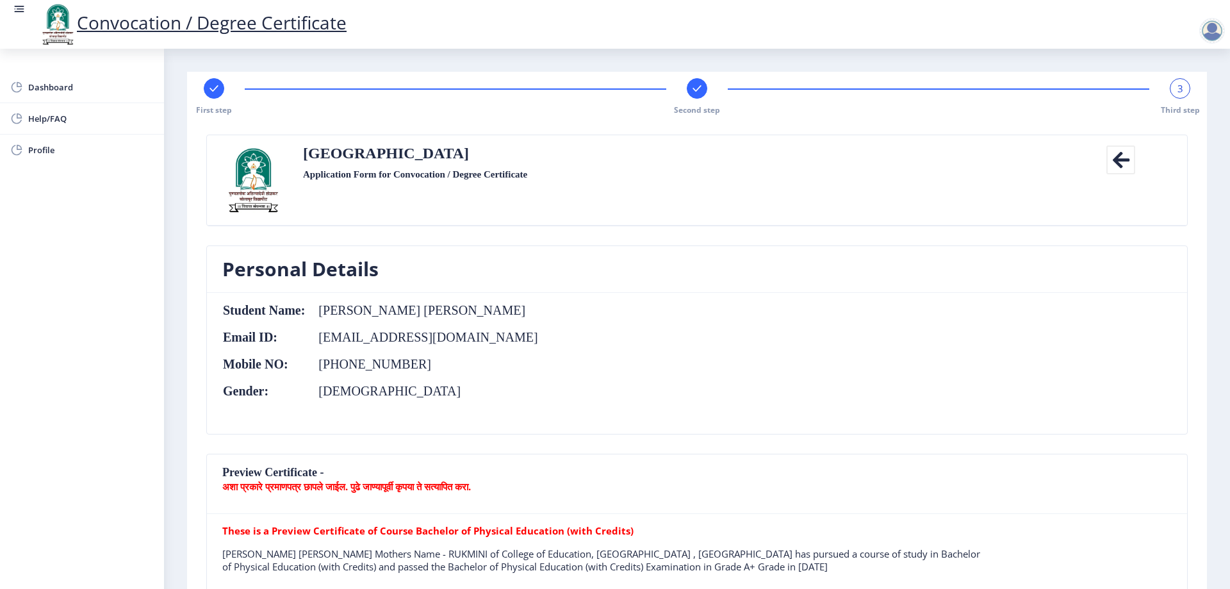
click at [208, 95] on div at bounding box center [214, 88] width 20 height 20
select select "Regular"
select select "2020"
select select "March"
select select "Grade A+"
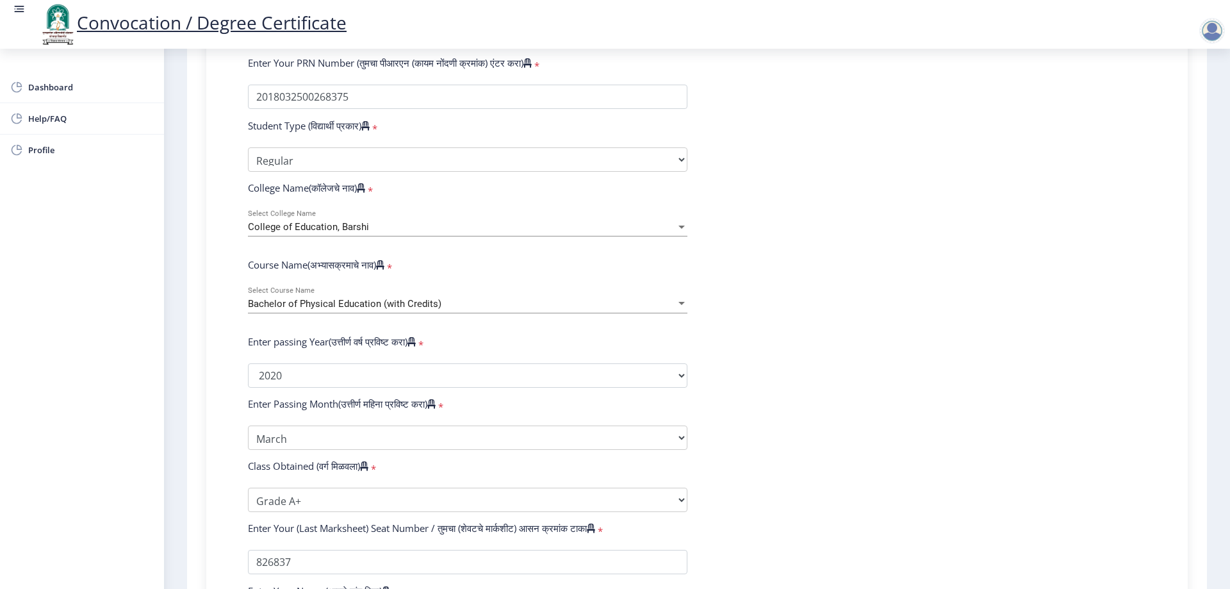
scroll to position [448, 0]
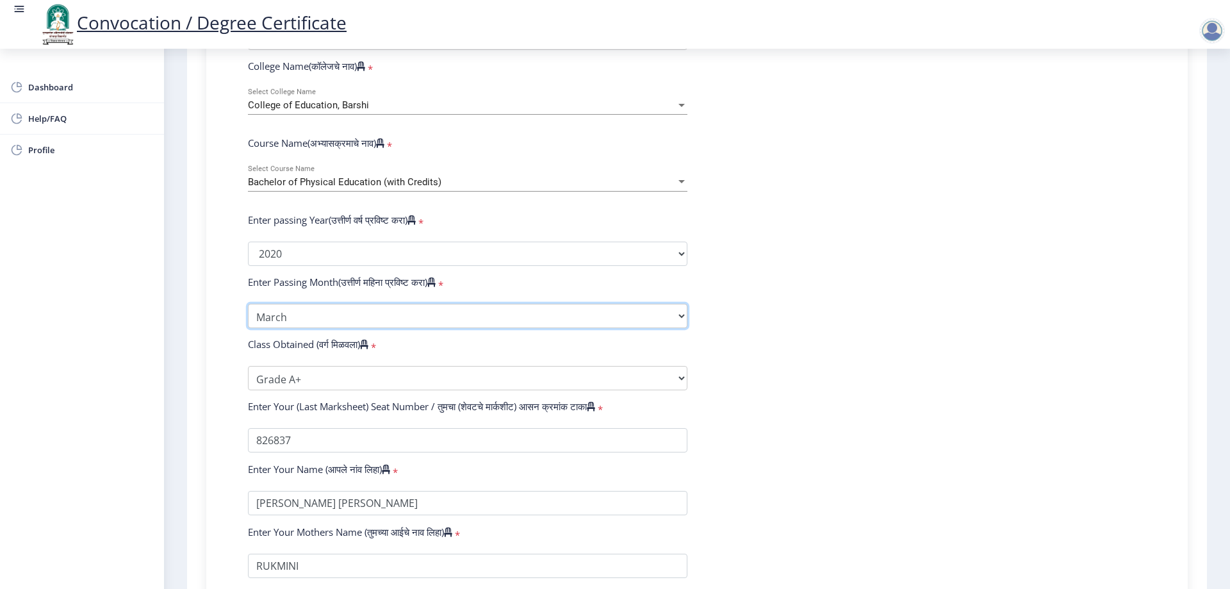
click at [276, 328] on select "Enter Passing Month March April May October November December" at bounding box center [467, 316] width 439 height 24
select select "December"
click at [248, 316] on select "Enter Passing Month March April May October November December" at bounding box center [467, 316] width 439 height 24
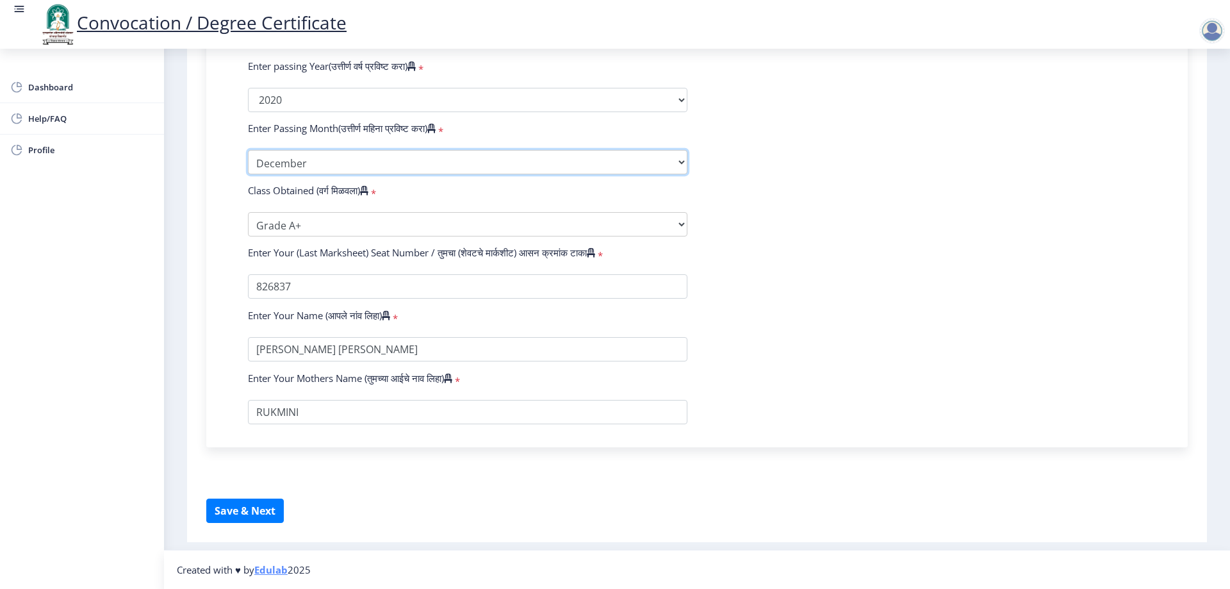
scroll to position [614, 0]
click at [258, 502] on button "Save & Next" at bounding box center [245, 510] width 78 height 24
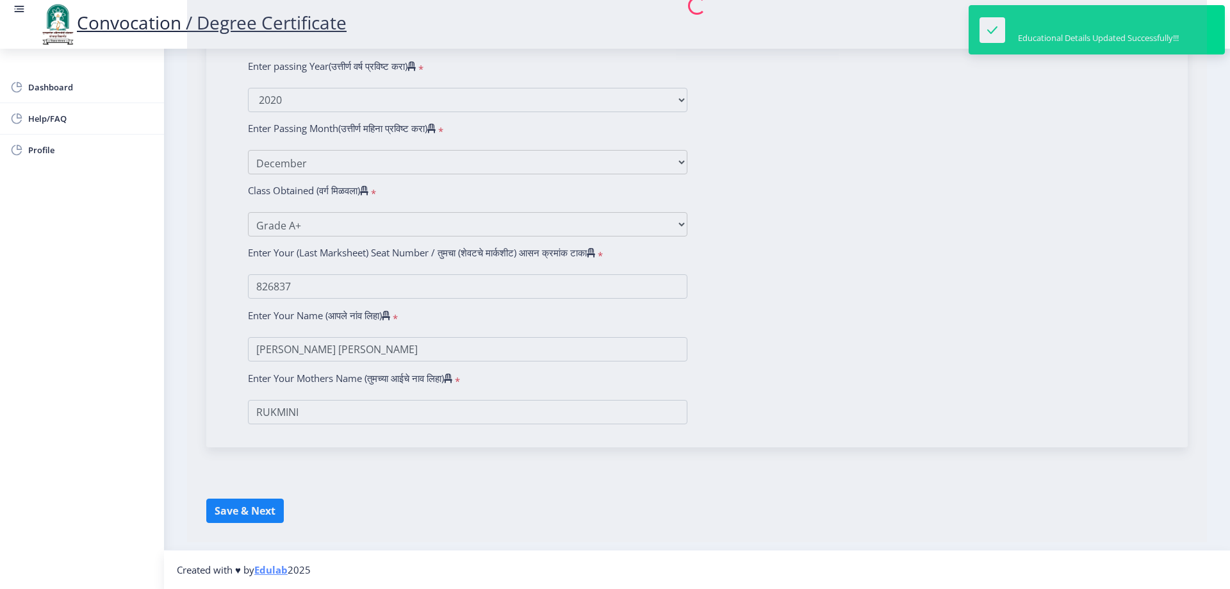
select select
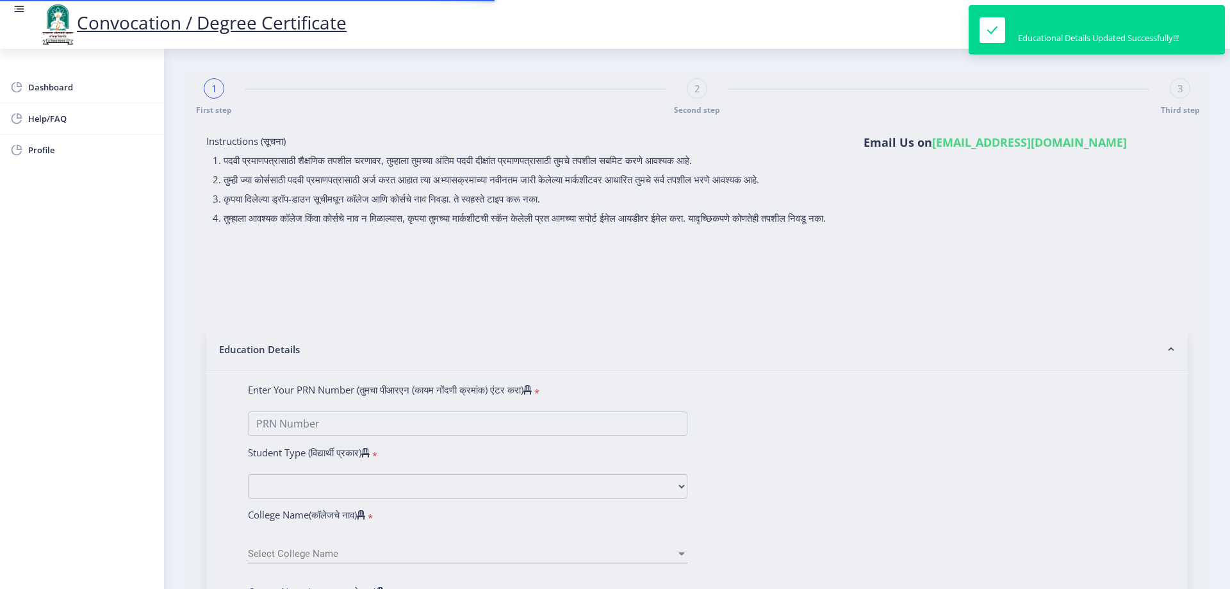
type input "[PERSON_NAME] [PERSON_NAME]"
type input "Rukmini"
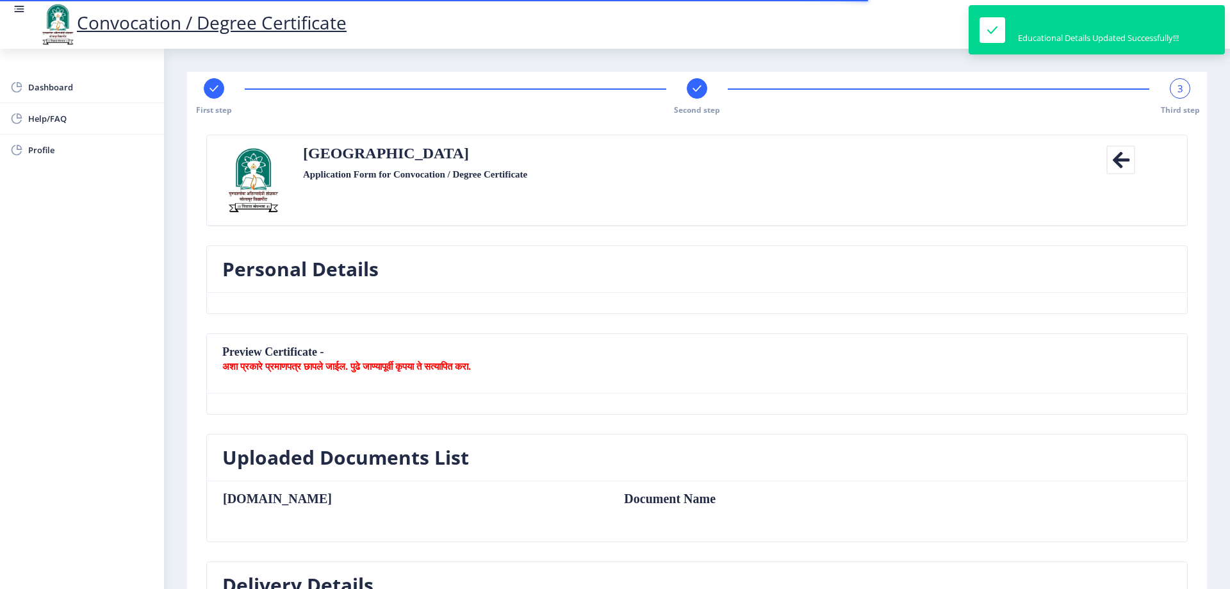
click at [1172, 102] on div "3 Third step" at bounding box center [1180, 96] width 20 height 37
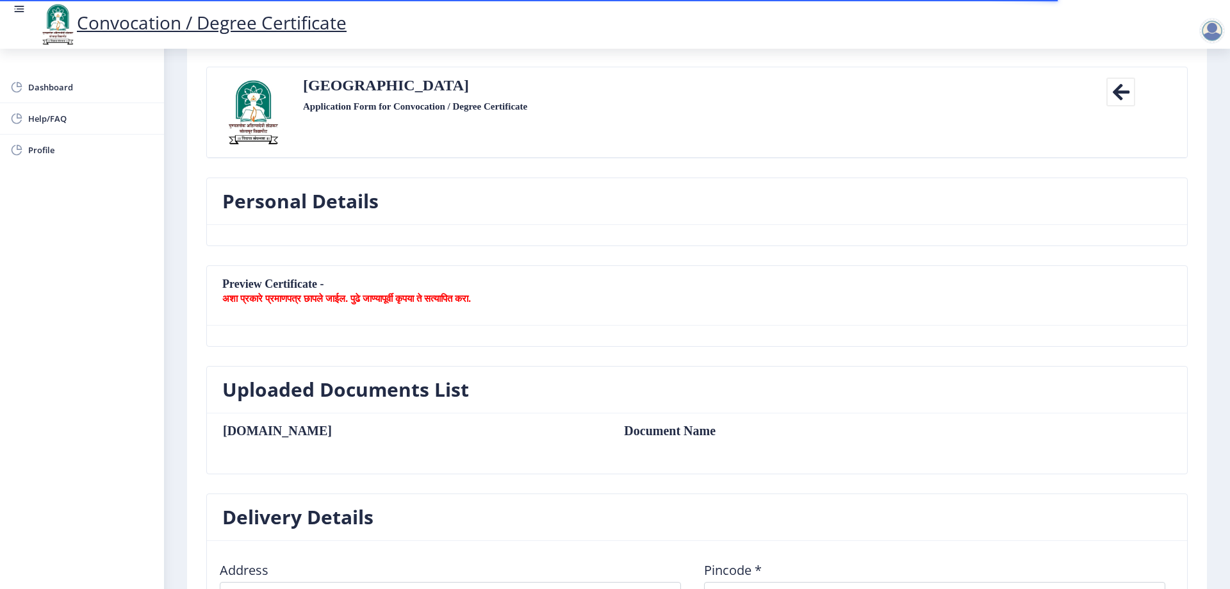
select select
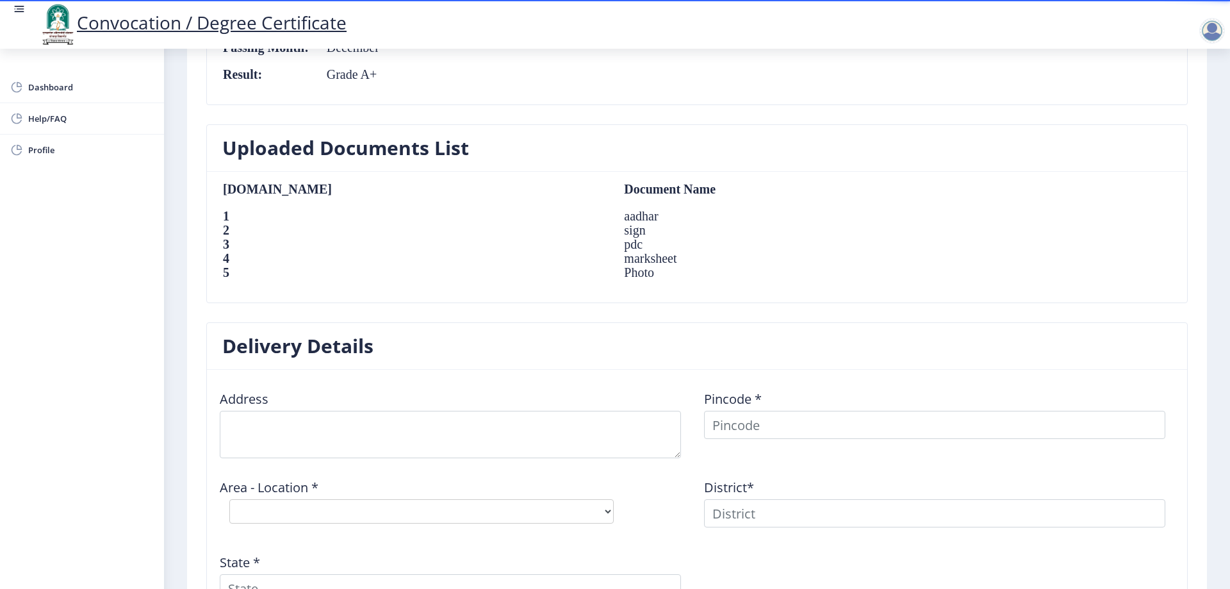
scroll to position [897, 0]
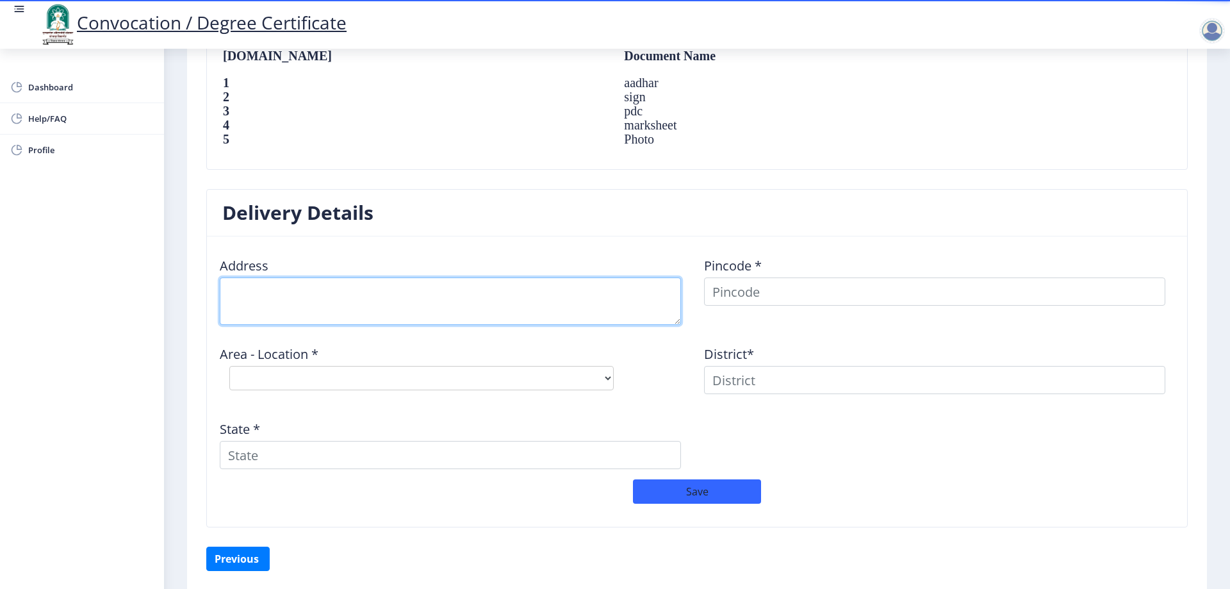
click at [288, 307] on textarea at bounding box center [450, 300] width 461 height 47
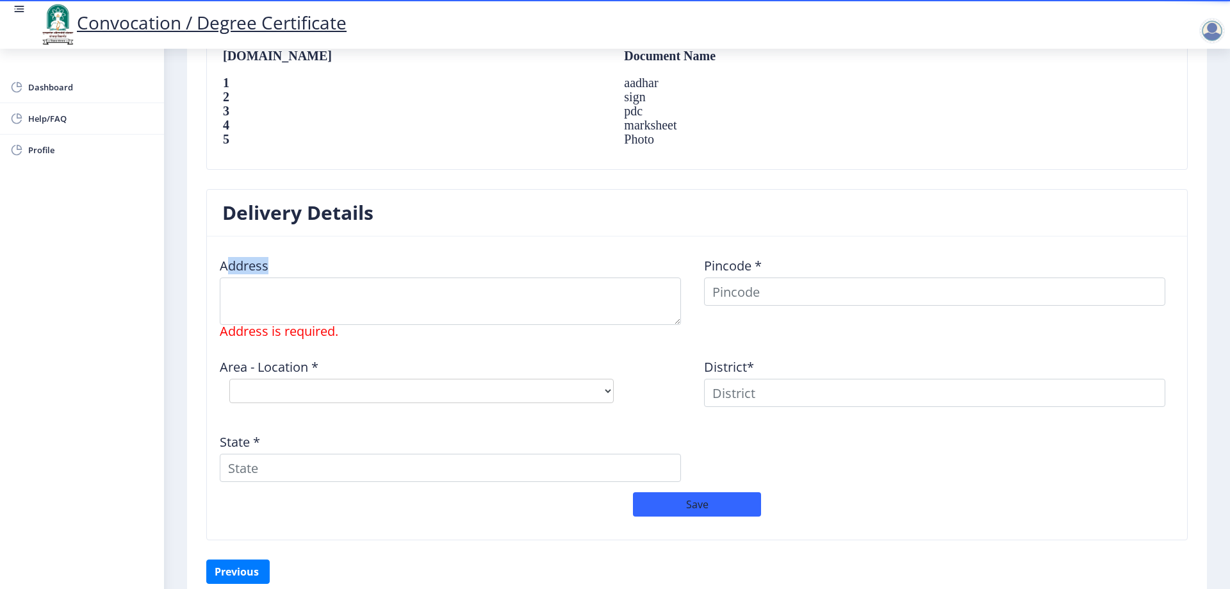
drag, startPoint x: 227, startPoint y: 268, endPoint x: 277, endPoint y: 267, distance: 49.3
click at [277, 267] on div "Address Address is required." at bounding box center [455, 292] width 484 height 91
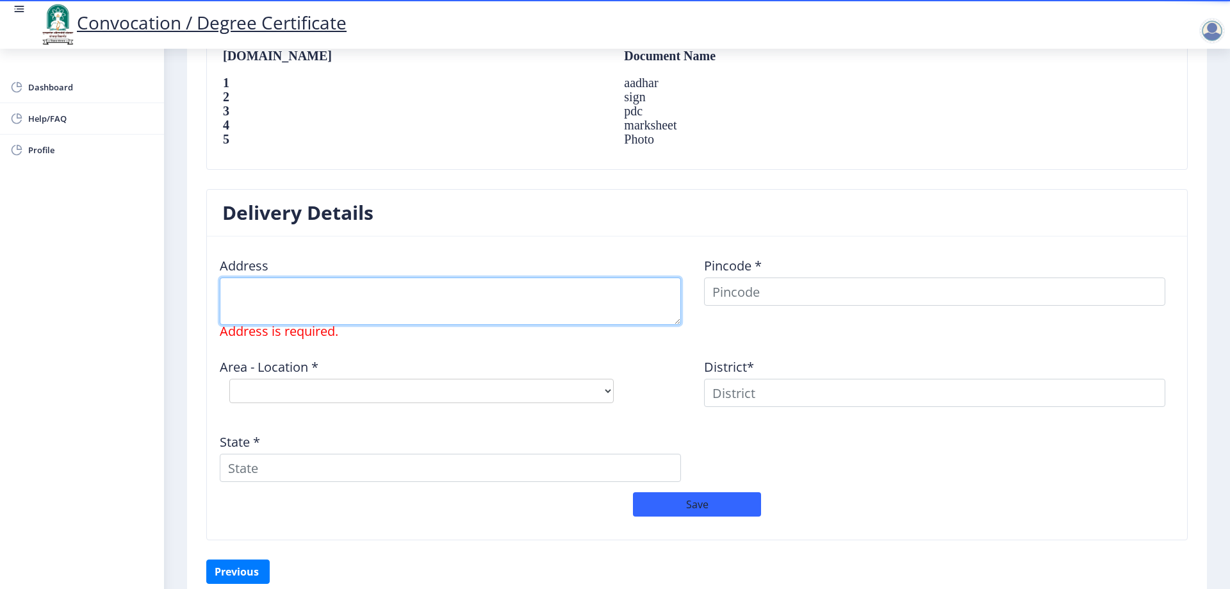
click at [265, 299] on textarea at bounding box center [450, 300] width 461 height 47
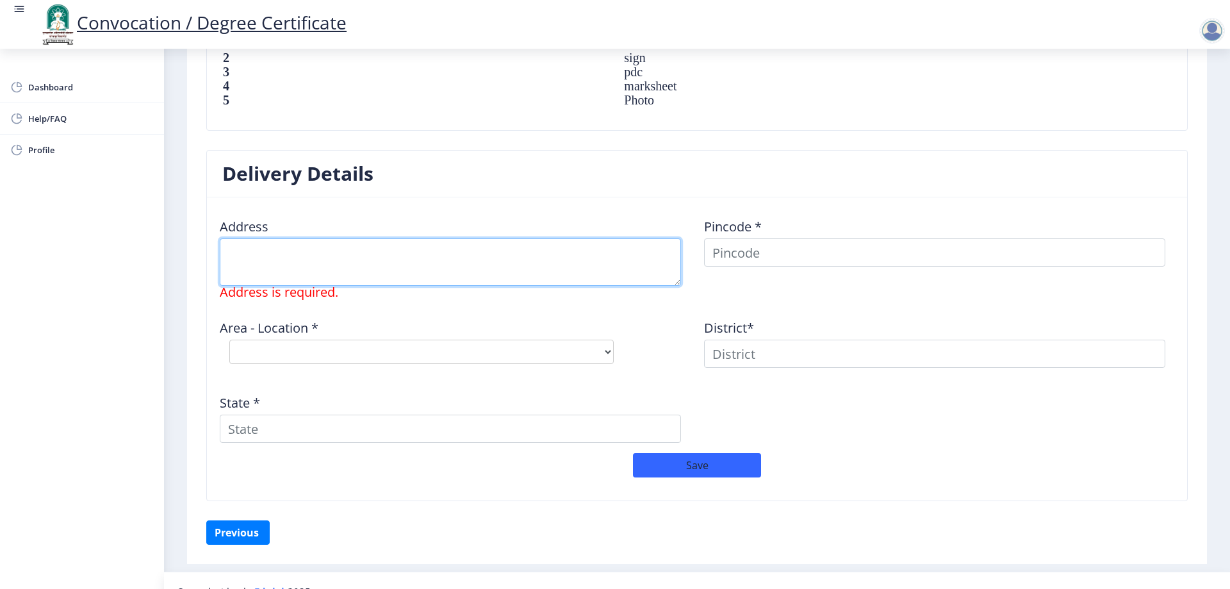
scroll to position [958, 0]
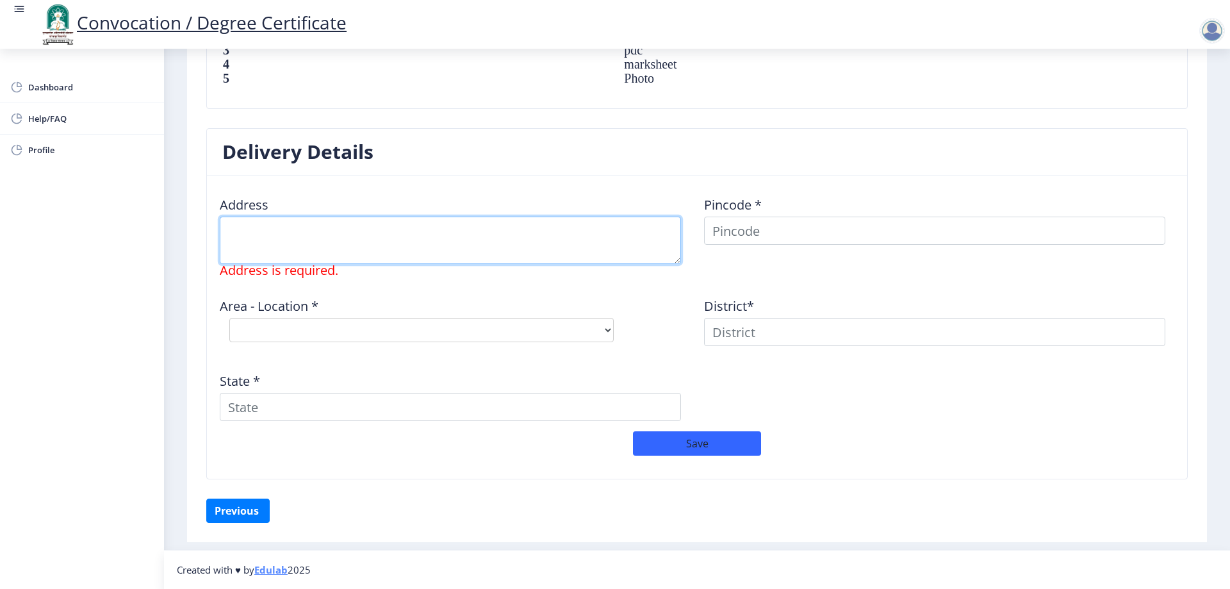
click at [304, 227] on textarea at bounding box center [450, 240] width 461 height 47
type textarea "E"
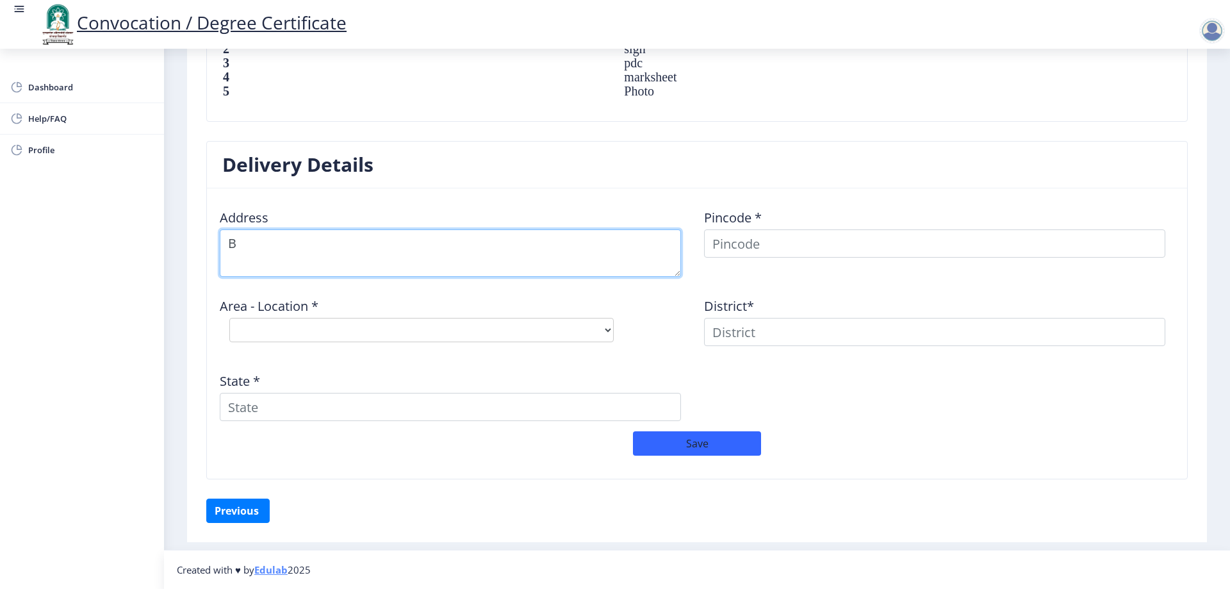
scroll to position [945, 0]
click at [270, 242] on textarea at bounding box center [450, 252] width 461 height 47
click at [247, 245] on textarea at bounding box center [450, 252] width 461 height 47
click at [256, 245] on textarea at bounding box center [450, 252] width 461 height 47
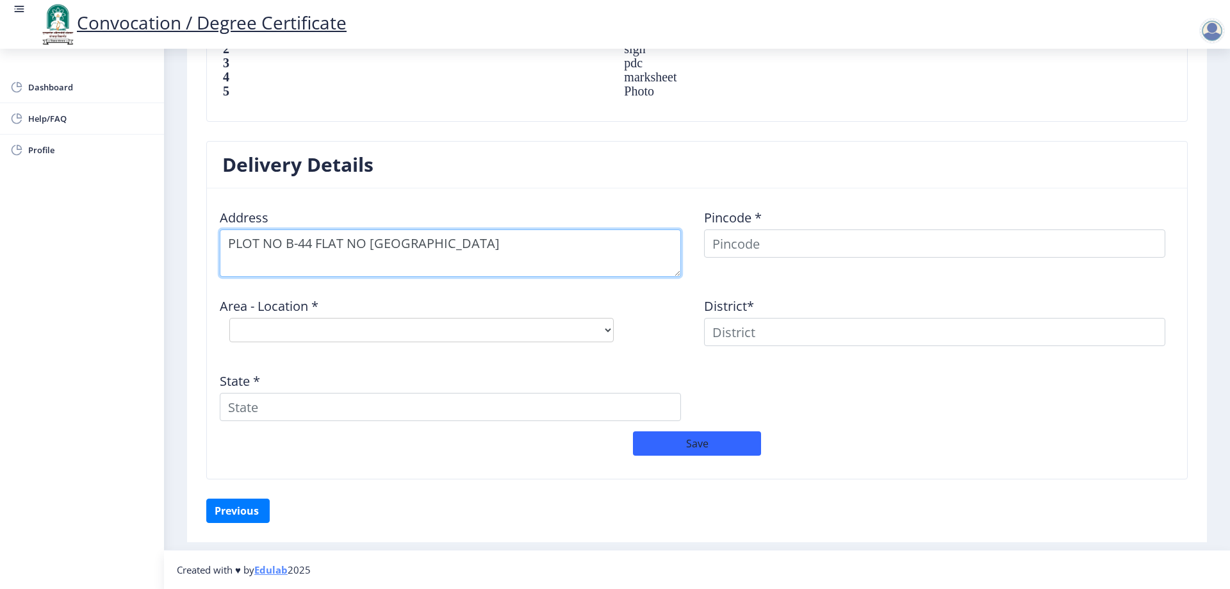
click at [571, 245] on textarea at bounding box center [450, 252] width 461 height 47
type textarea "PLOT NO B-44 FLAT NO [GEOGRAPHIC_DATA] SECTOR 19 B"
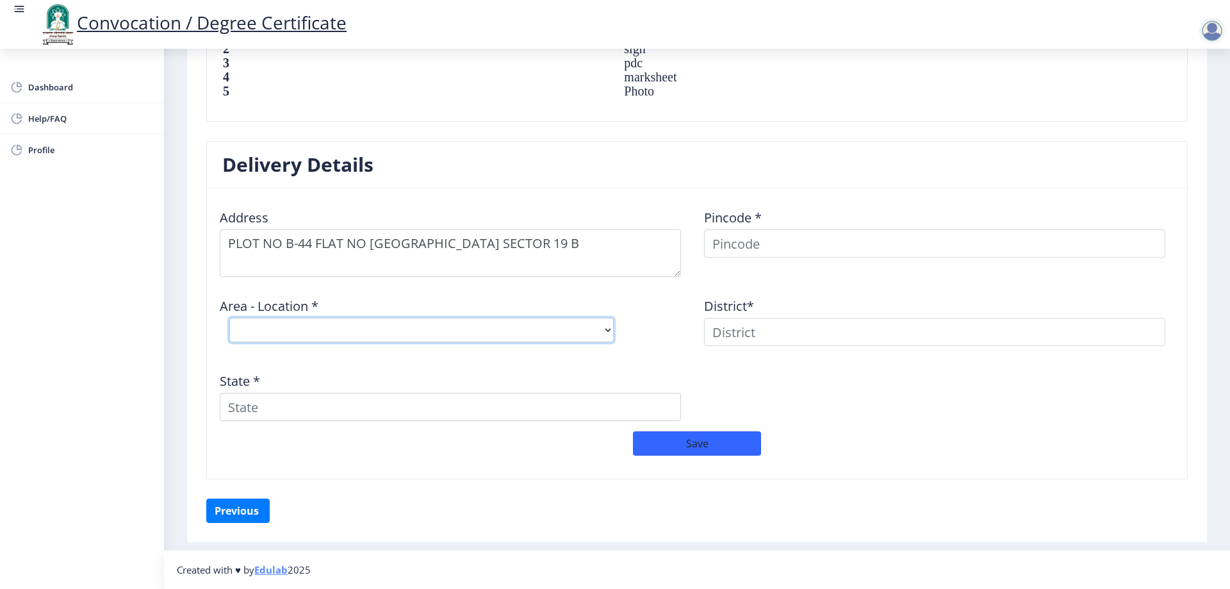
click at [471, 335] on select "Select Area Location" at bounding box center [421, 330] width 384 height 24
click at [335, 337] on select "Select Area Location" at bounding box center [421, 330] width 384 height 24
click at [328, 343] on div "Area - Location * Select Area Location" at bounding box center [455, 319] width 484 height 65
drag, startPoint x: 327, startPoint y: 329, endPoint x: 336, endPoint y: 327, distance: 9.1
click at [327, 329] on select "Select Area Location" at bounding box center [421, 330] width 384 height 24
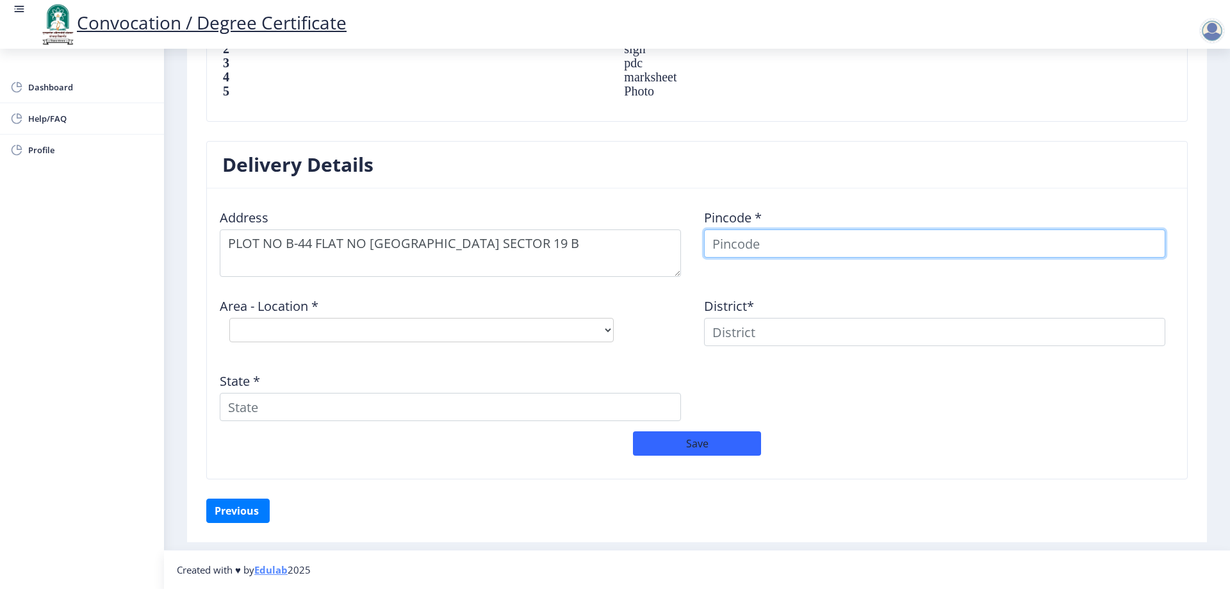
click at [724, 253] on input at bounding box center [934, 243] width 461 height 28
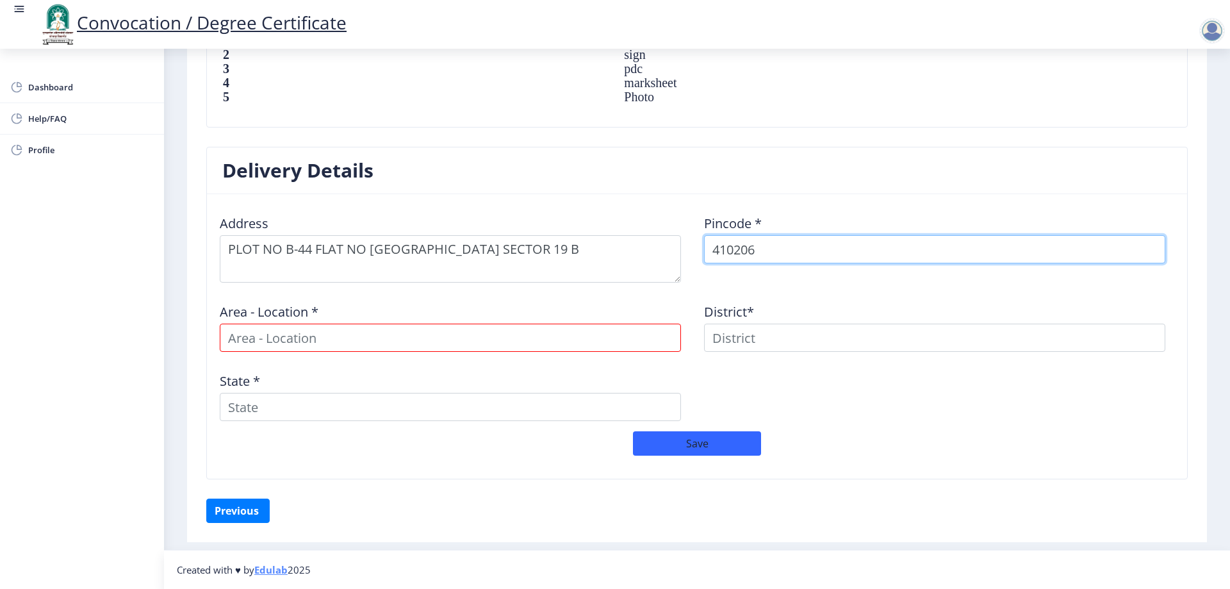
type input "410206"
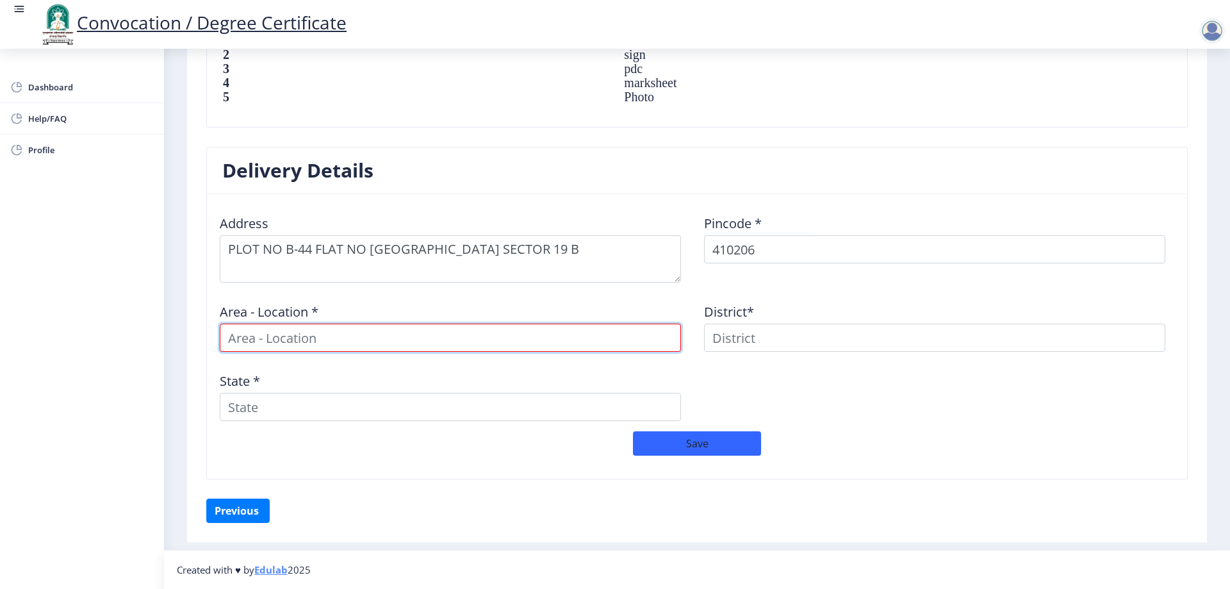
click at [336, 348] on input at bounding box center [450, 337] width 461 height 28
click at [295, 336] on input at bounding box center [450, 337] width 461 height 28
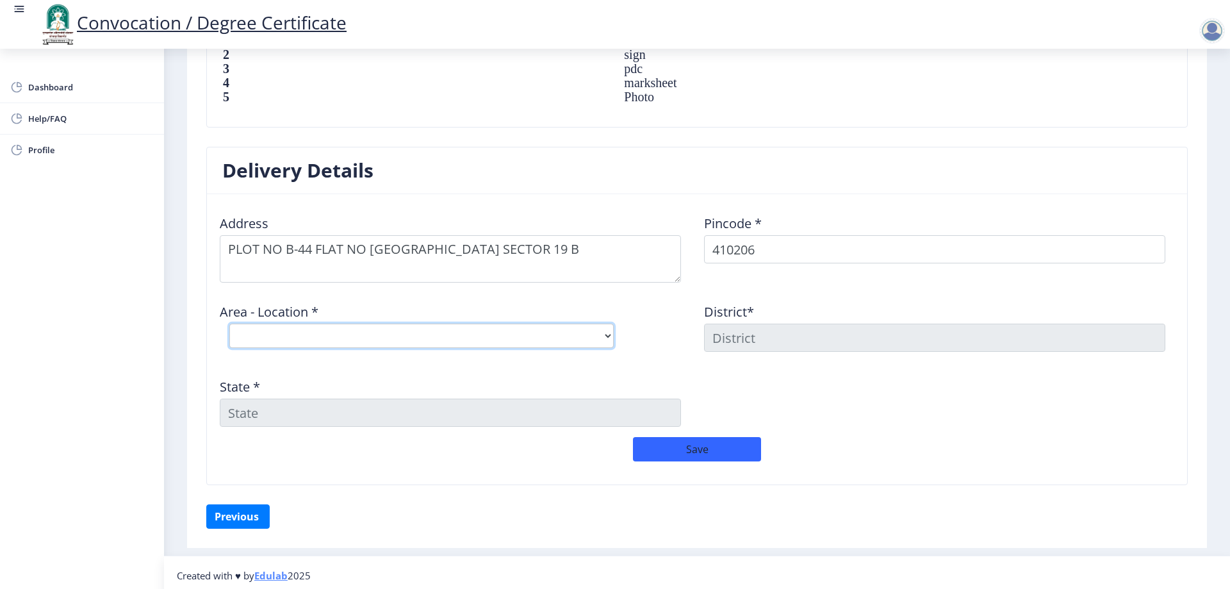
click at [364, 333] on select "Select Area Location Adai B.O Awre [PERSON_NAME] B.O Chirner B.O Dighode B.O GA…" at bounding box center [421, 335] width 384 height 24
select select "23: Object"
click at [229, 323] on select "Select Area Location Adai B.O Awre [PERSON_NAME] B.O Chirner B.O Dighode B.O GA…" at bounding box center [421, 335] width 384 height 24
type input "RAIGARH(MH)"
type input "[GEOGRAPHIC_DATA]"
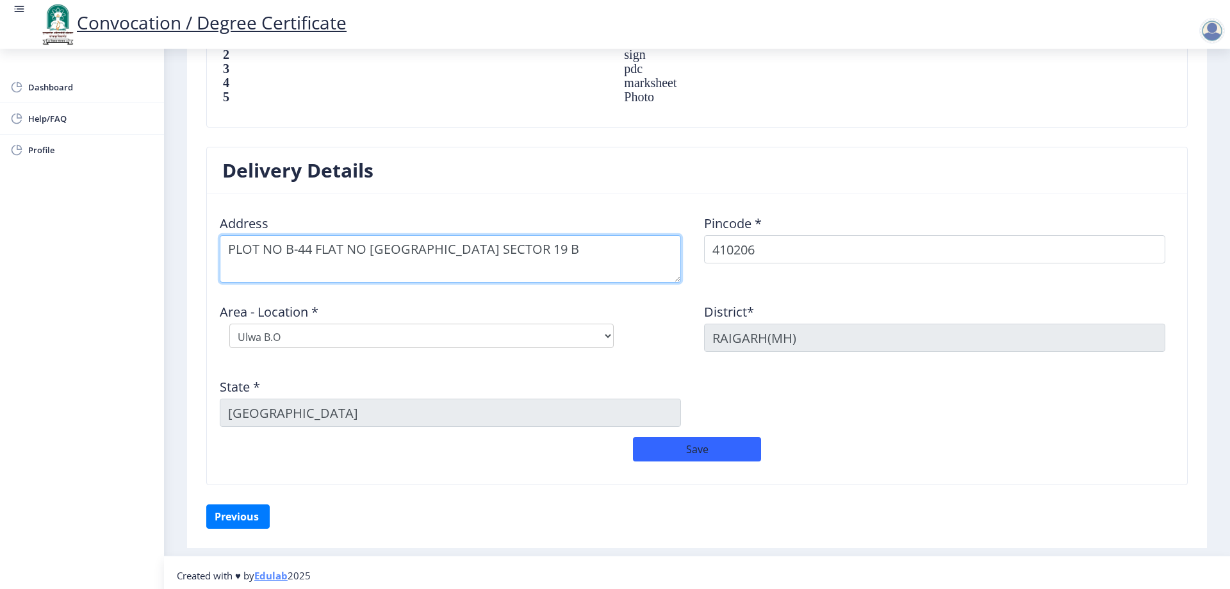
click at [609, 256] on textarea at bounding box center [450, 258] width 461 height 47
click at [311, 250] on textarea at bounding box center [450, 258] width 461 height 47
click at [395, 252] on textarea at bounding box center [450, 258] width 461 height 47
click at [509, 253] on textarea at bounding box center [450, 258] width 461 height 47
click at [510, 252] on textarea at bounding box center [450, 258] width 461 height 47
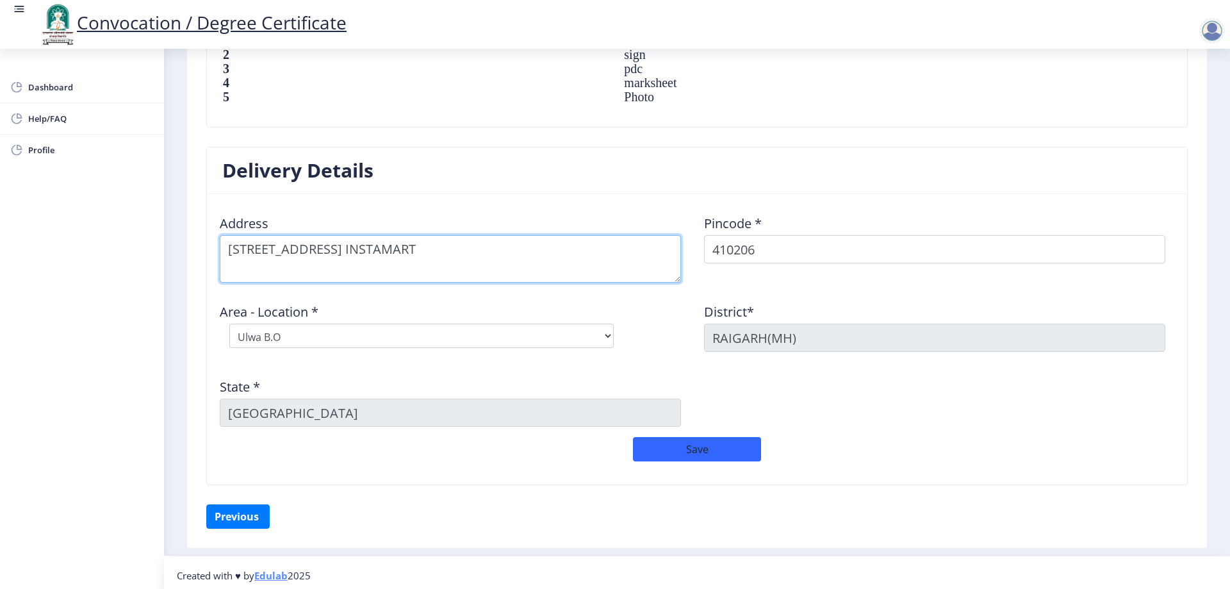
click at [594, 254] on textarea at bounding box center [450, 258] width 461 height 47
click at [353, 268] on textarea at bounding box center [450, 258] width 461 height 47
type textarea "[STREET_ADDRESS]"
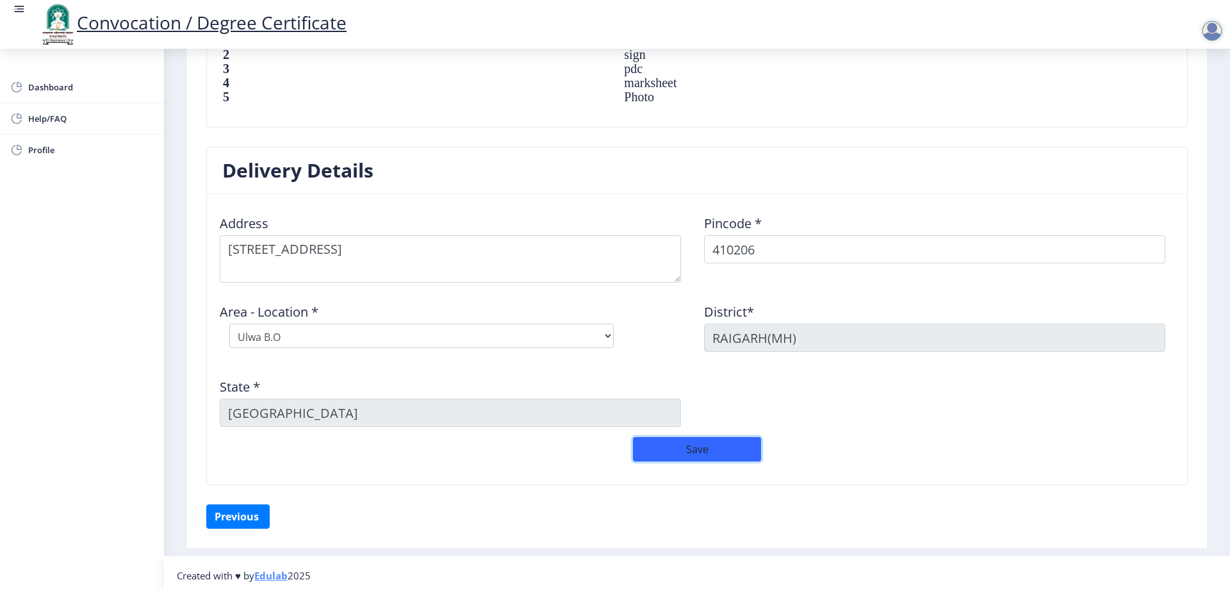
click at [682, 444] on button "Save" at bounding box center [697, 449] width 128 height 24
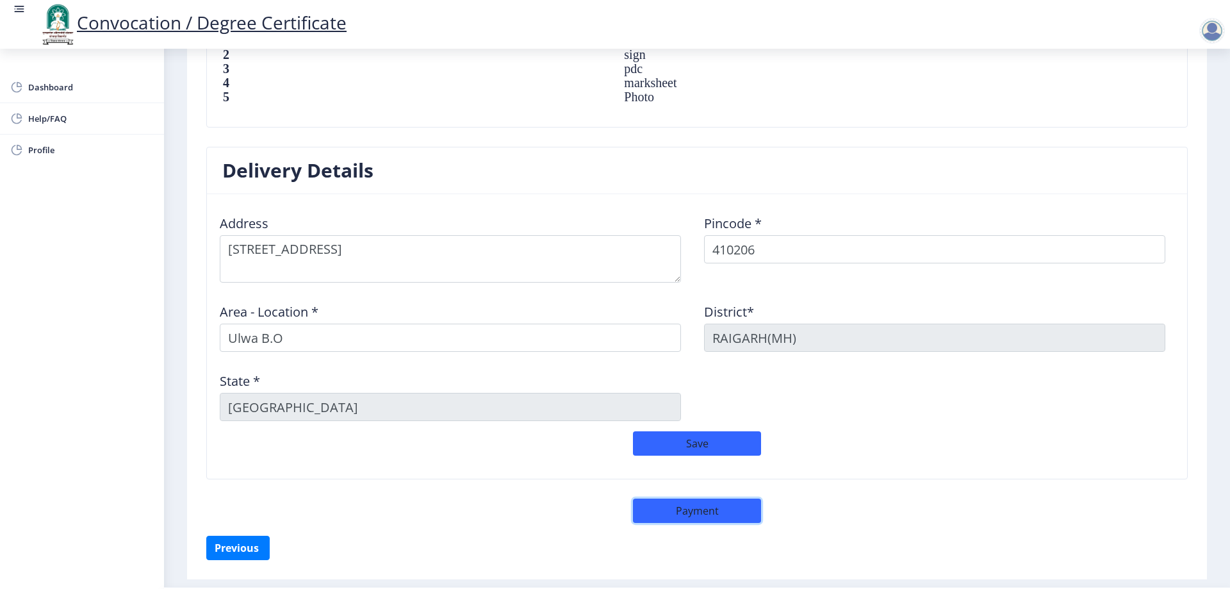
click at [704, 503] on button "Payment" at bounding box center [697, 510] width 128 height 24
select select "sealed"
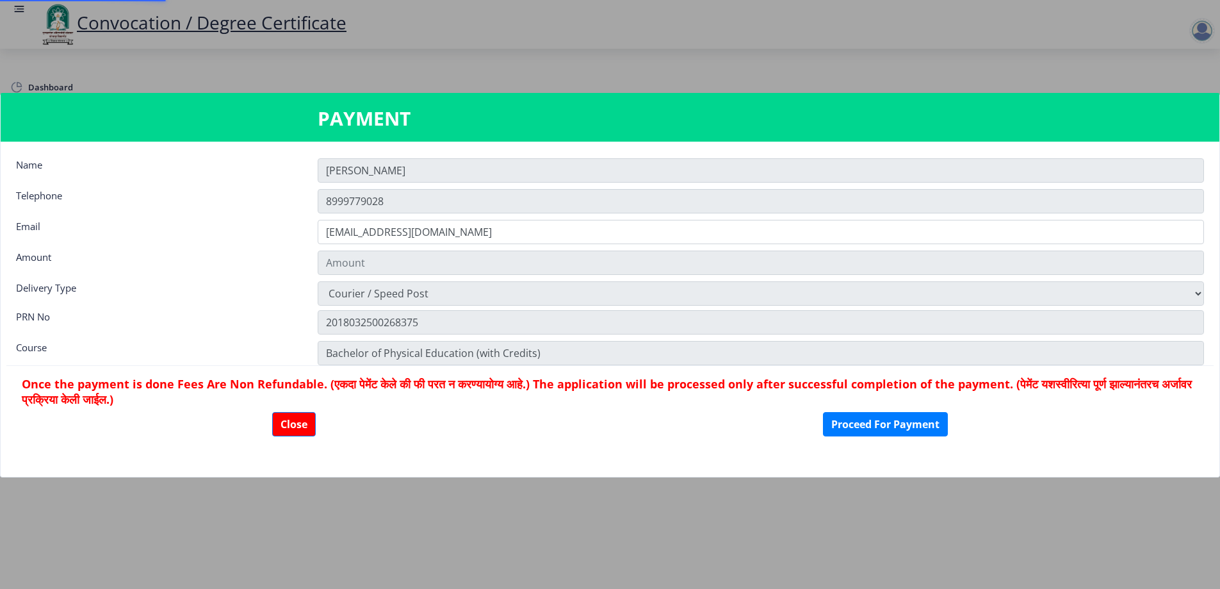
type input "2885"
click at [868, 422] on button "Proceed For Payment" at bounding box center [885, 424] width 125 height 24
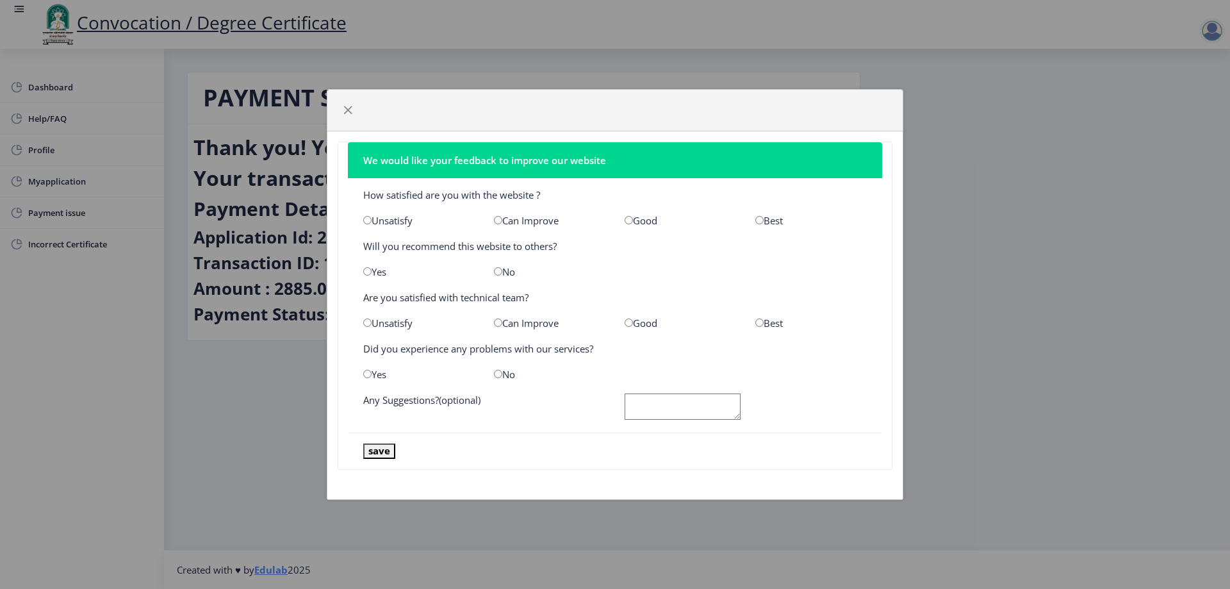
click at [760, 222] on input "radio" at bounding box center [759, 220] width 8 height 8
radio input "true"
click at [366, 270] on input "radio" at bounding box center [367, 271] width 8 height 8
radio input "true"
click at [759, 323] on input "radio" at bounding box center [759, 322] width 8 height 8
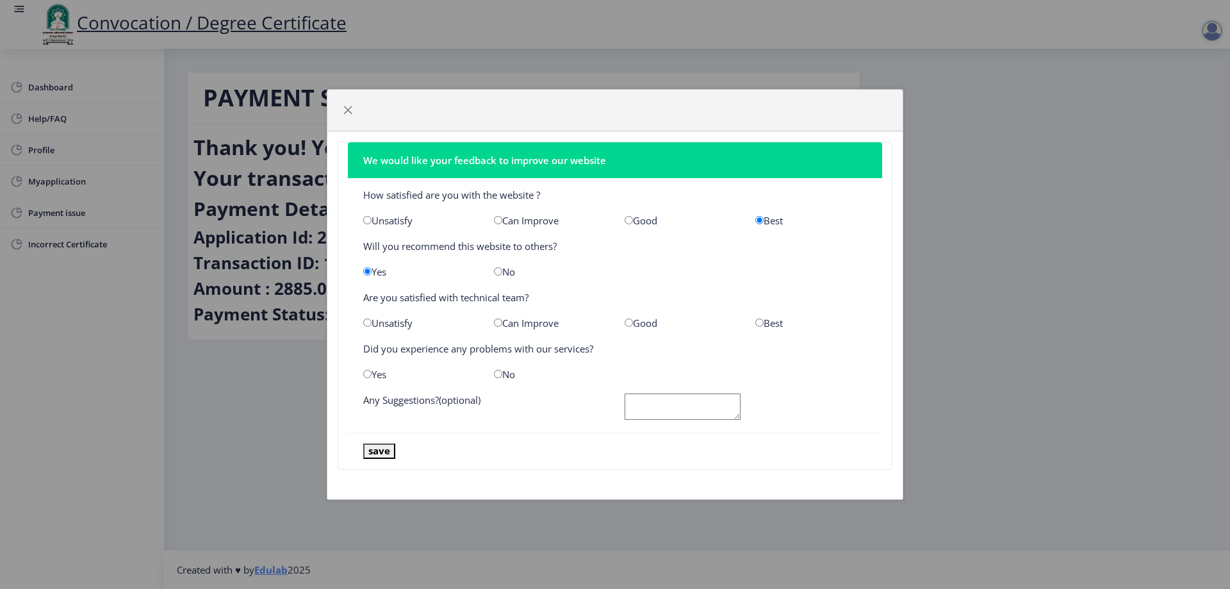
radio input "true"
click at [496, 375] on input "radio" at bounding box center [498, 374] width 8 height 8
radio input "true"
click at [380, 452] on button "save" at bounding box center [379, 450] width 32 height 15
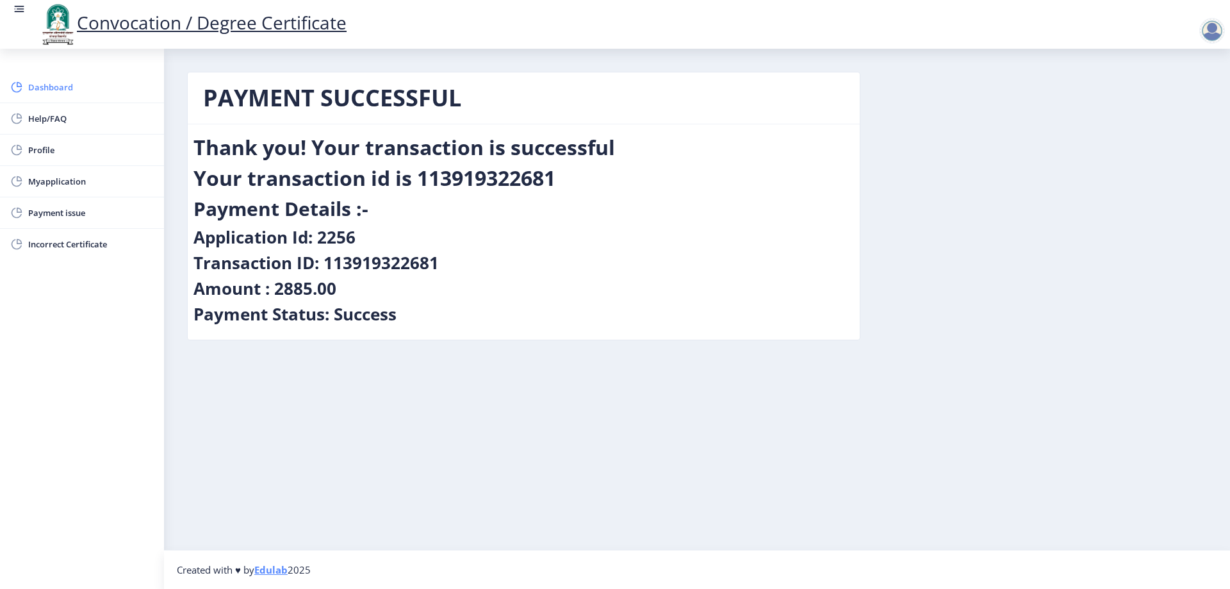
click at [67, 81] on span "Dashboard" at bounding box center [91, 86] width 126 height 15
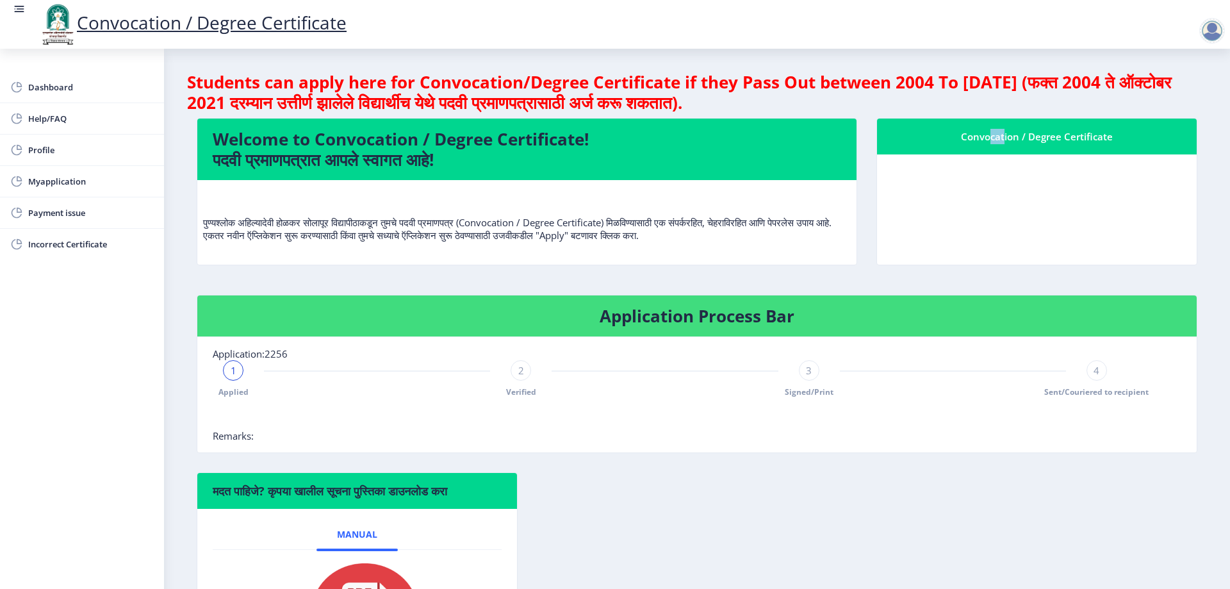
click at [1018, 132] on div "Convocation / Degree Certificate" at bounding box center [1036, 136] width 289 height 15
click at [54, 146] on span "Profile" at bounding box center [91, 149] width 126 height 15
select select
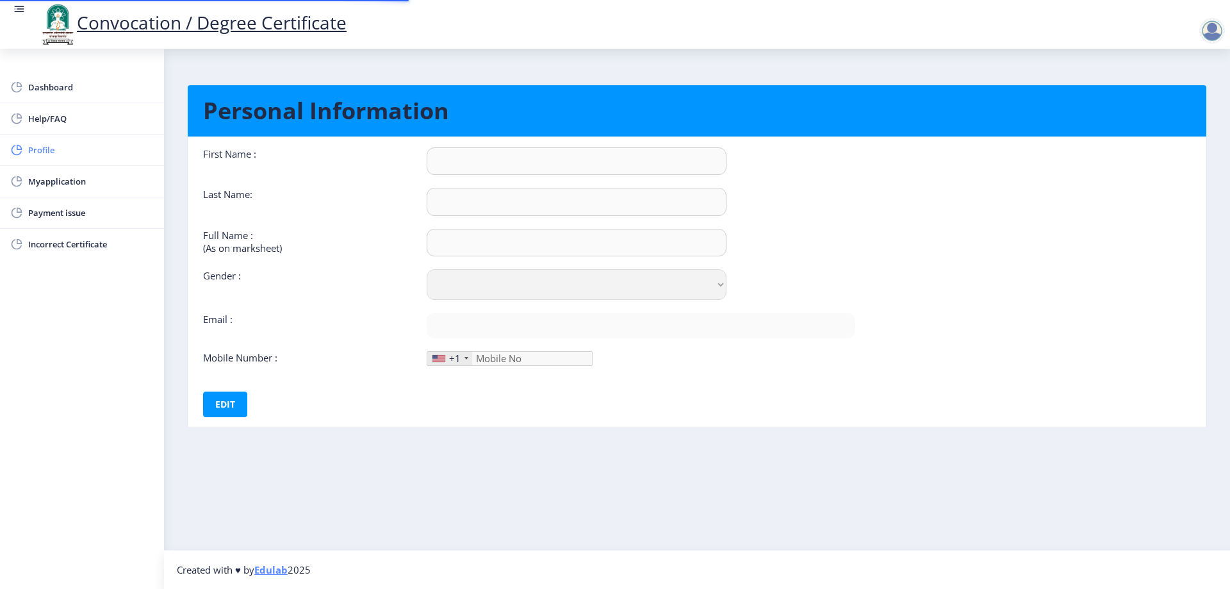
type input "[PERSON_NAME]"
type input "Gaikwad"
type input "[PERSON_NAME] [PERSON_NAME]"
select select "[DEMOGRAPHIC_DATA]"
type input "[EMAIL_ADDRESS][DOMAIN_NAME]"
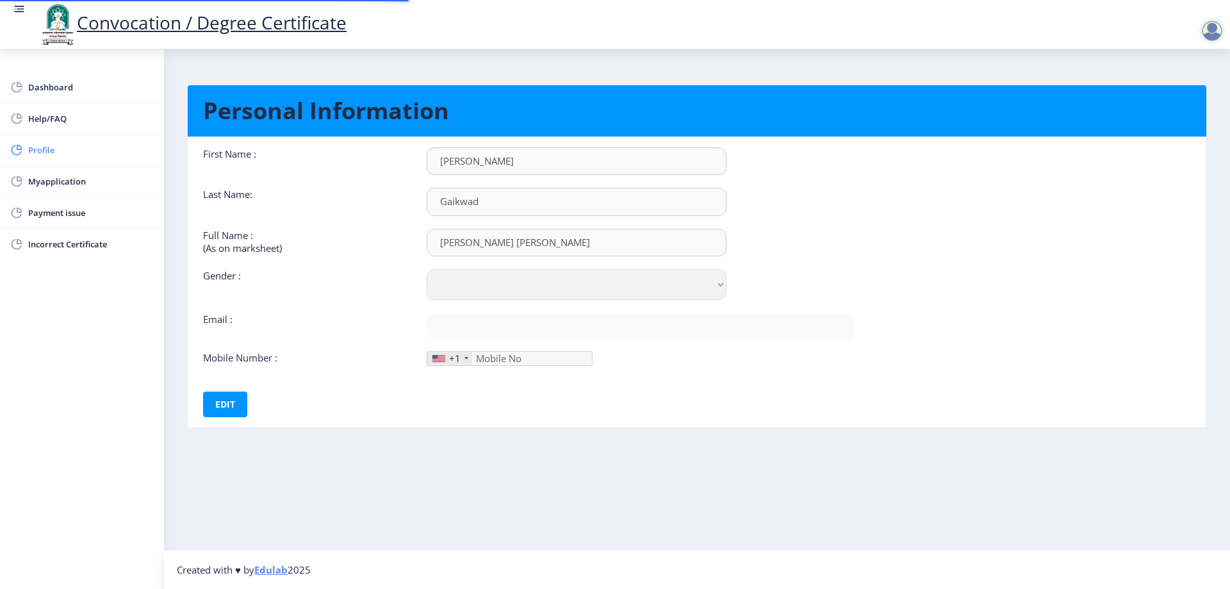
type input "8999779028"
click at [50, 89] on span "Dashboard" at bounding box center [91, 86] width 126 height 15
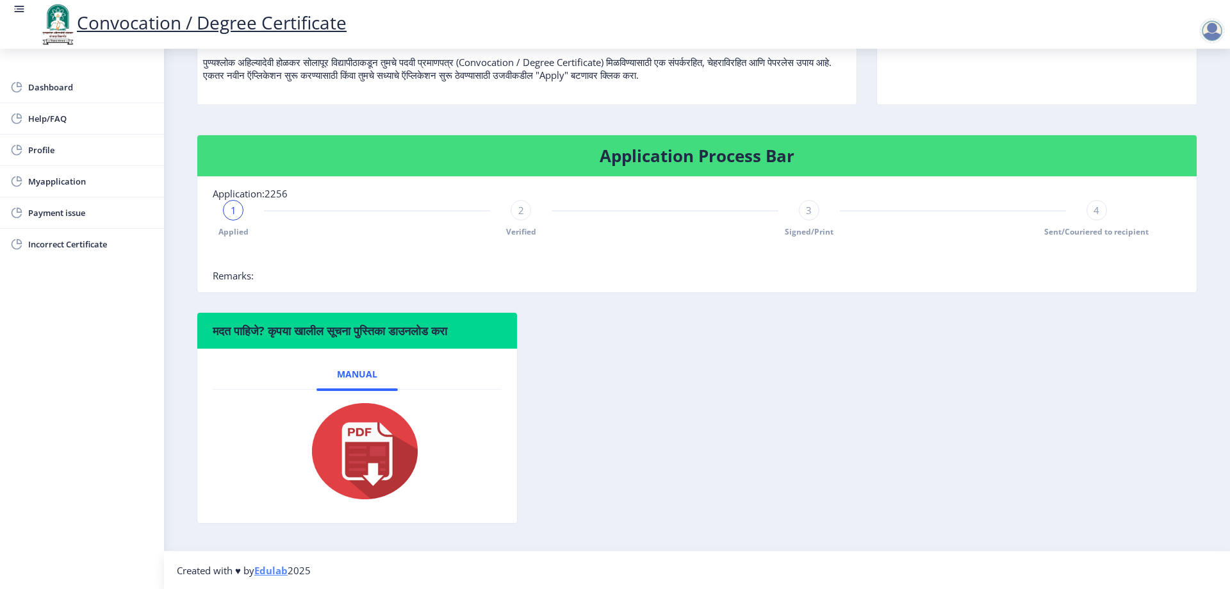
scroll to position [161, 0]
click at [368, 436] on img at bounding box center [357, 450] width 128 height 102
click at [240, 335] on h6 "मदत पाहिजे? कृपया खालील सूचना पुस्तिका डाउनलोड करा" at bounding box center [357, 329] width 289 height 15
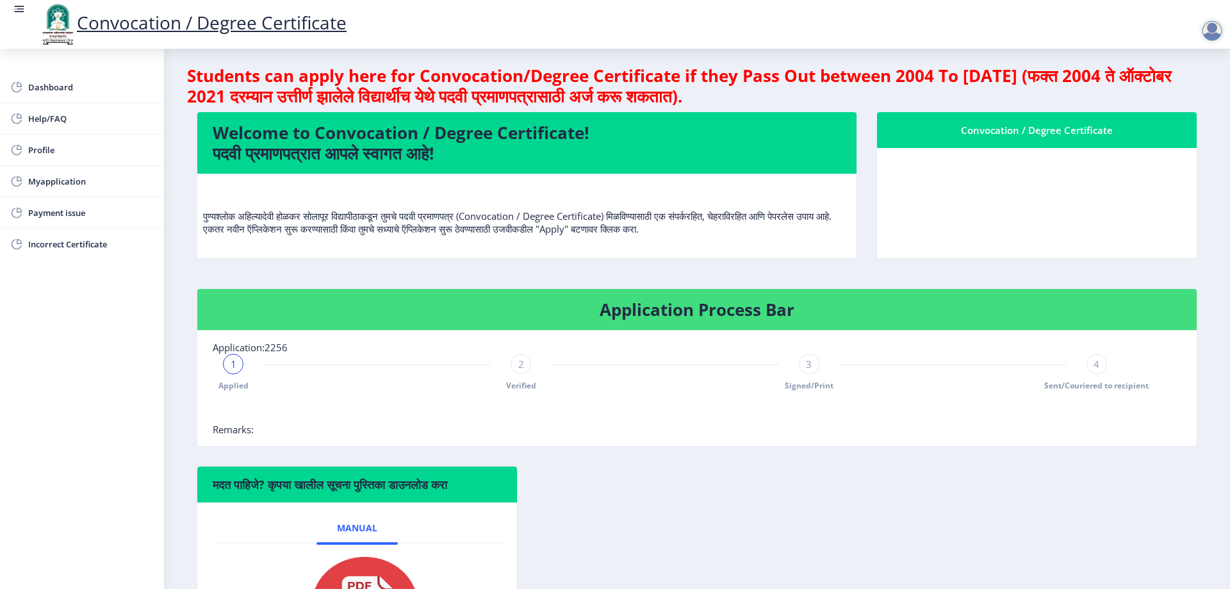
scroll to position [0, 0]
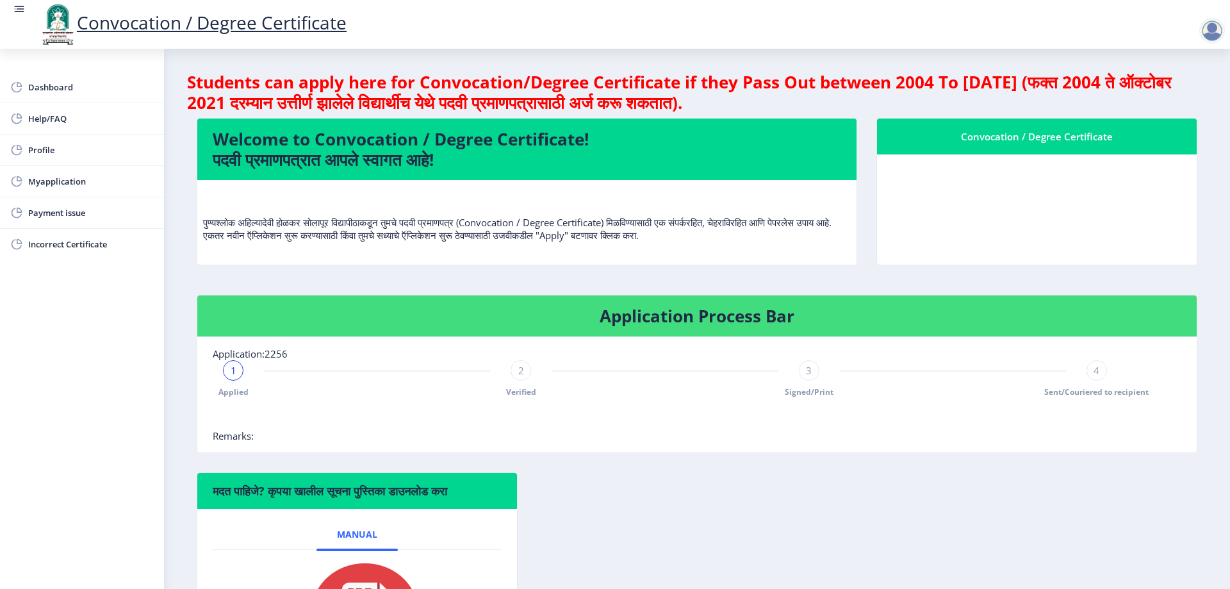
click at [234, 375] on span "1" at bounding box center [234, 370] width 6 height 13
click at [1045, 135] on div "Convocation / Degree Certificate" at bounding box center [1036, 136] width 289 height 15
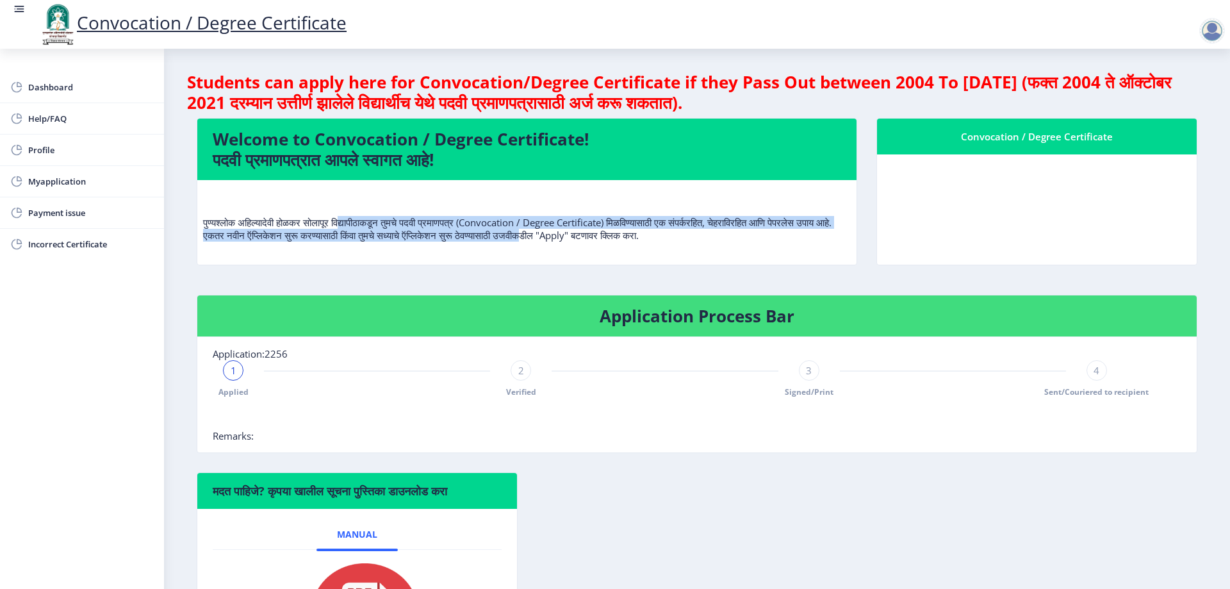
drag, startPoint x: 415, startPoint y: 227, endPoint x: 646, endPoint y: 232, distance: 230.7
click at [646, 232] on p "पुण्यश्लोक अहिल्यादेवी होळकर सोलापूर विद्यापीठाकडून तुमचे पदवी प्रमाणपत्र (Conv…" at bounding box center [527, 215] width 648 height 51
drag, startPoint x: 639, startPoint y: 235, endPoint x: 614, endPoint y: 228, distance: 26.6
click at [639, 236] on p "पुण्यश्लोक अहिल्यादेवी होळकर सोलापूर विद्यापीठाकडून तुमचे पदवी प्रमाणपत्र (Conv…" at bounding box center [527, 215] width 648 height 51
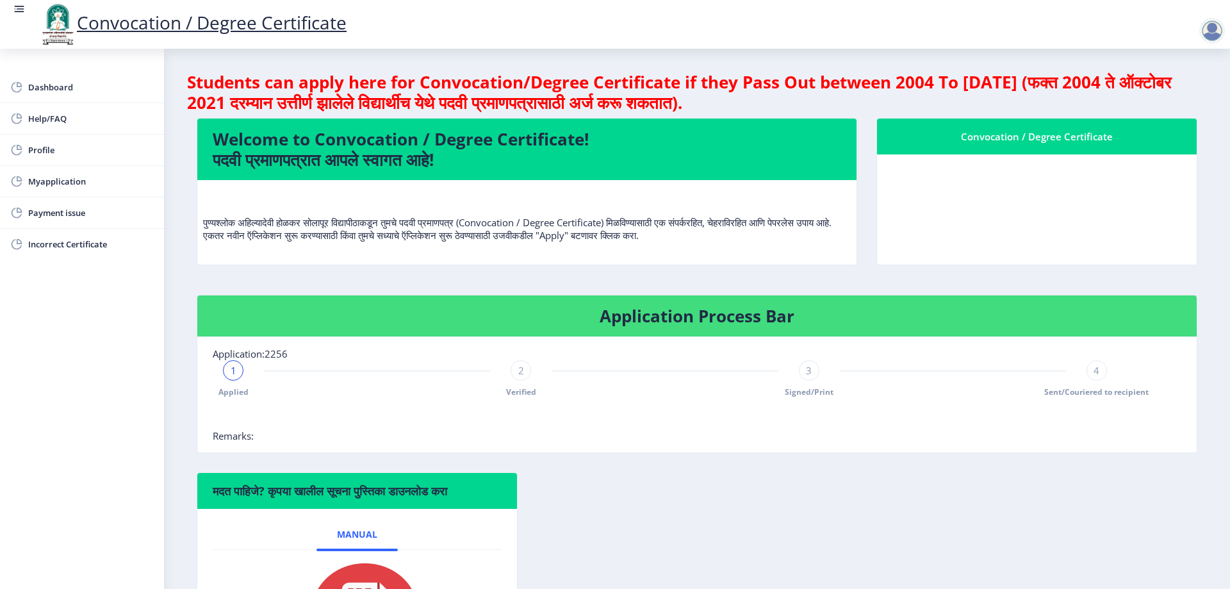
click at [359, 119] on nb-card-header "Welcome to Convocation / Degree Certificate! पदवी प्रमाणपत्रात आपले स्वागत आहे!" at bounding box center [526, 149] width 659 height 61
click at [55, 94] on span "Dashboard" at bounding box center [91, 86] width 126 height 15
click at [1214, 33] on div at bounding box center [1212, 31] width 26 height 26
click at [1181, 101] on span "Log out" at bounding box center [1179, 99] width 82 height 15
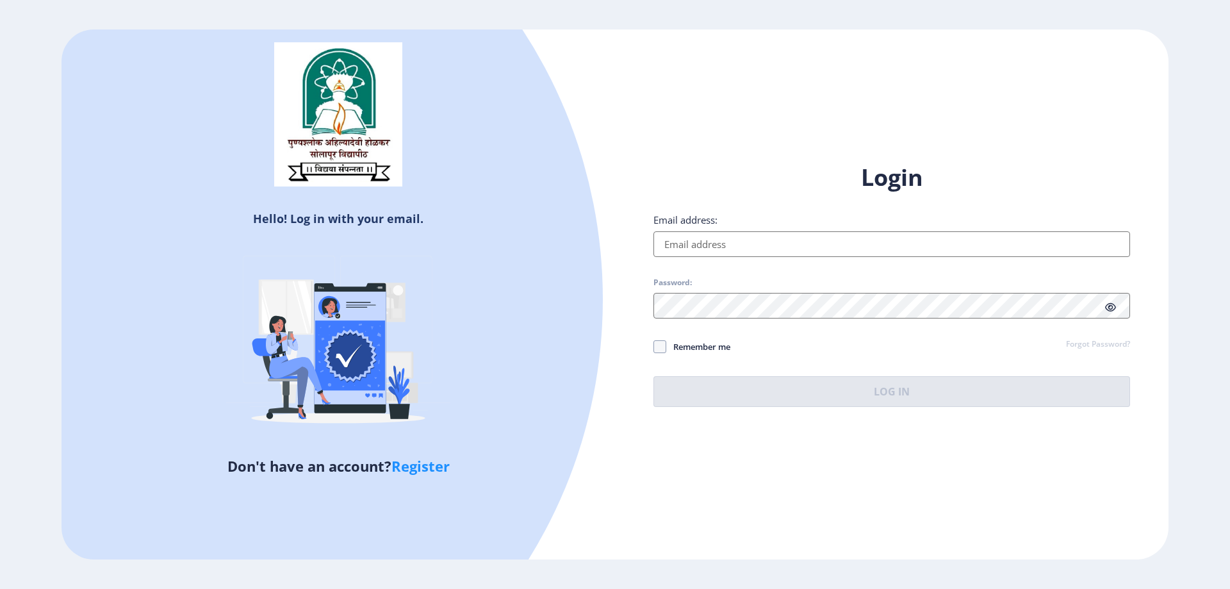
click at [673, 243] on input "Email address:" at bounding box center [891, 244] width 477 height 26
click at [817, 325] on div "Login Email address: Password: Remember me Forgot Password? Log In" at bounding box center [891, 284] width 477 height 245
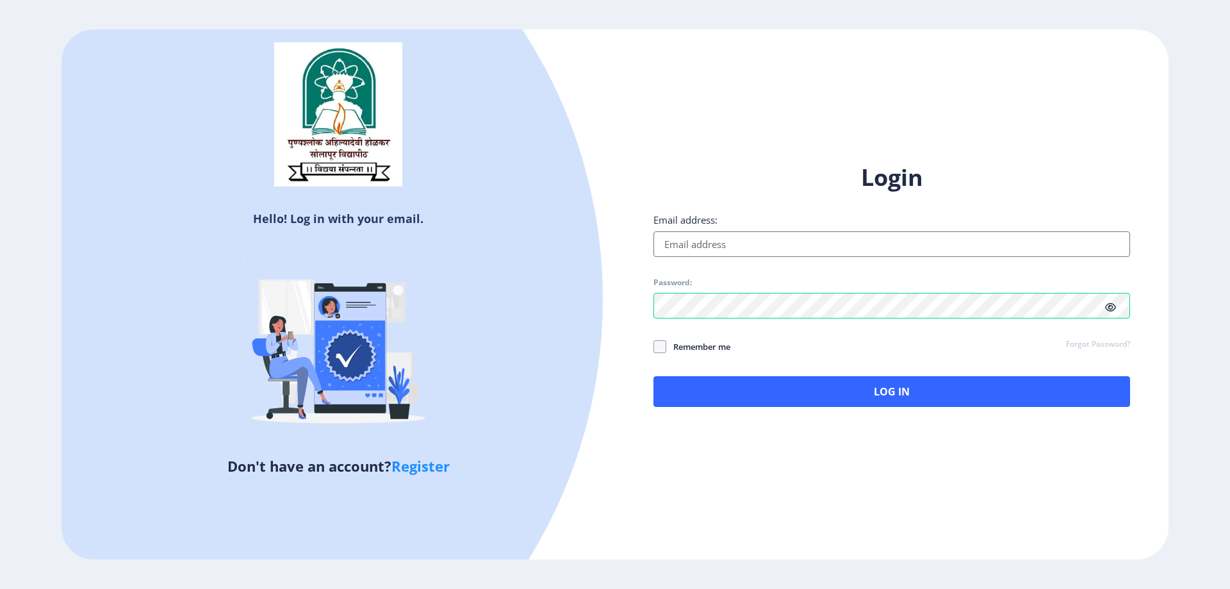
drag, startPoint x: 771, startPoint y: 279, endPoint x: 733, endPoint y: 252, distance: 46.4
click at [737, 255] on div "Login Email address: Password: Remember me Forgot Password? Log In" at bounding box center [891, 284] width 477 height 245
click at [732, 252] on input "Email address:" at bounding box center [891, 244] width 477 height 26
paste input "[EMAIL_ADDRESS][DOMAIN_NAME]"
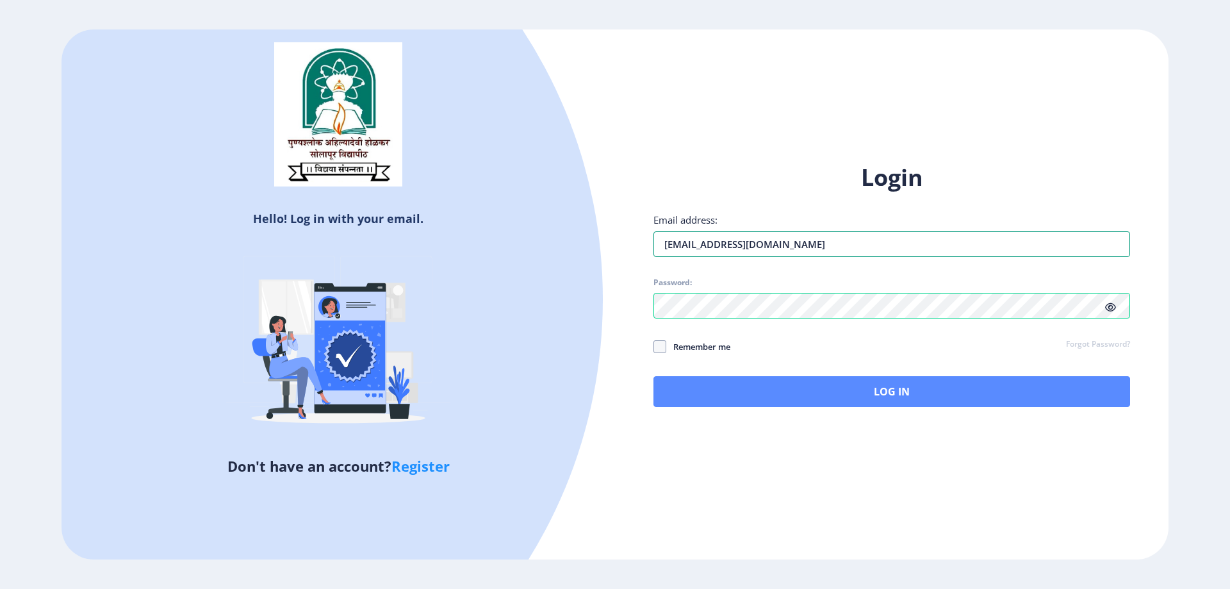
type input "[EMAIL_ADDRESS][DOMAIN_NAME]"
click at [764, 379] on button "Log In" at bounding box center [891, 391] width 477 height 31
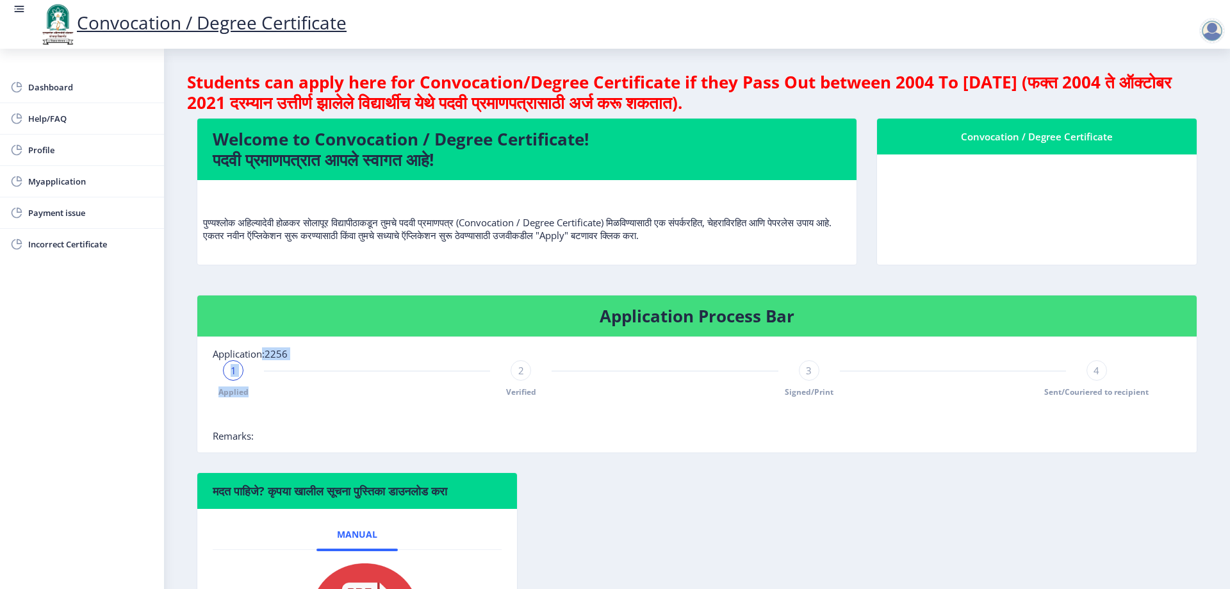
drag, startPoint x: 323, startPoint y: 362, endPoint x: 355, endPoint y: 363, distance: 31.4
click at [355, 363] on nb-card-body "Application:2256 1 Applied 2 Verified 3 Signed/Print 4 Sent/Couriered to recipi…" at bounding box center [696, 394] width 999 height 115
click at [260, 386] on div "1 Applied 2 Verified 3 Signed/Print 4 Sent/Couriered to recipient" at bounding box center [665, 378] width 904 height 37
drag, startPoint x: 1147, startPoint y: 394, endPoint x: 824, endPoint y: 392, distance: 322.9
click at [844, 391] on div "1 Applied 2 Verified 3 Signed/Print 4 Sent/Couriered to recipient" at bounding box center [697, 394] width 969 height 69
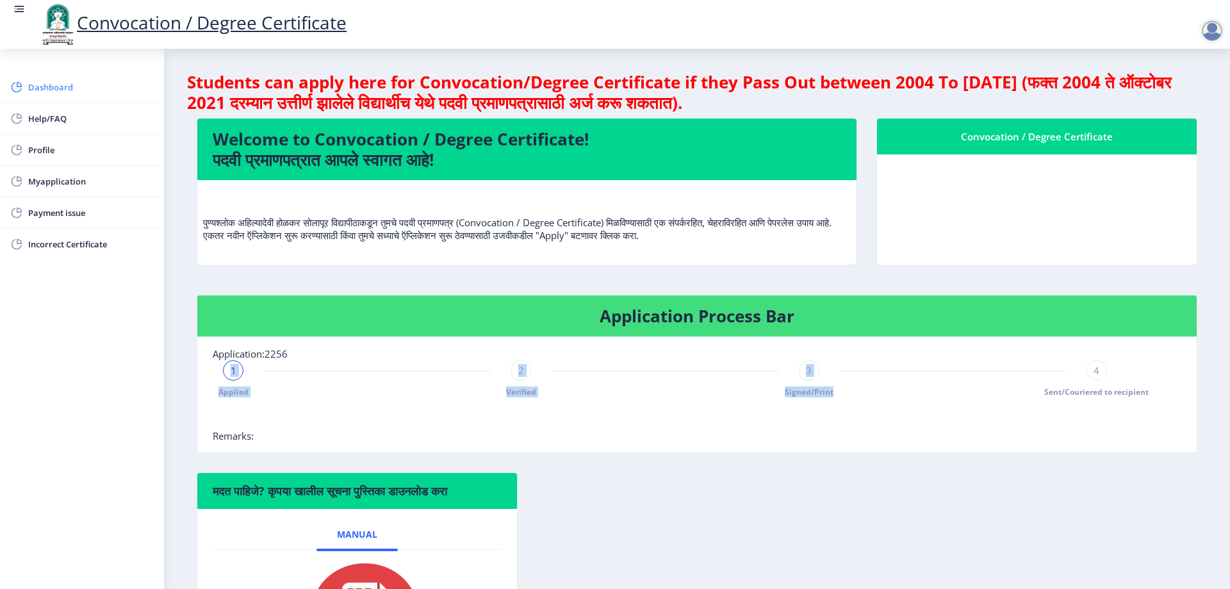
click at [42, 90] on span "Dashboard" at bounding box center [91, 86] width 126 height 15
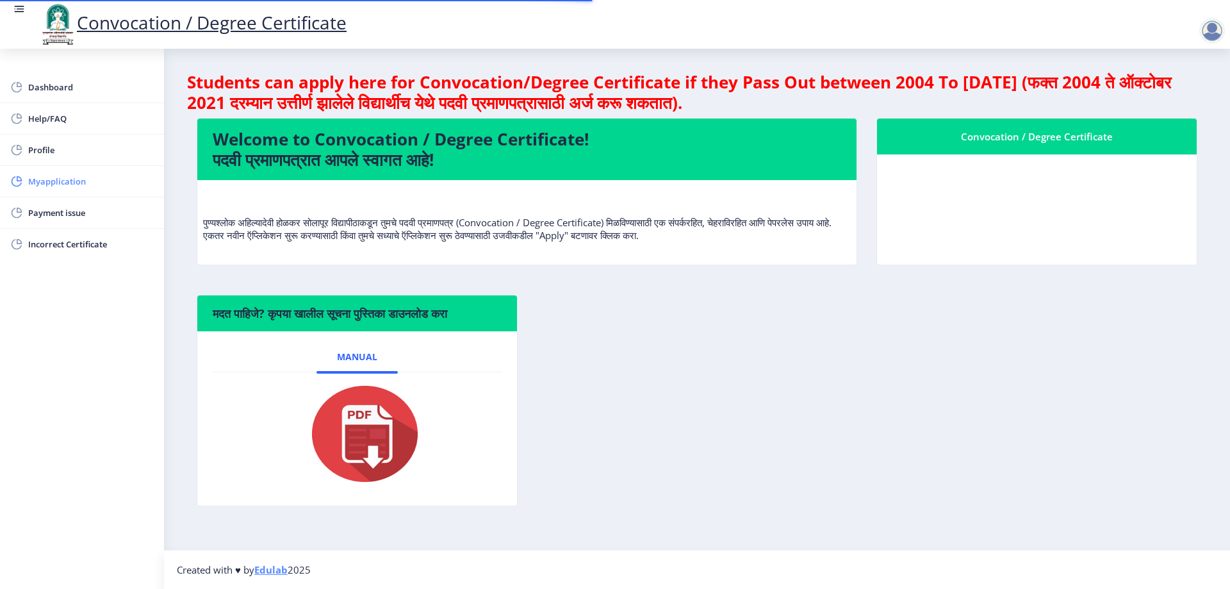
click at [78, 186] on span "Myapplication" at bounding box center [91, 181] width 126 height 15
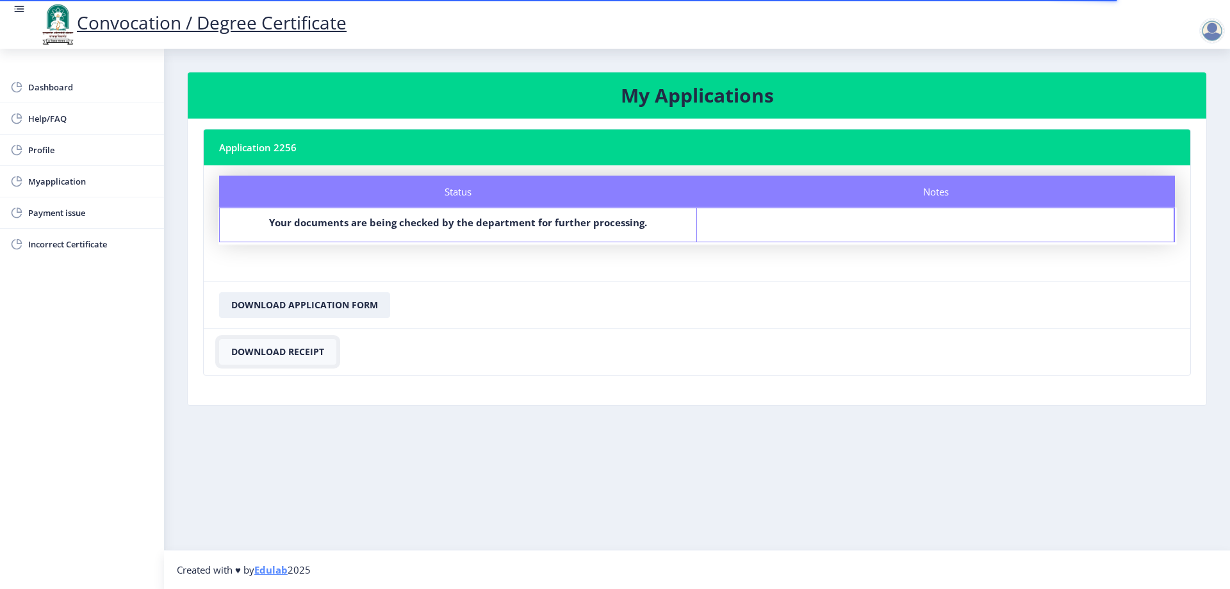
click at [268, 351] on button "Download Receipt" at bounding box center [277, 352] width 117 height 26
click at [325, 311] on button "Download Application Form" at bounding box center [304, 305] width 171 height 26
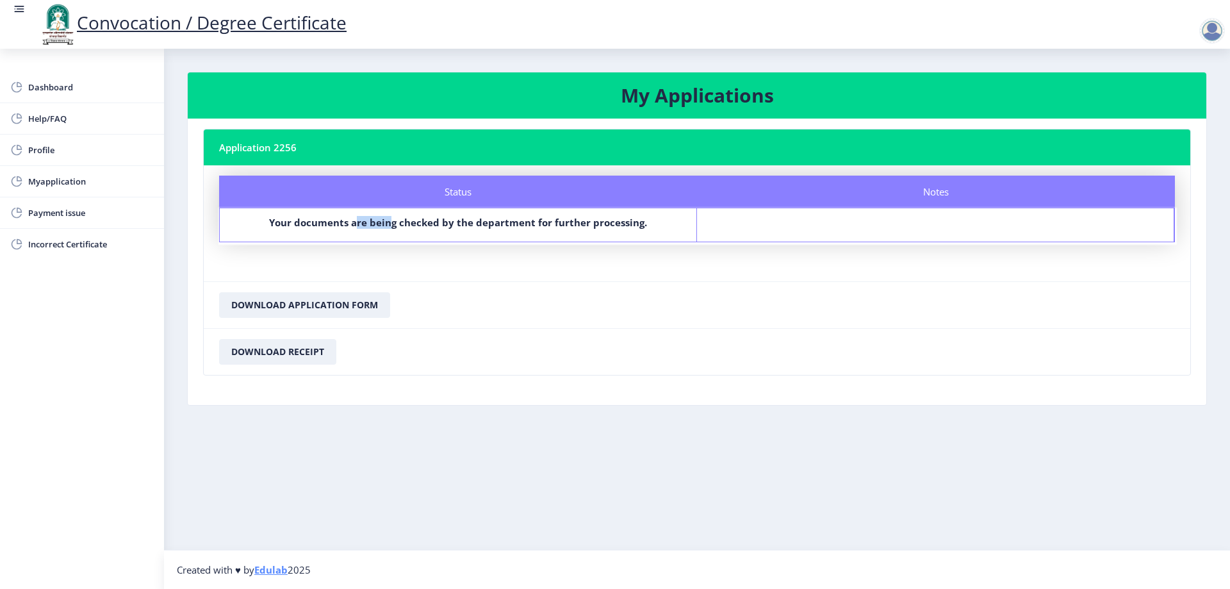
drag, startPoint x: 421, startPoint y: 219, endPoint x: 646, endPoint y: 218, distance: 225.5
click at [521, 219] on b "Your documents are being checked by the department for further processing." at bounding box center [458, 222] width 378 height 13
click at [651, 218] on div "Your documents are being checked by the department for further processing." at bounding box center [458, 225] width 454 height 18
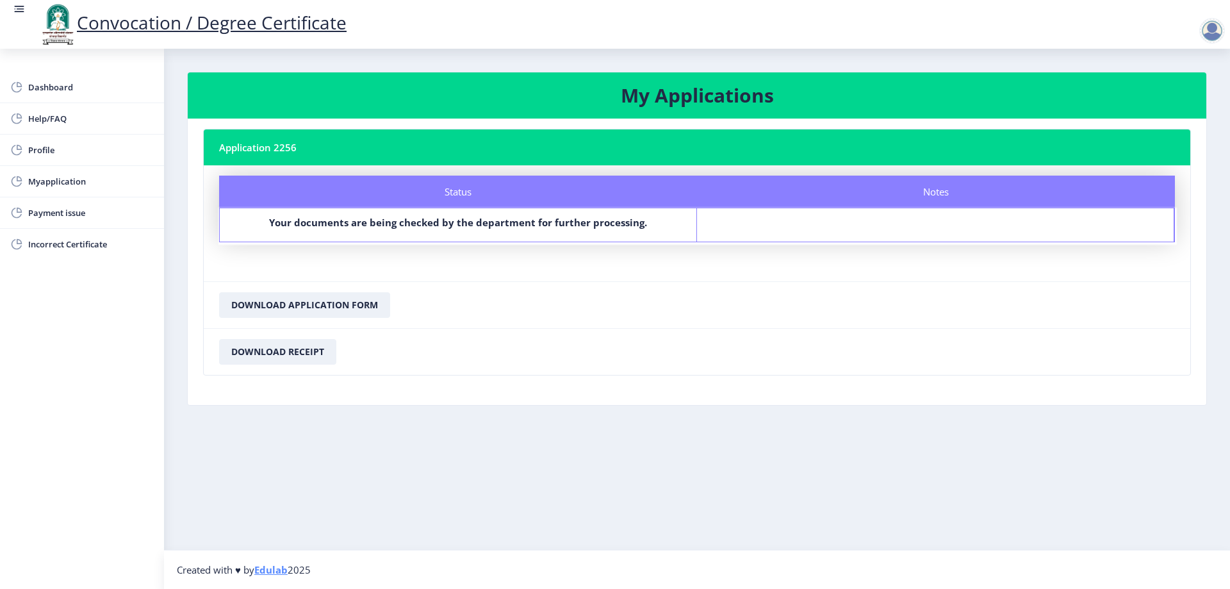
click at [1218, 28] on div at bounding box center [1212, 31] width 26 height 26
click at [1174, 106] on span "Log out" at bounding box center [1179, 99] width 82 height 15
